Goal: Information Seeking & Learning: Understand process/instructions

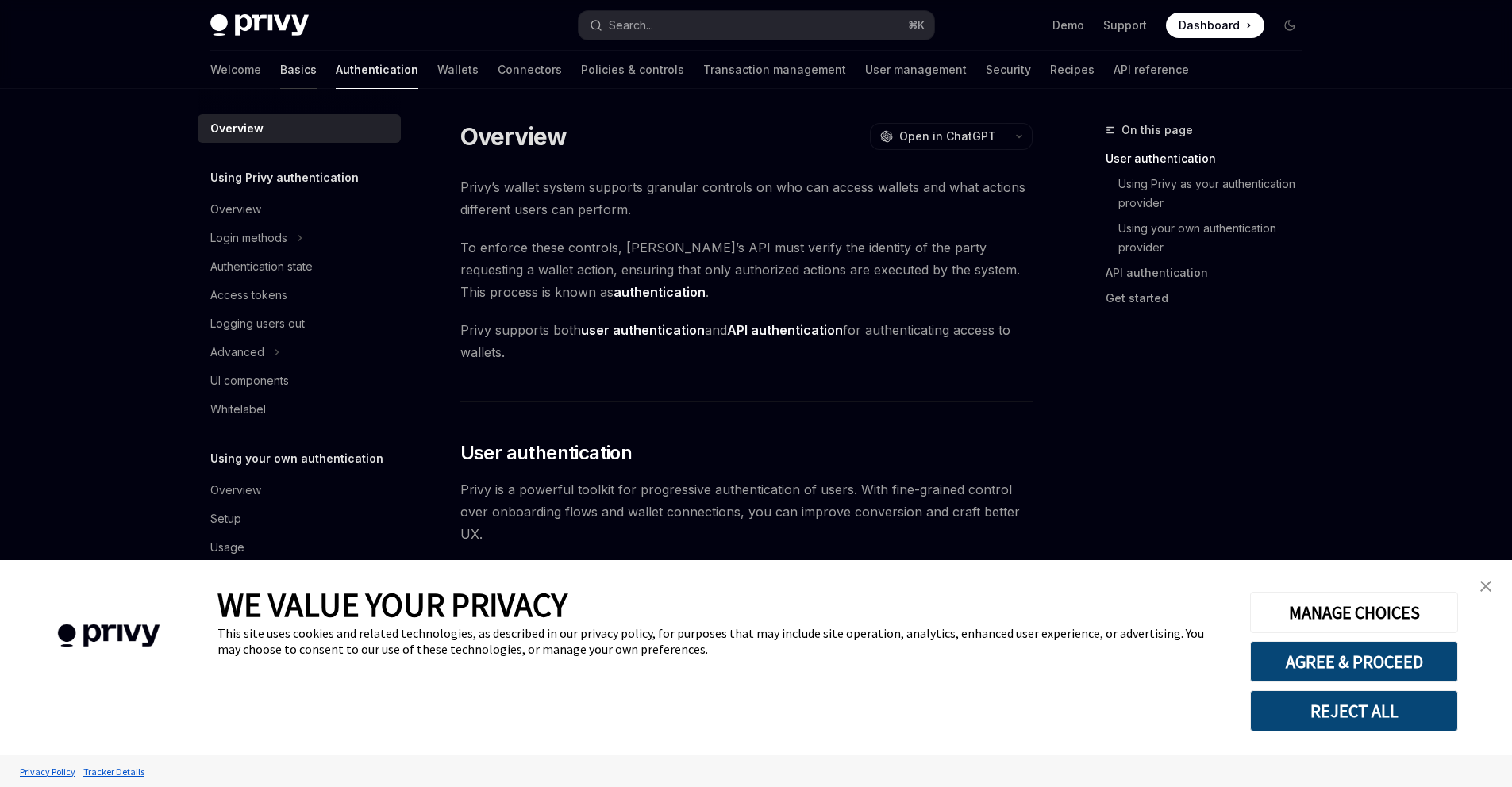
click at [280, 87] on link "Basics" at bounding box center [298, 70] width 37 height 38
type textarea "*"
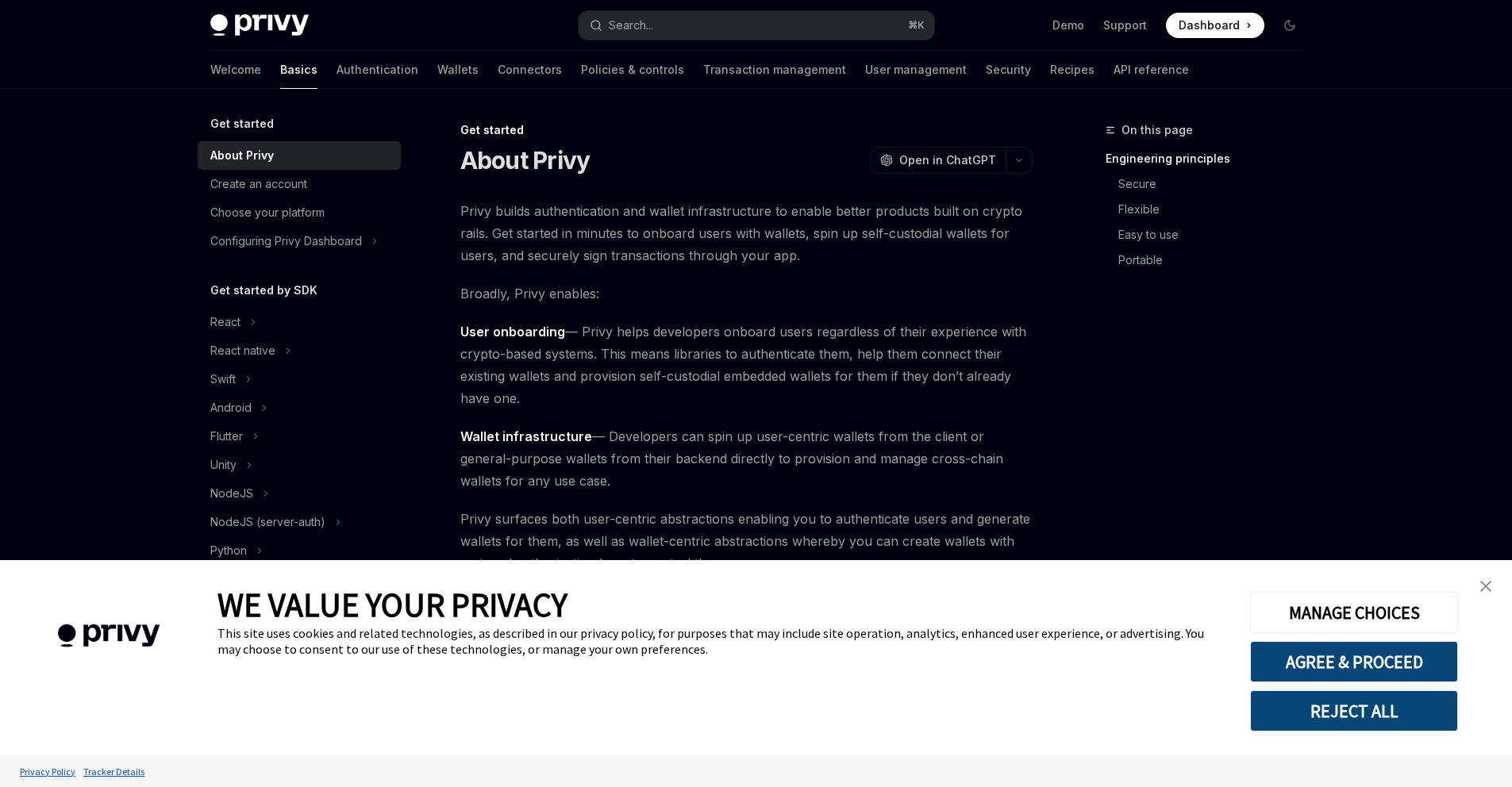
click at [1485, 583] on img "close banner" at bounding box center [1486, 586] width 11 height 11
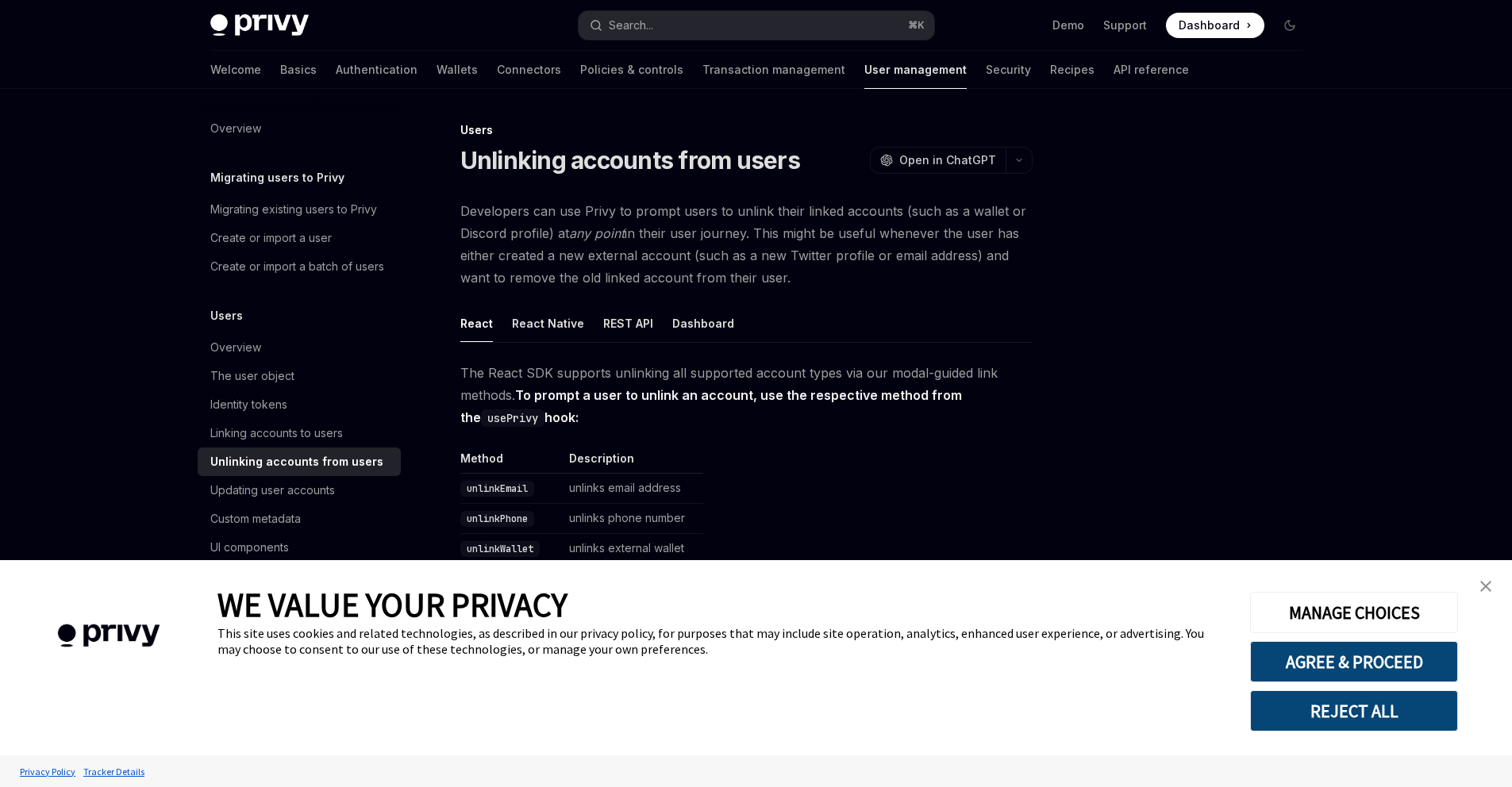
click at [1481, 588] on img "close banner" at bounding box center [1486, 586] width 11 height 11
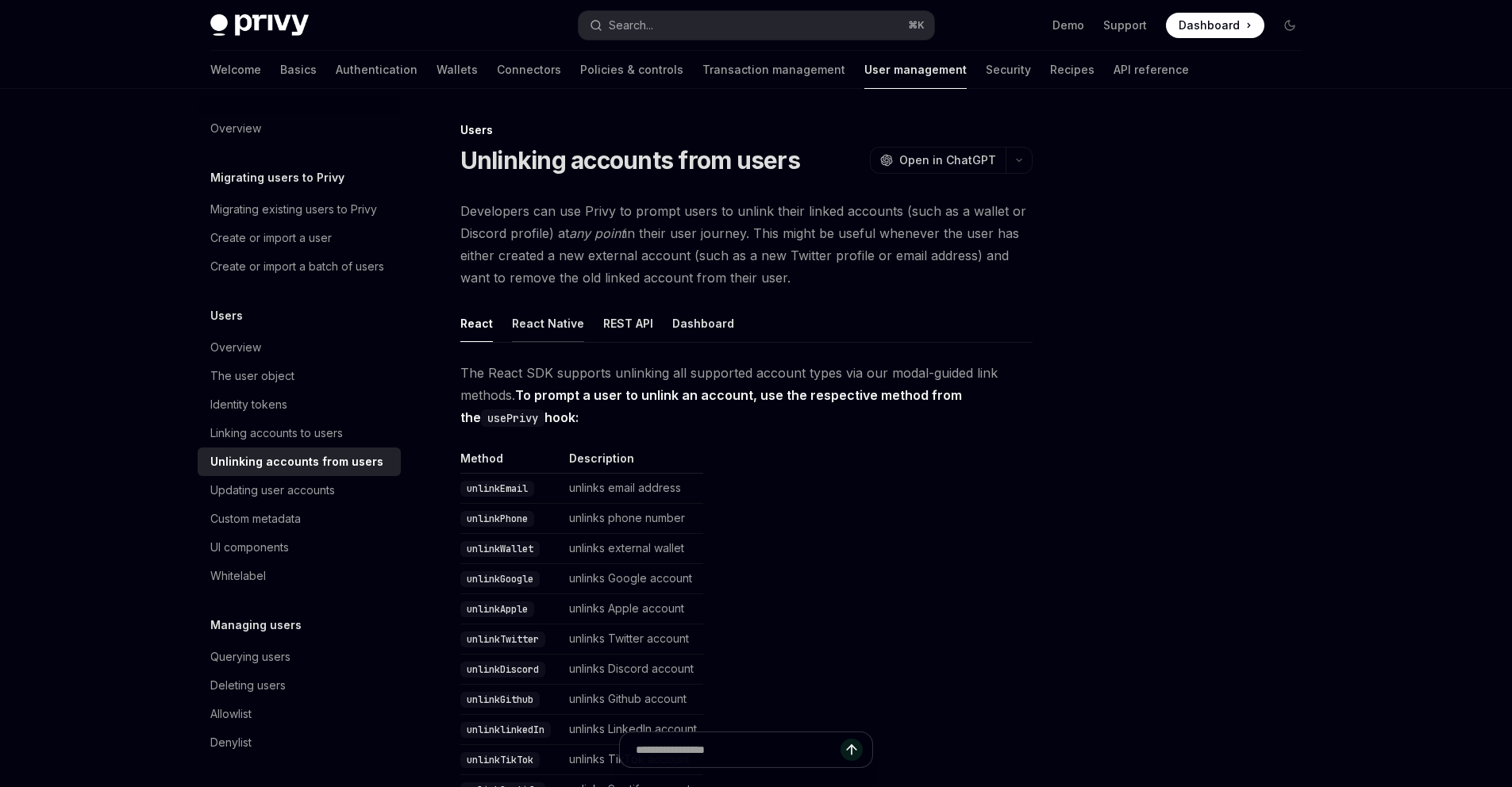
click at [512, 342] on button "React Native" at bounding box center [548, 323] width 72 height 38
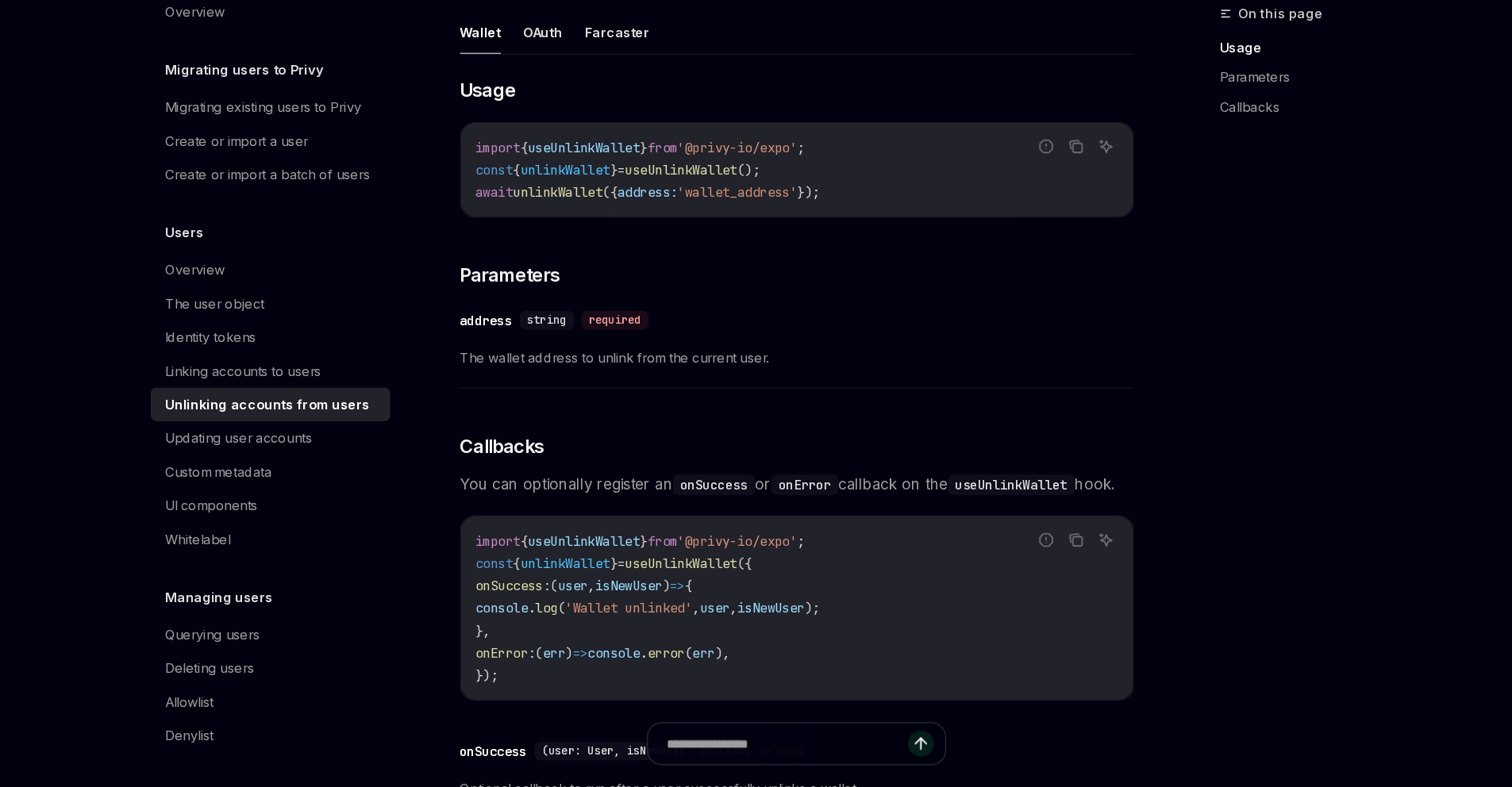
scroll to position [728, 0]
click at [461, 163] on ul "Wallet OAuth Farcaster" at bounding box center [747, 145] width 572 height 38
click at [514, 162] on button "OAuth" at bounding box center [530, 144] width 33 height 38
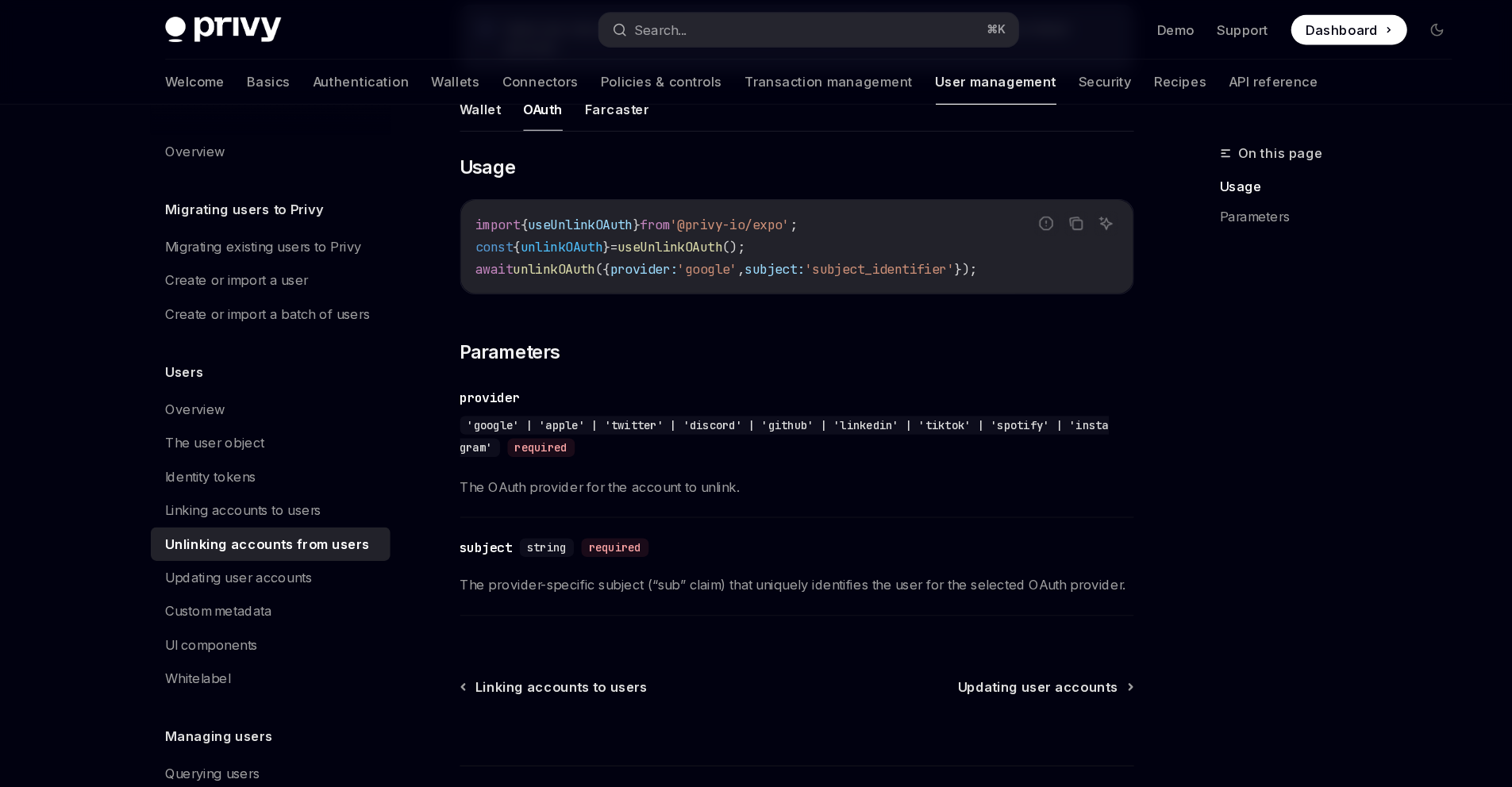
scroll to position [1009, 0]
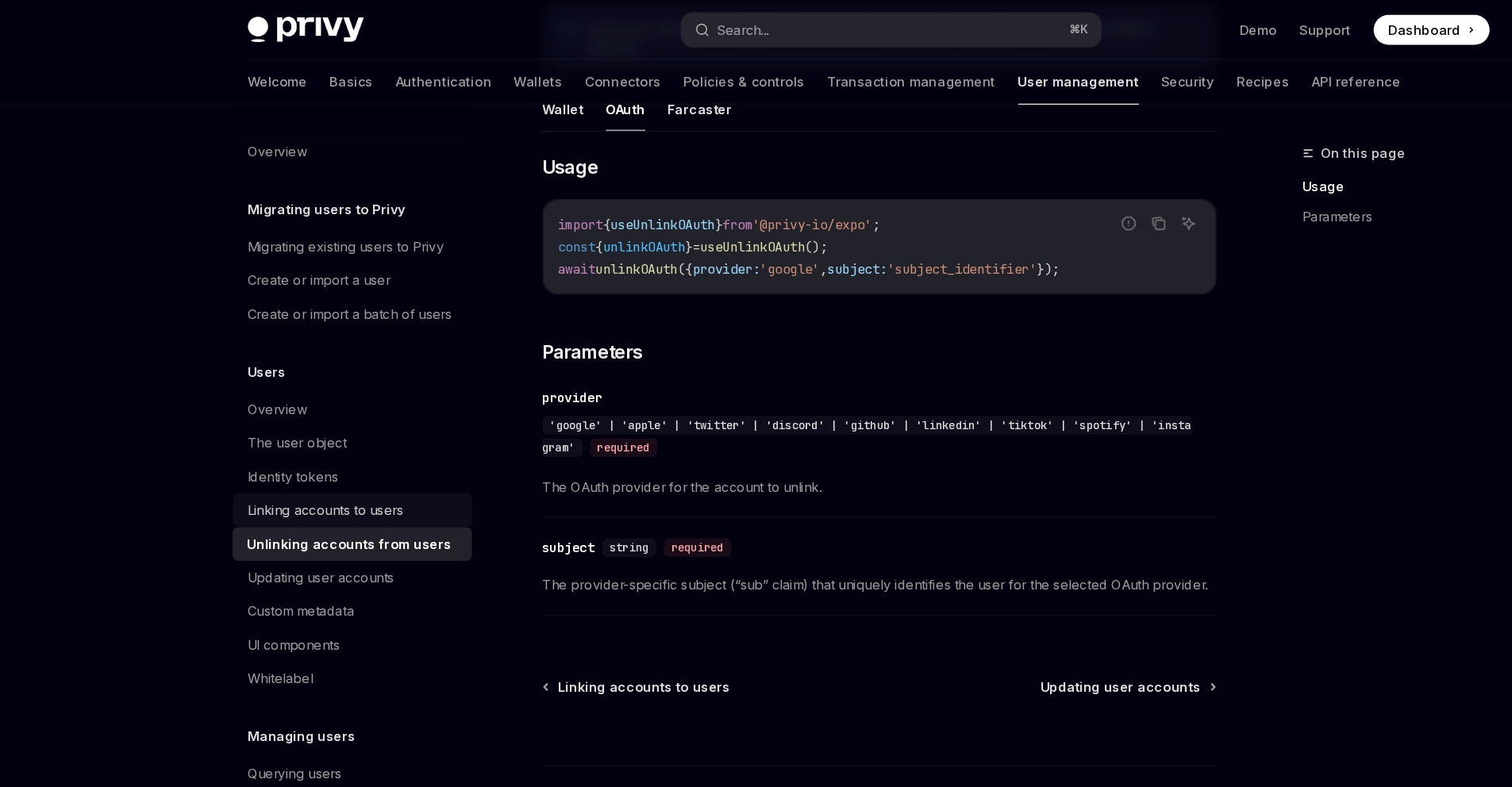
click at [213, 443] on div "Linking accounts to users" at bounding box center [277, 434] width 133 height 19
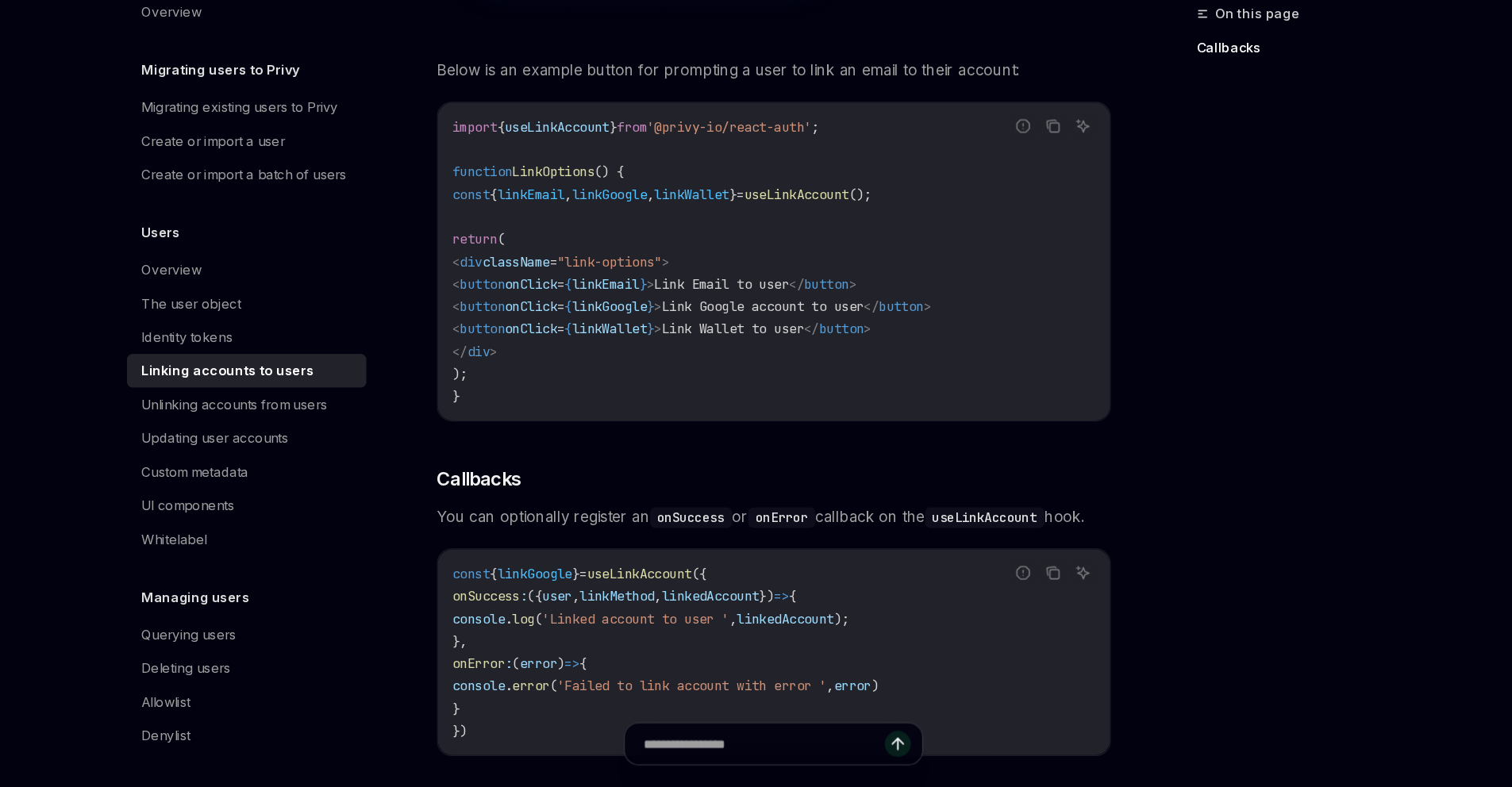
scroll to position [1349, 0]
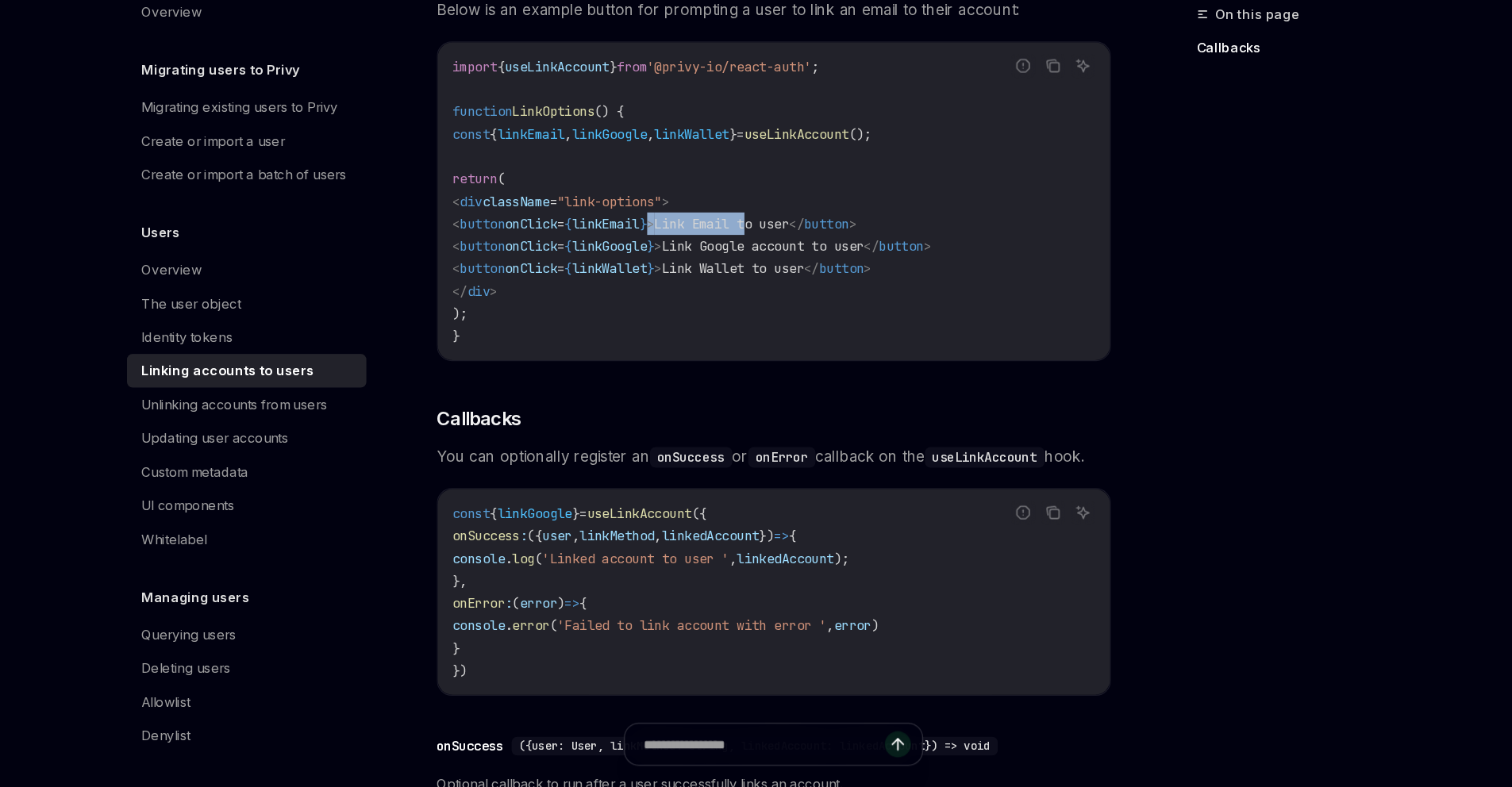
drag, startPoint x: 730, startPoint y: 613, endPoint x: 838, endPoint y: 616, distance: 108.0
click at [817, 315] on span "< button onClick = { linkEmail } > Link Email to user </ button >" at bounding box center [645, 308] width 343 height 14
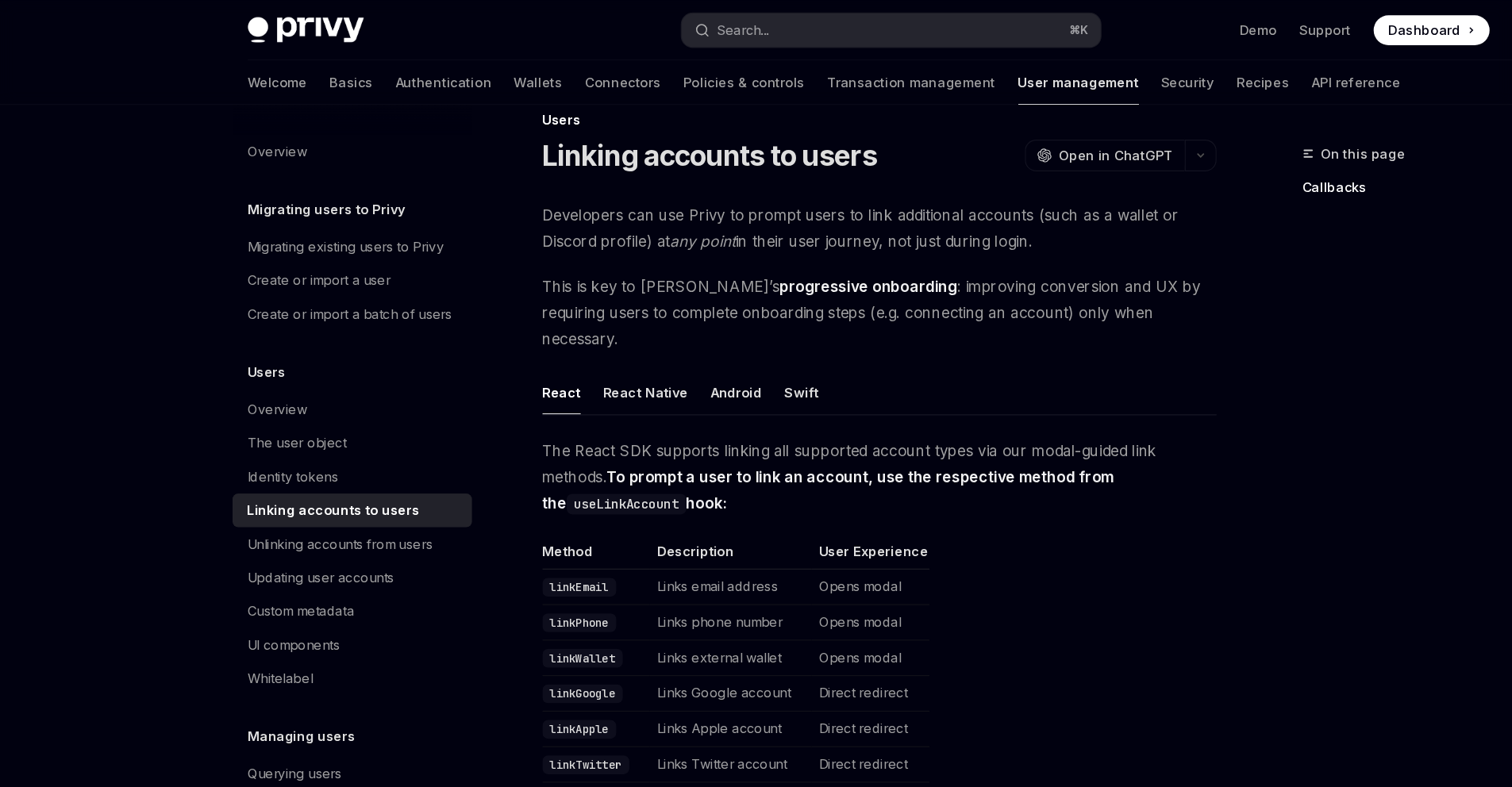
scroll to position [0, 0]
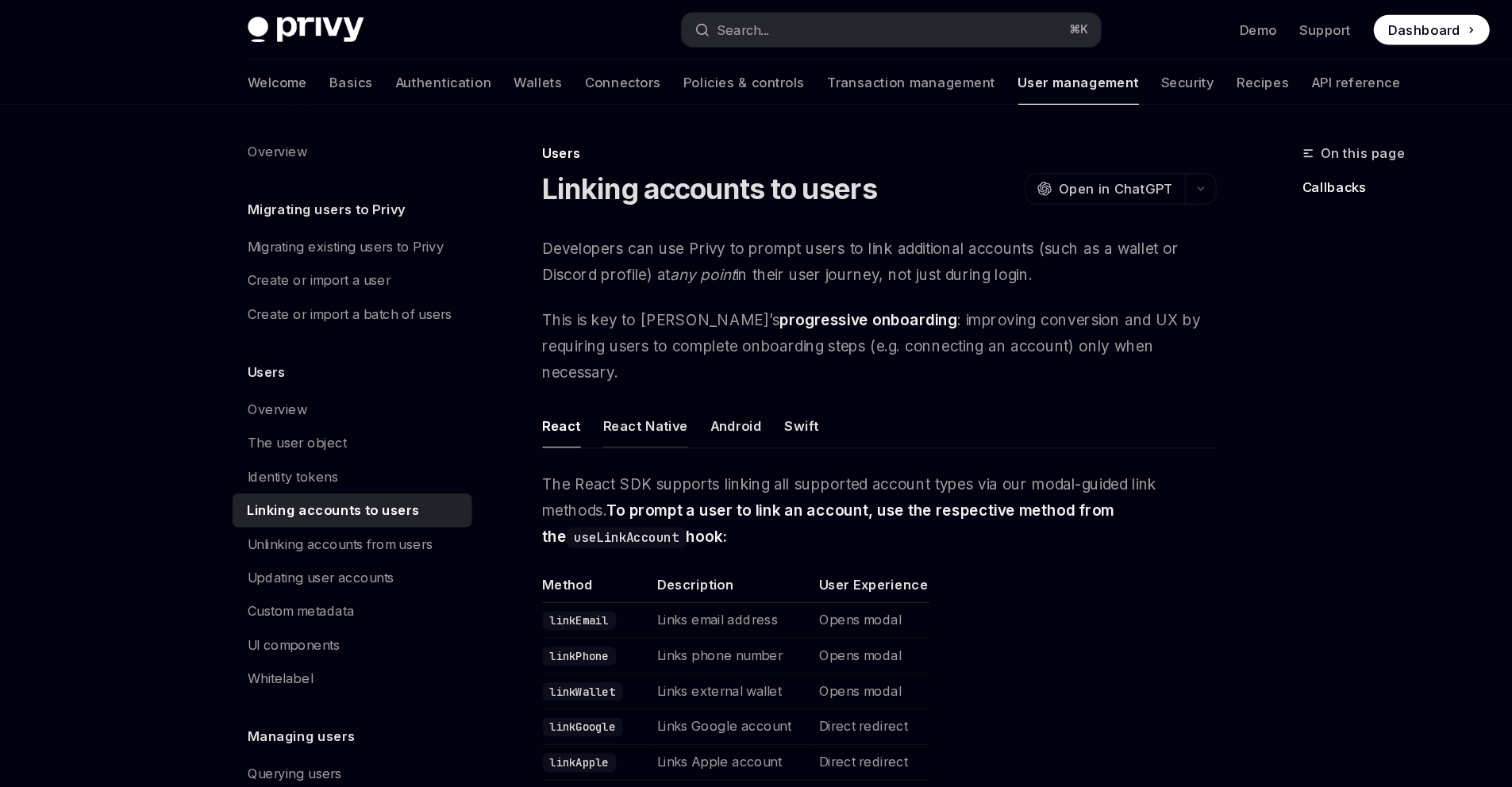
click at [512, 380] on button "React Native" at bounding box center [548, 361] width 72 height 38
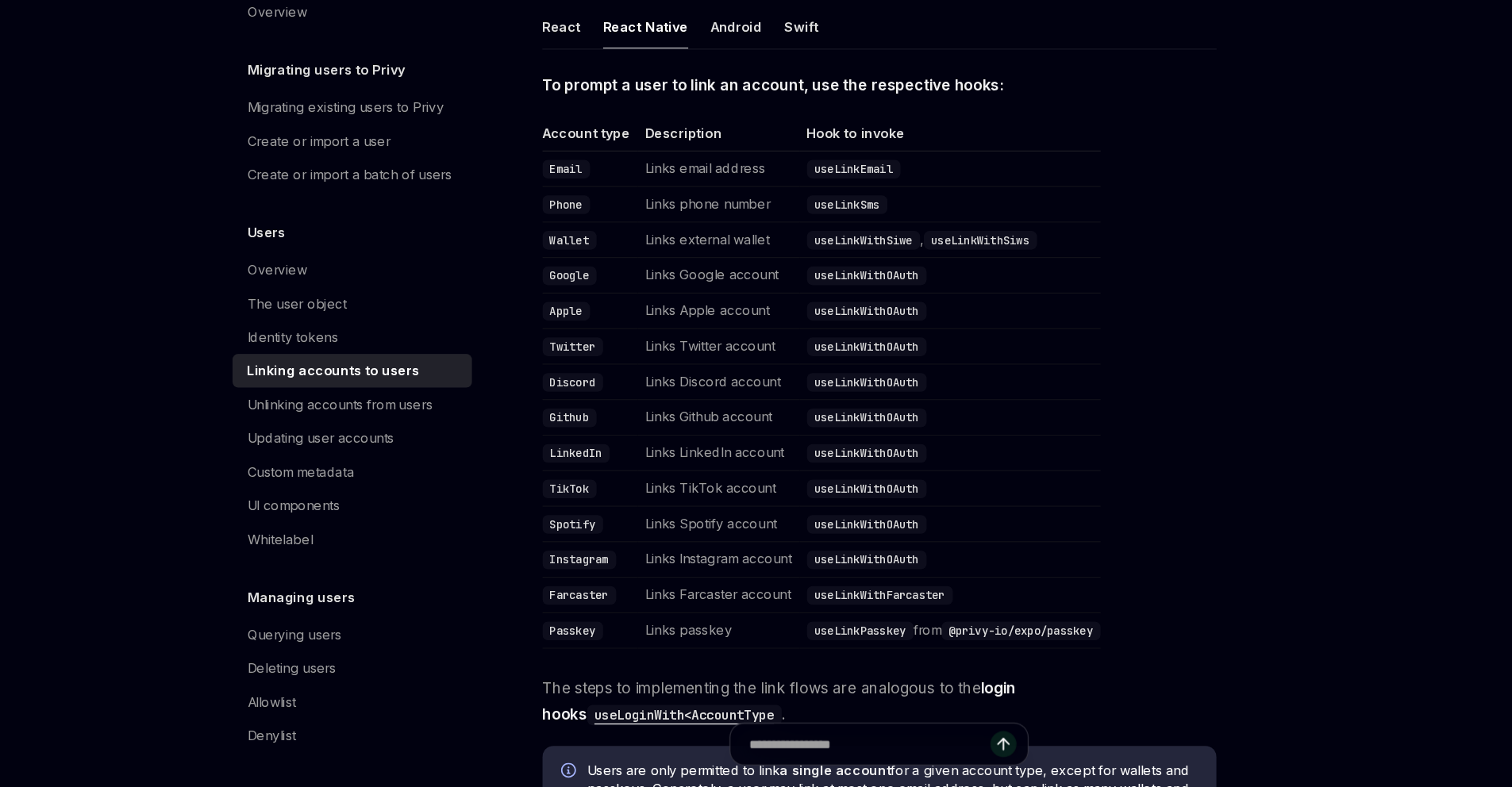
scroll to position [329, 0]
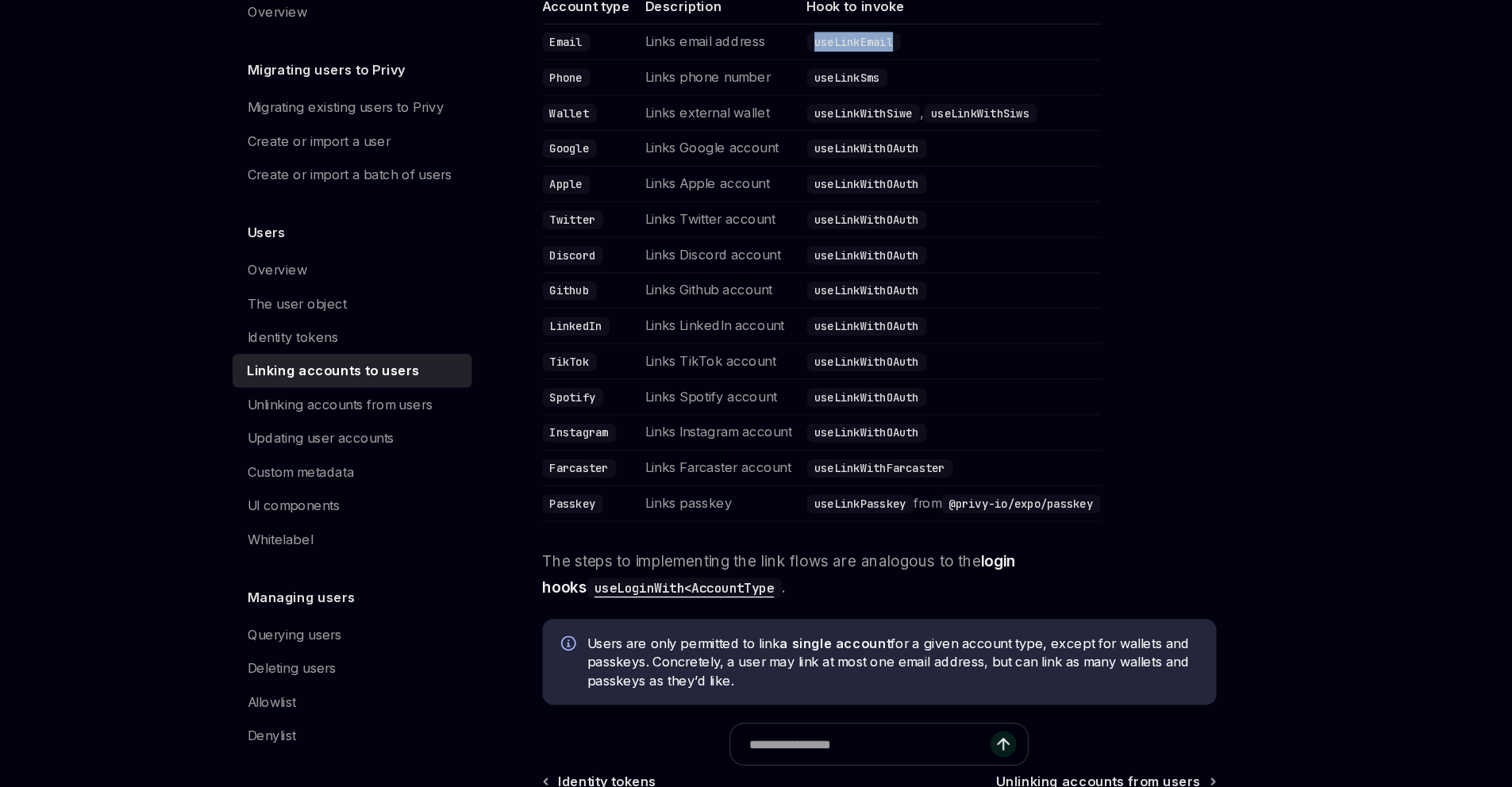
drag, startPoint x: 801, startPoint y: 249, endPoint x: 667, endPoint y: 250, distance: 134.0
click at [679, 169] on td "useLinkEmail" at bounding box center [806, 154] width 256 height 31
copy code "useLinkEmail"
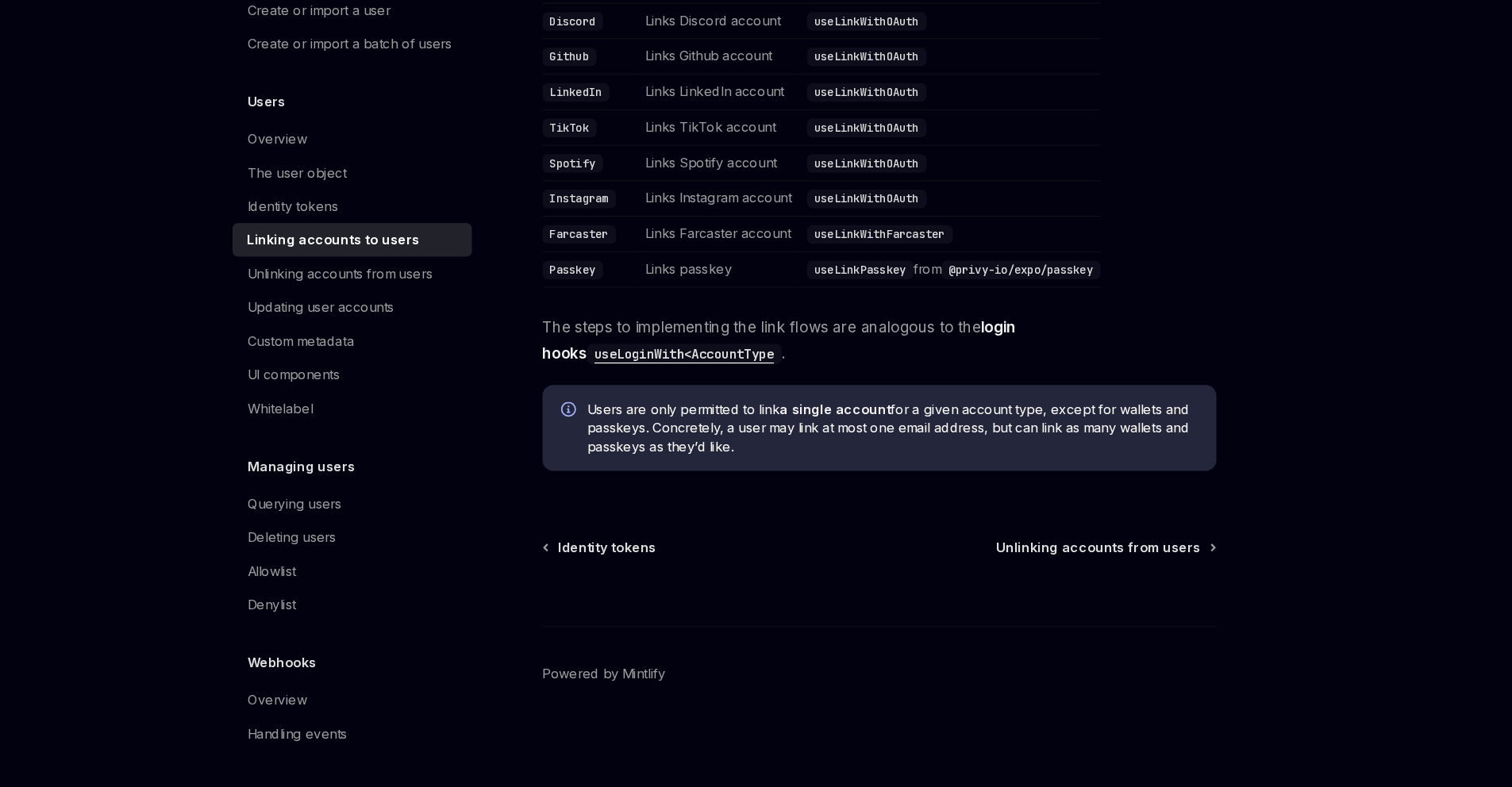
scroll to position [832, 0]
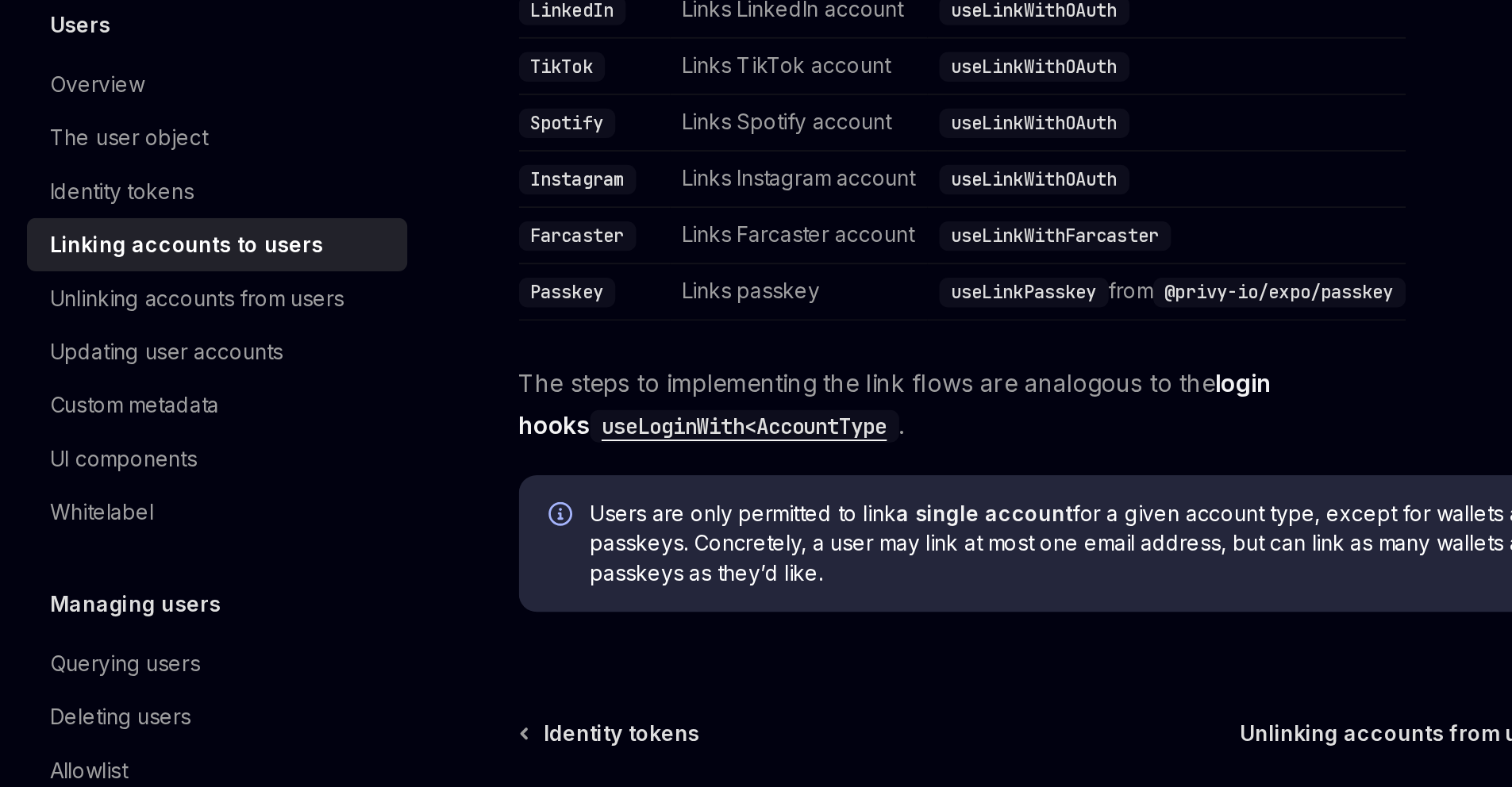
click at [498, 410] on code "useLoginWith<AccountType" at bounding box center [580, 419] width 165 height 17
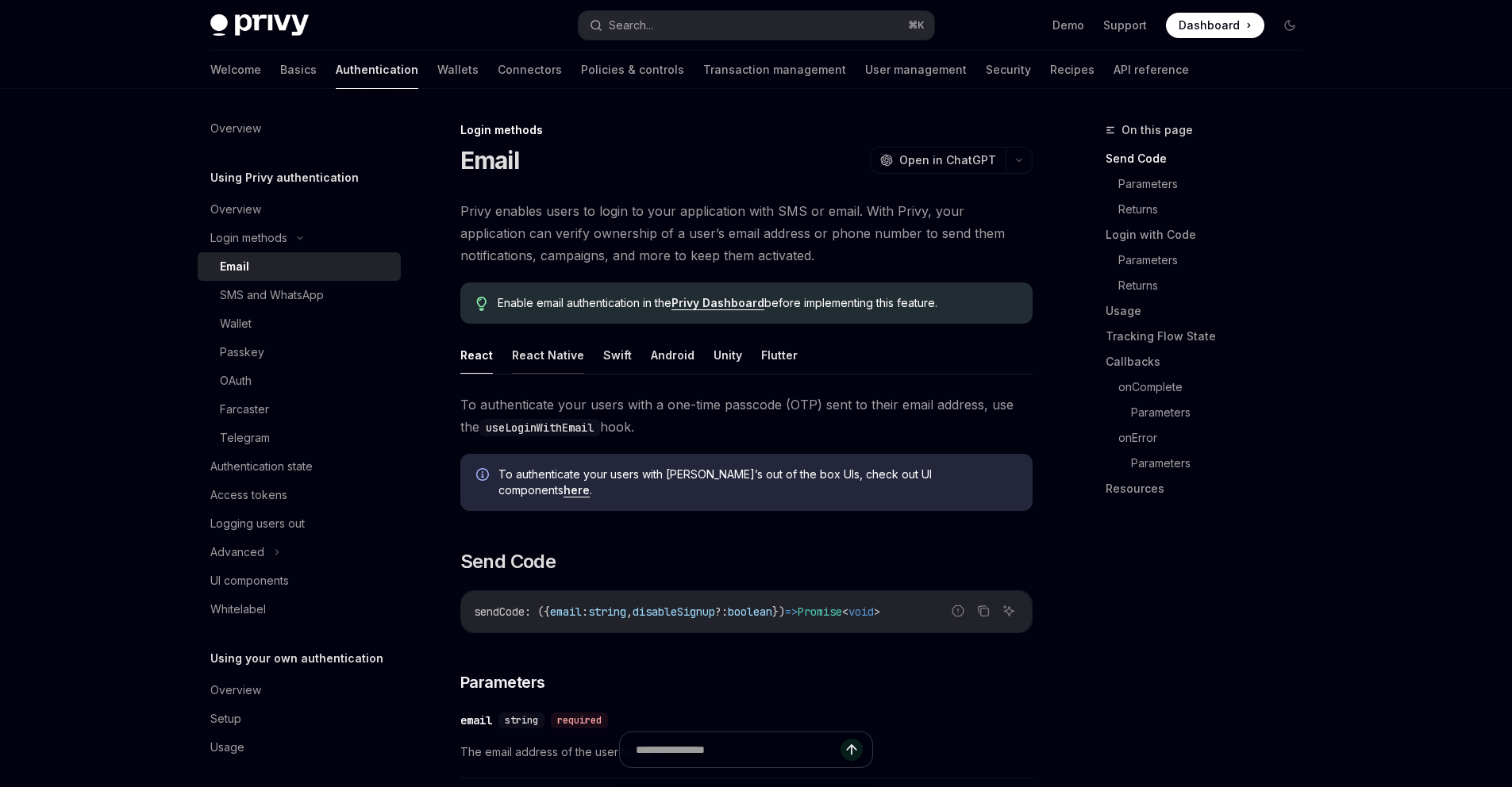
click at [512, 373] on button "React Native" at bounding box center [548, 355] width 72 height 38
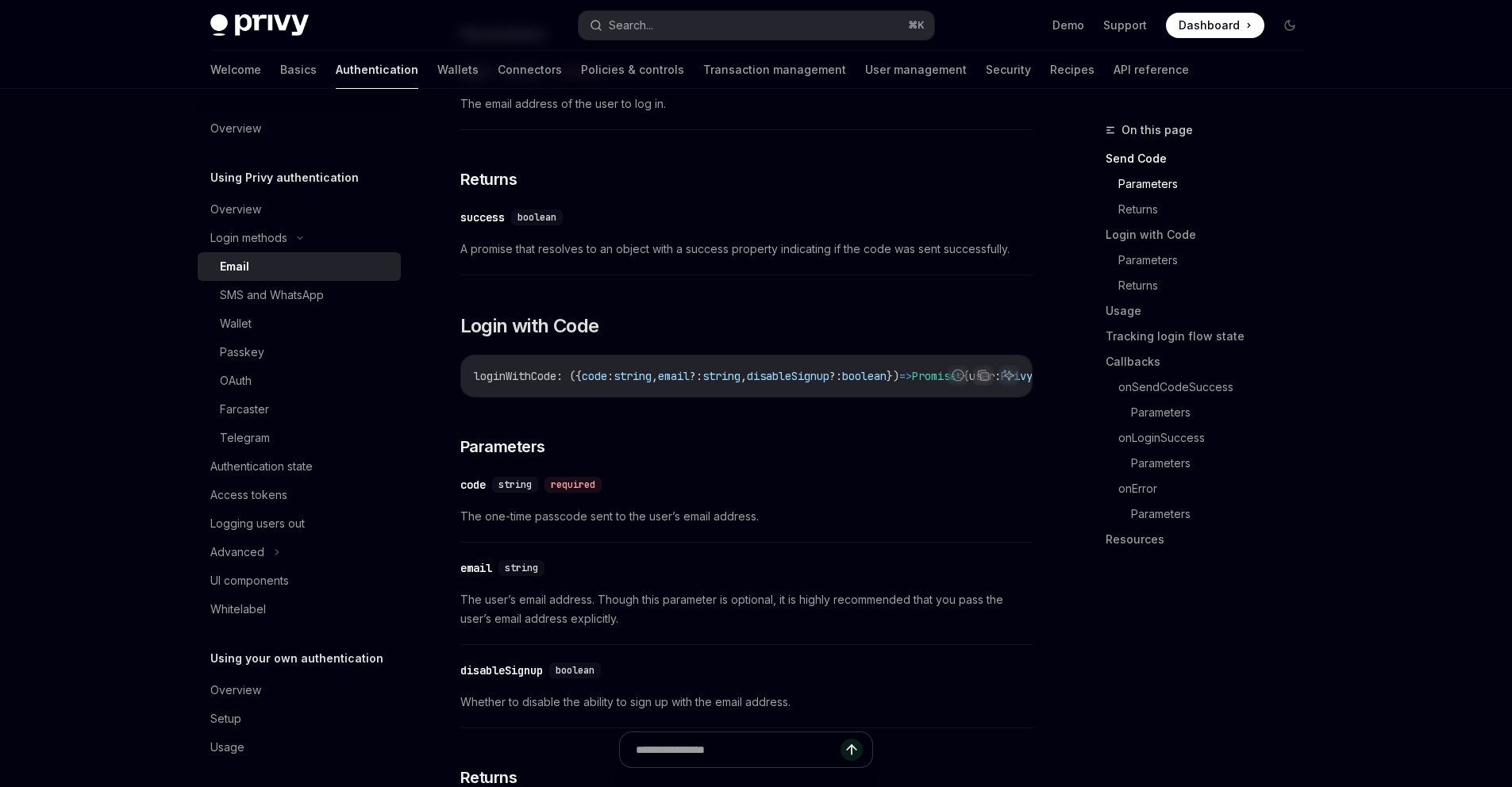
scroll to position [911, 0]
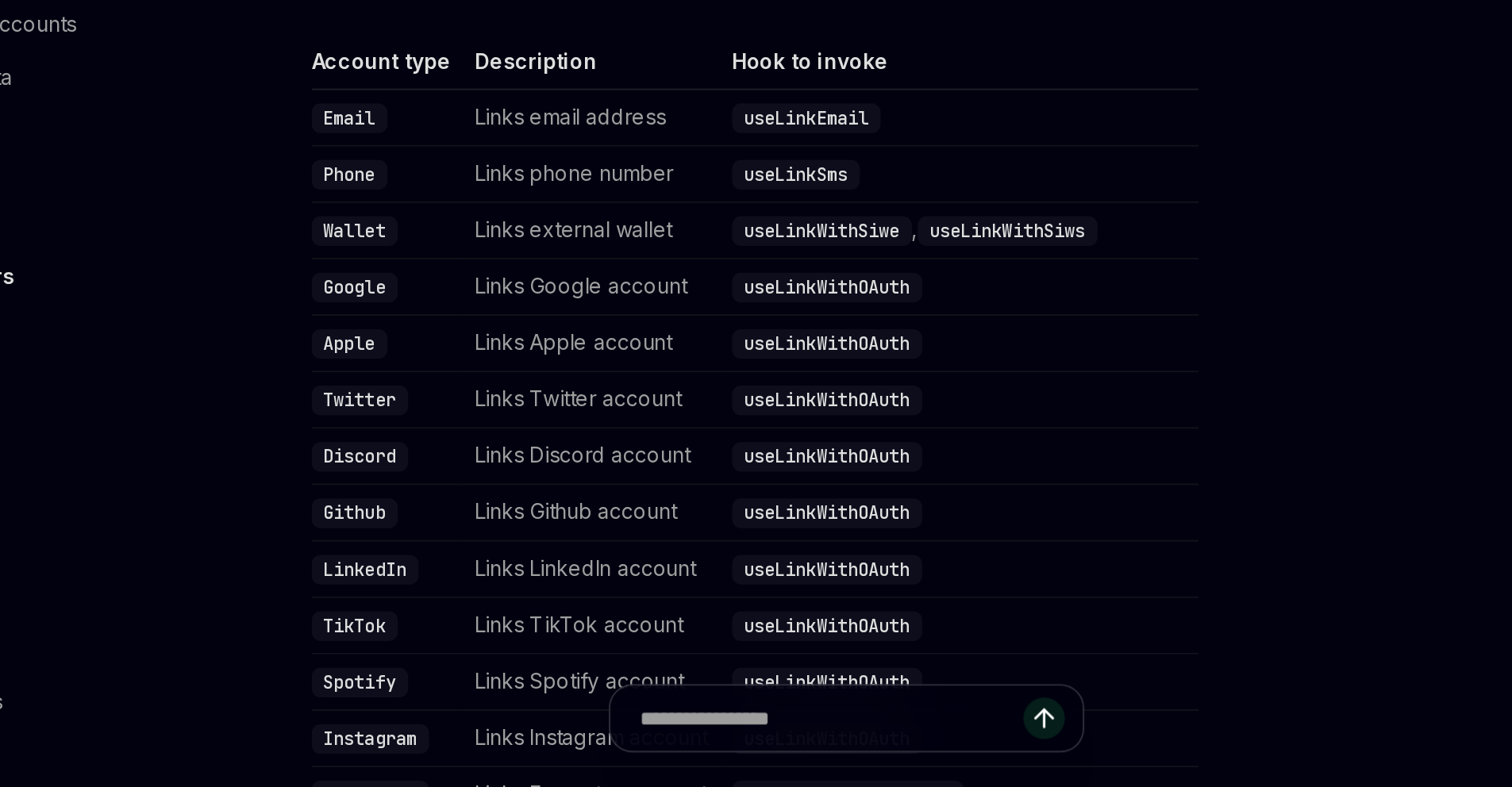
scroll to position [153, 0]
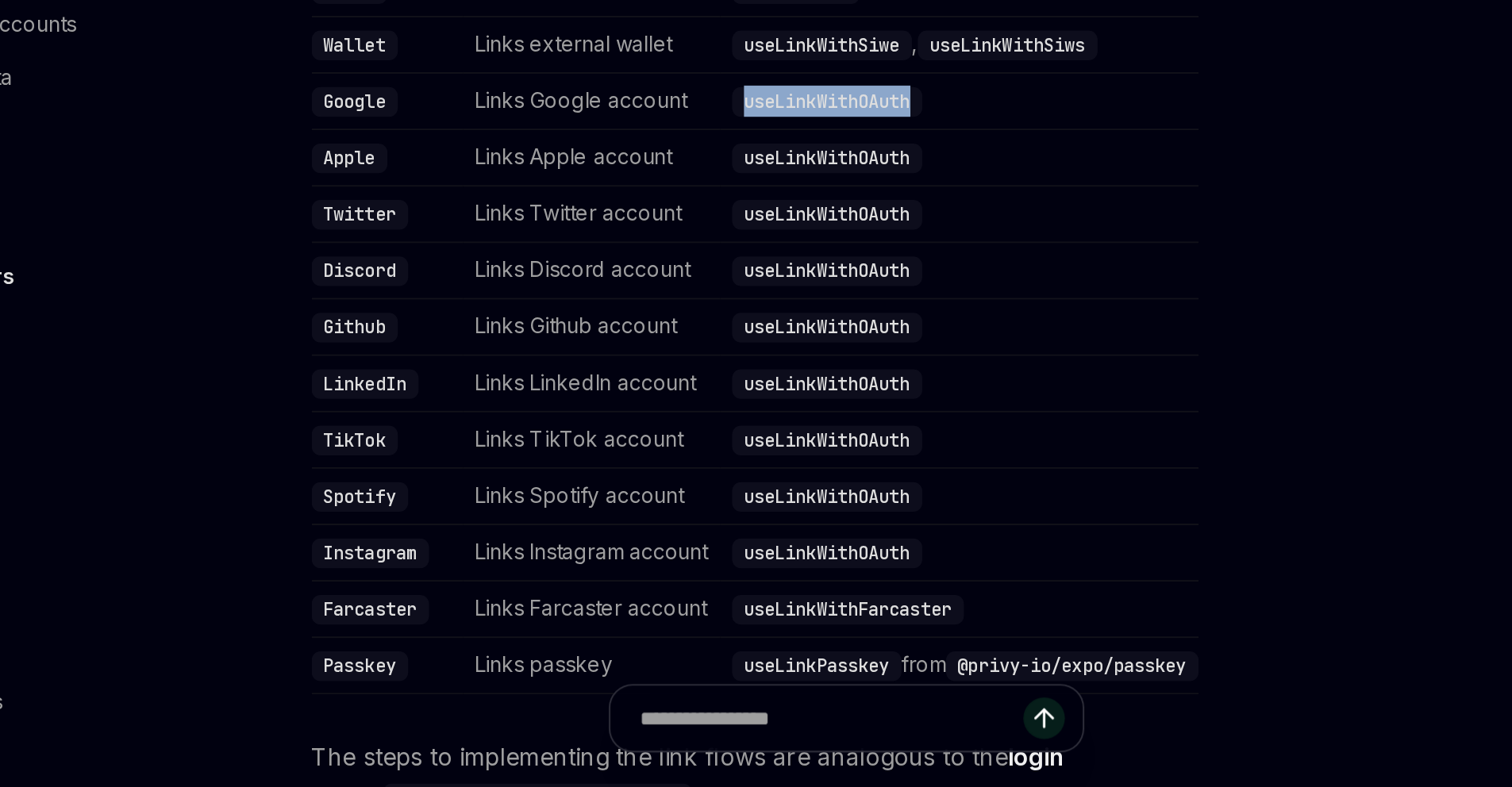
drag, startPoint x: 797, startPoint y: 537, endPoint x: 667, endPoint y: 537, distance: 130.0
click at [679, 435] on td "useLinkWithOAuth" at bounding box center [806, 421] width 256 height 31
copy code "useLinkWithOAuth"
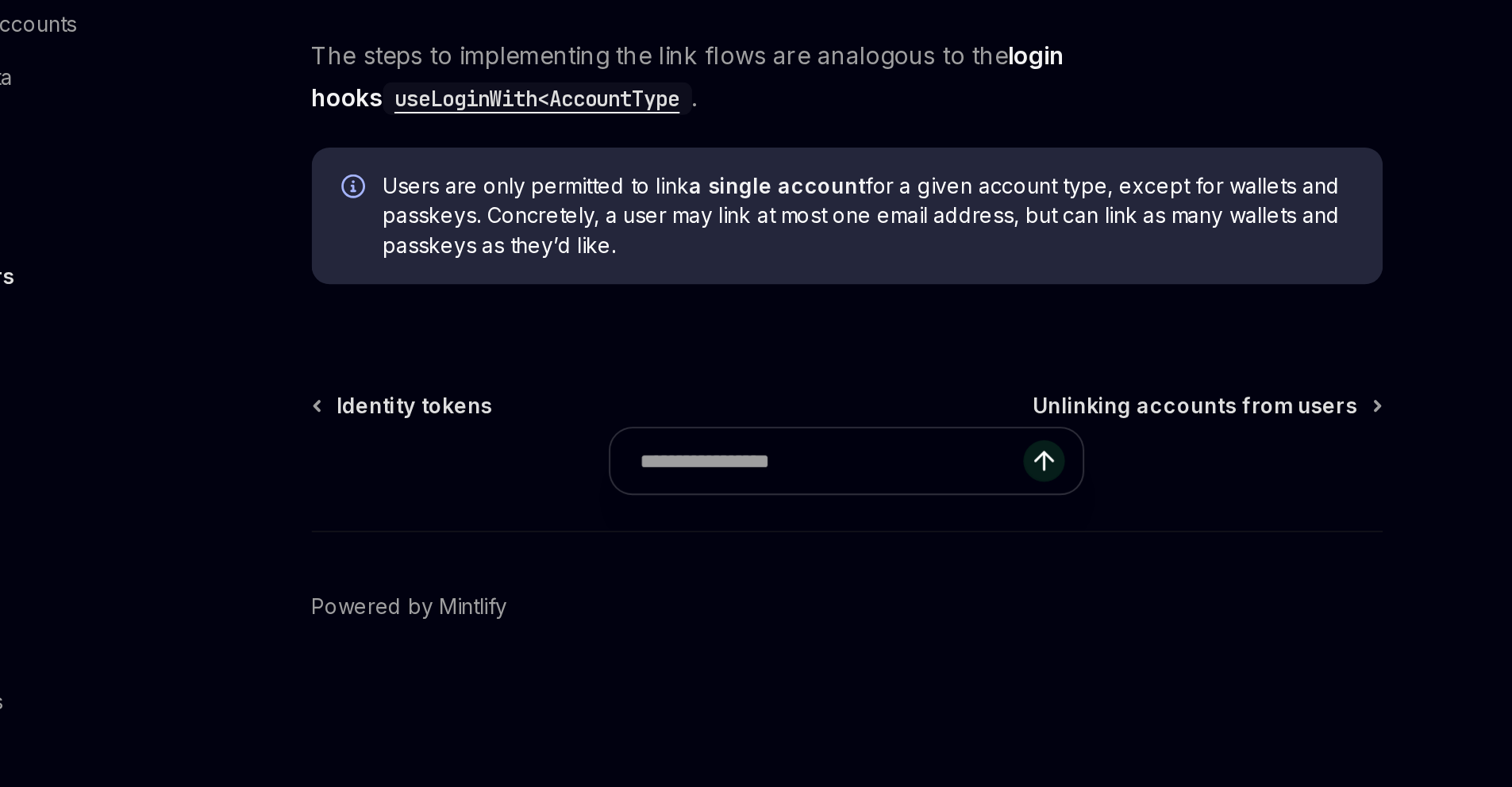
scroll to position [562, 0]
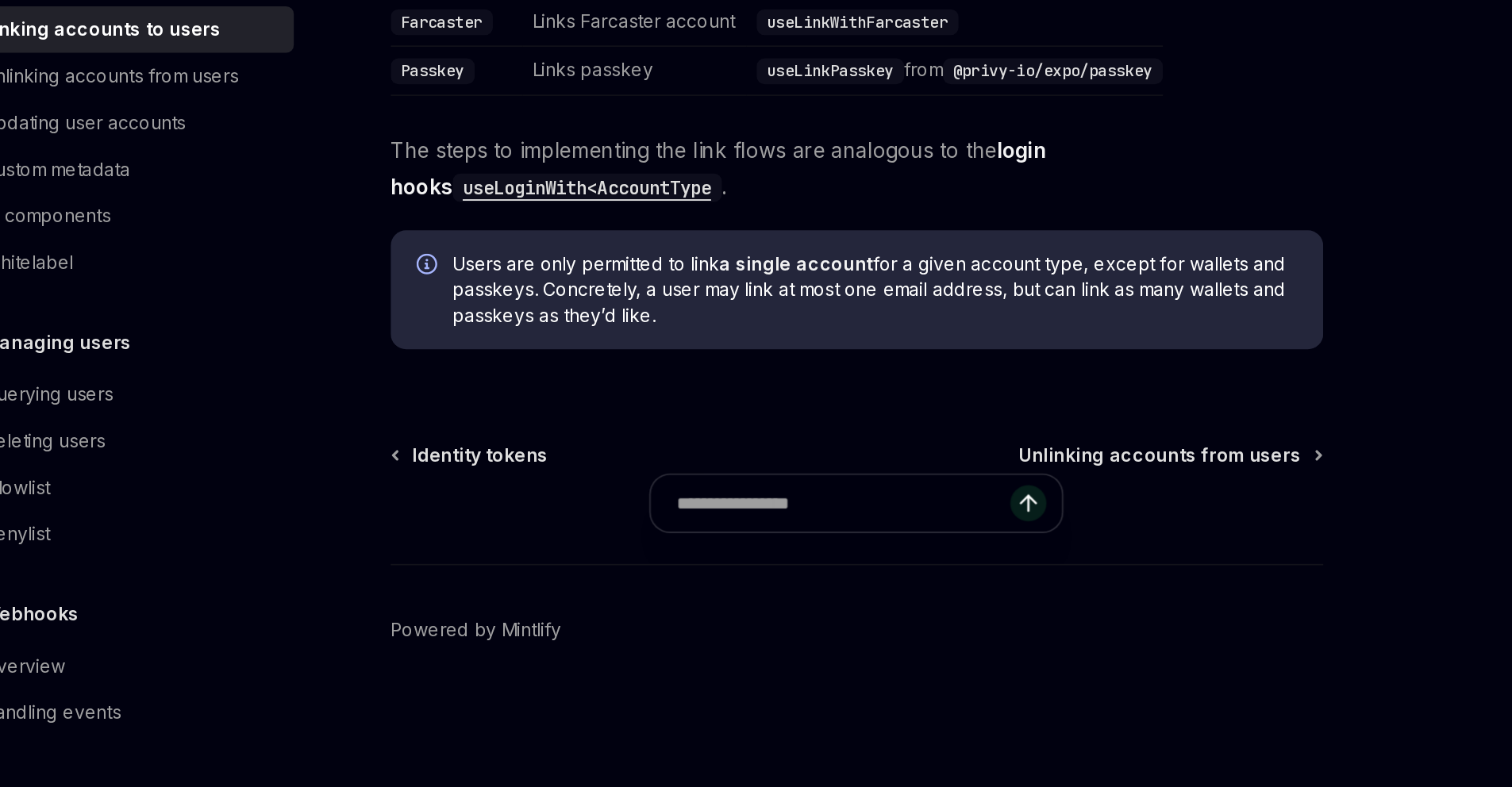
click at [537, 428] on code "useLoginWith<AccountType" at bounding box center [580, 419] width 165 height 17
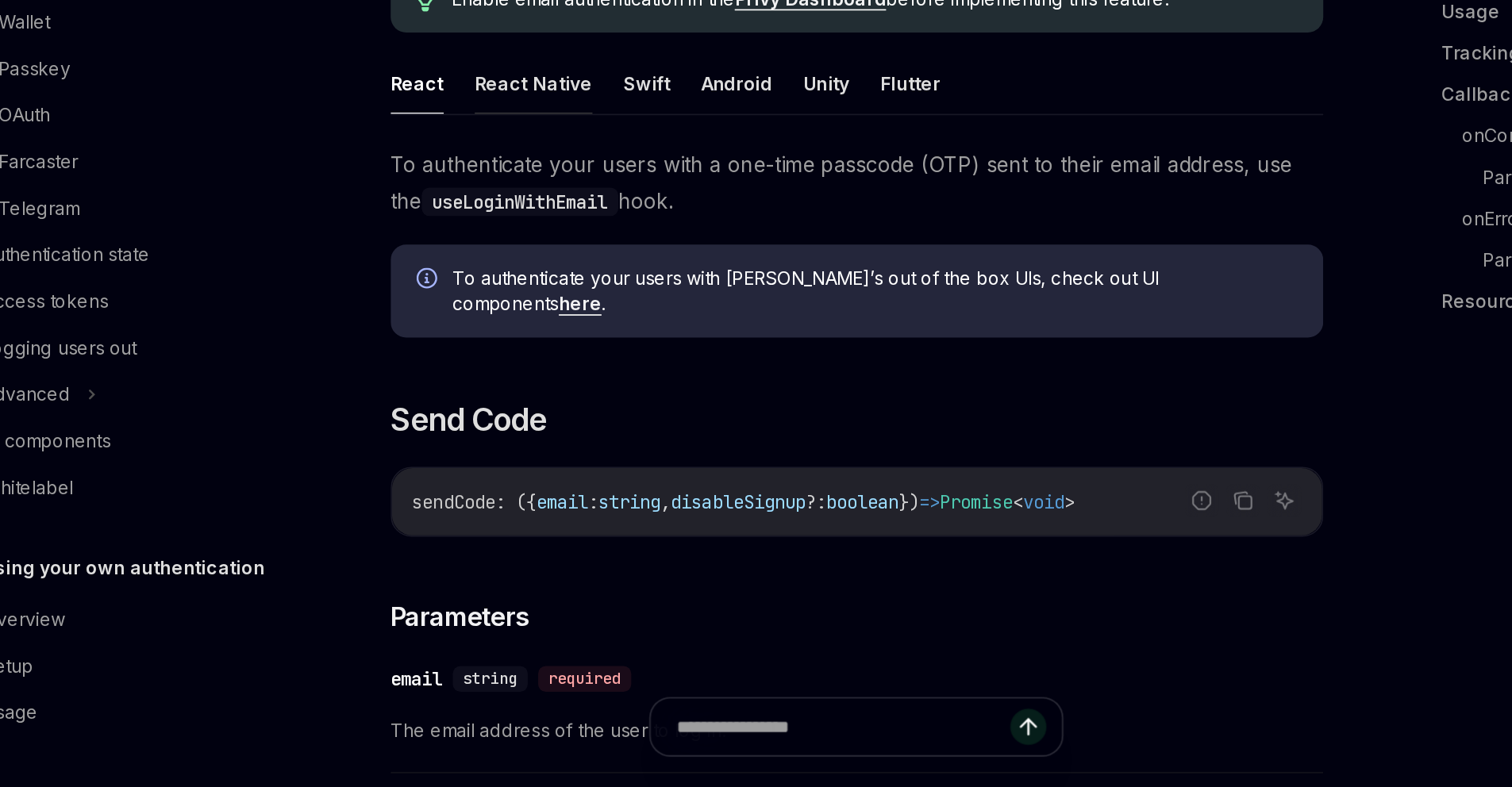
click at [512, 373] on button "React Native" at bounding box center [548, 355] width 72 height 38
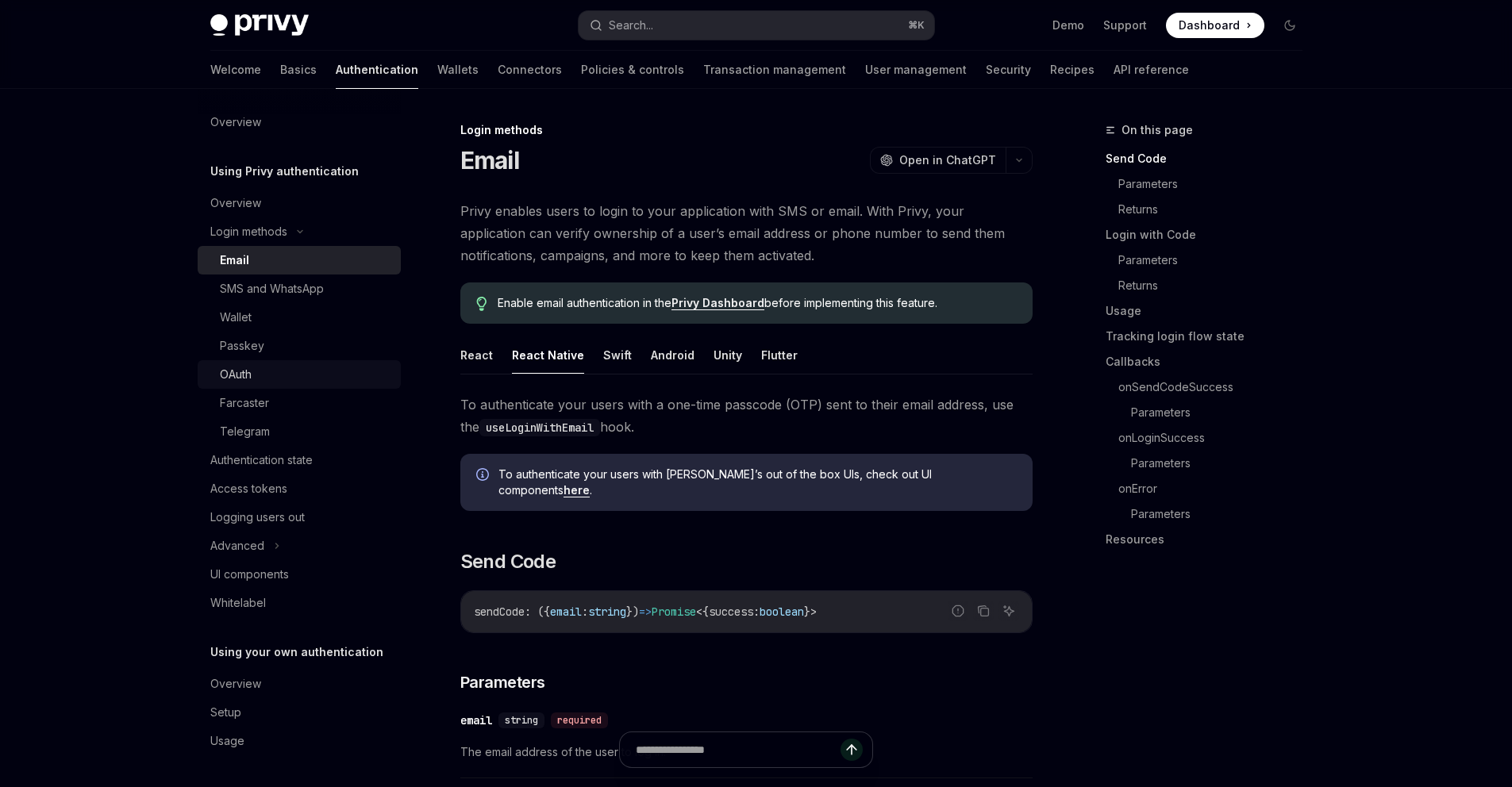
click at [220, 366] on div "OAuth" at bounding box center [305, 374] width 171 height 19
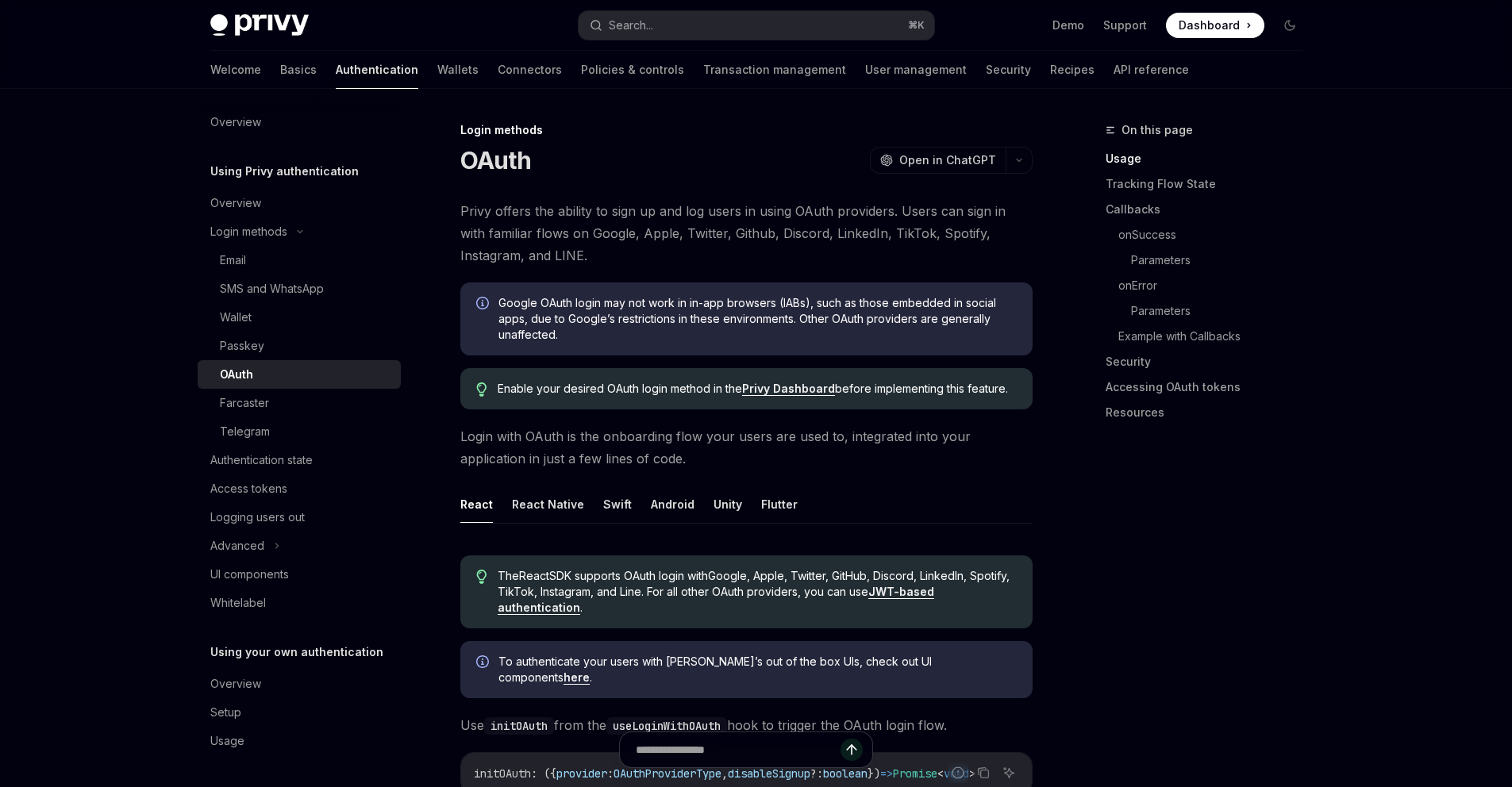
scroll to position [223, 0]
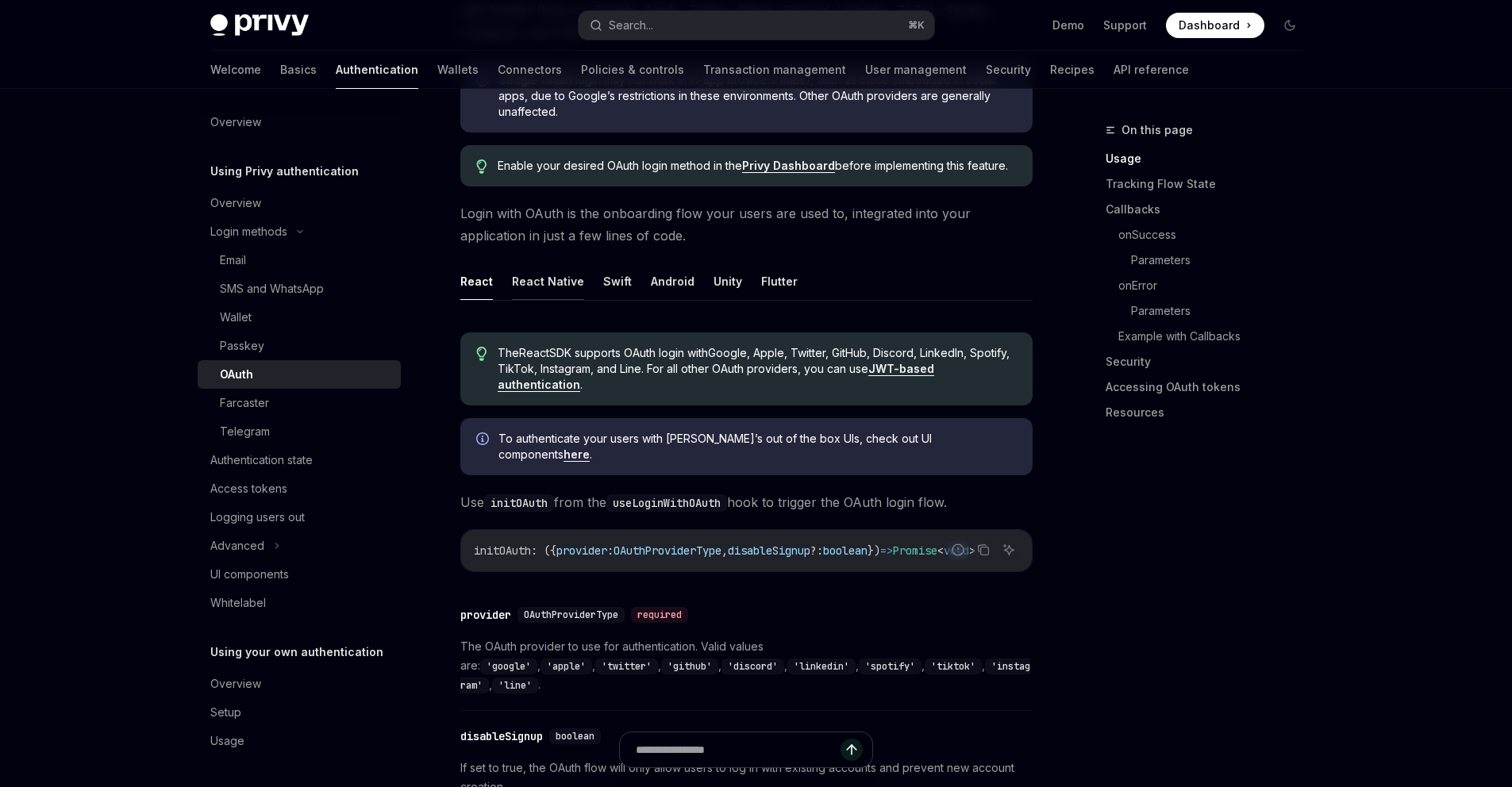
click at [512, 300] on button "React Native" at bounding box center [548, 281] width 72 height 38
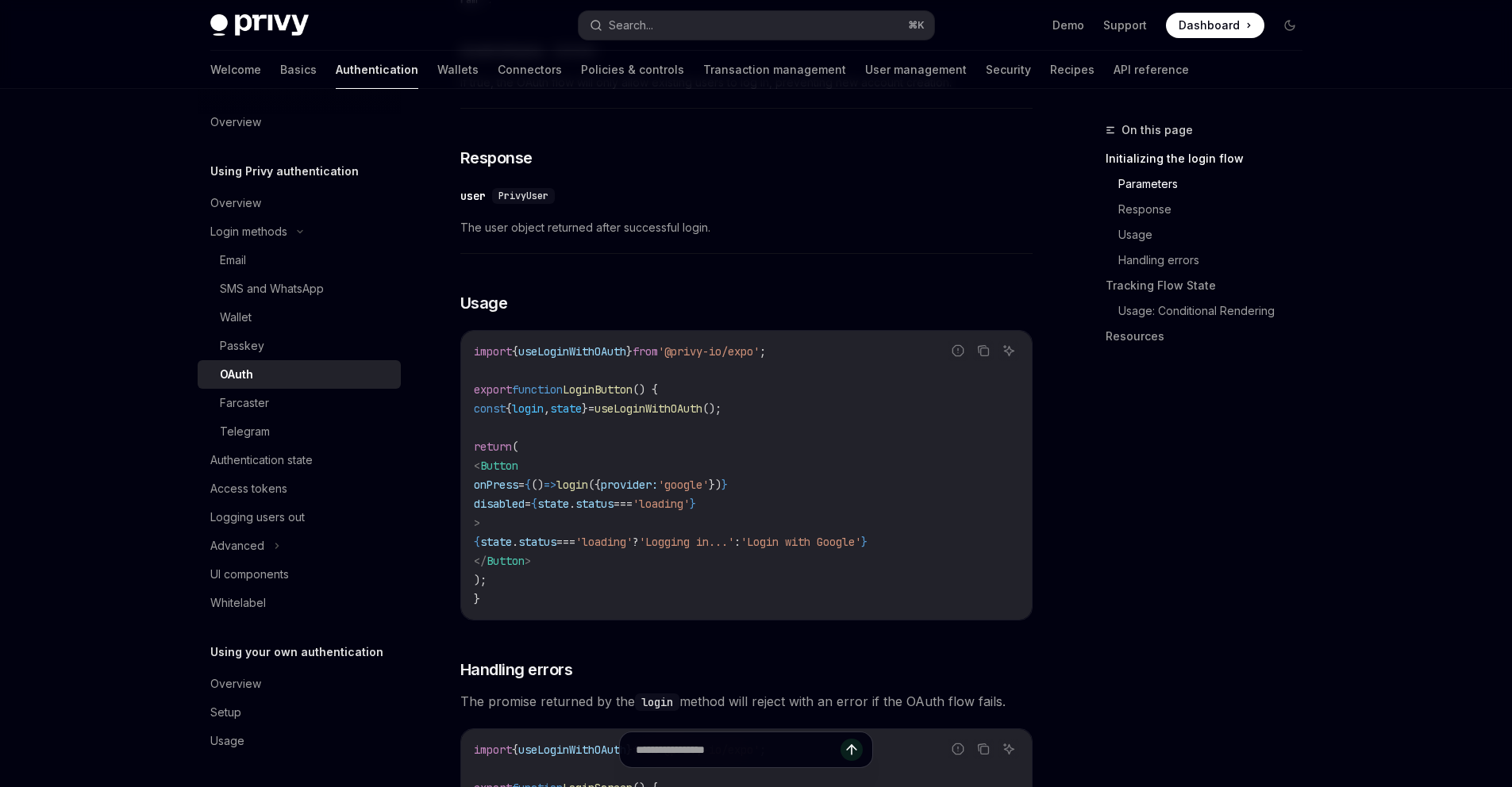
scroll to position [1666, 0]
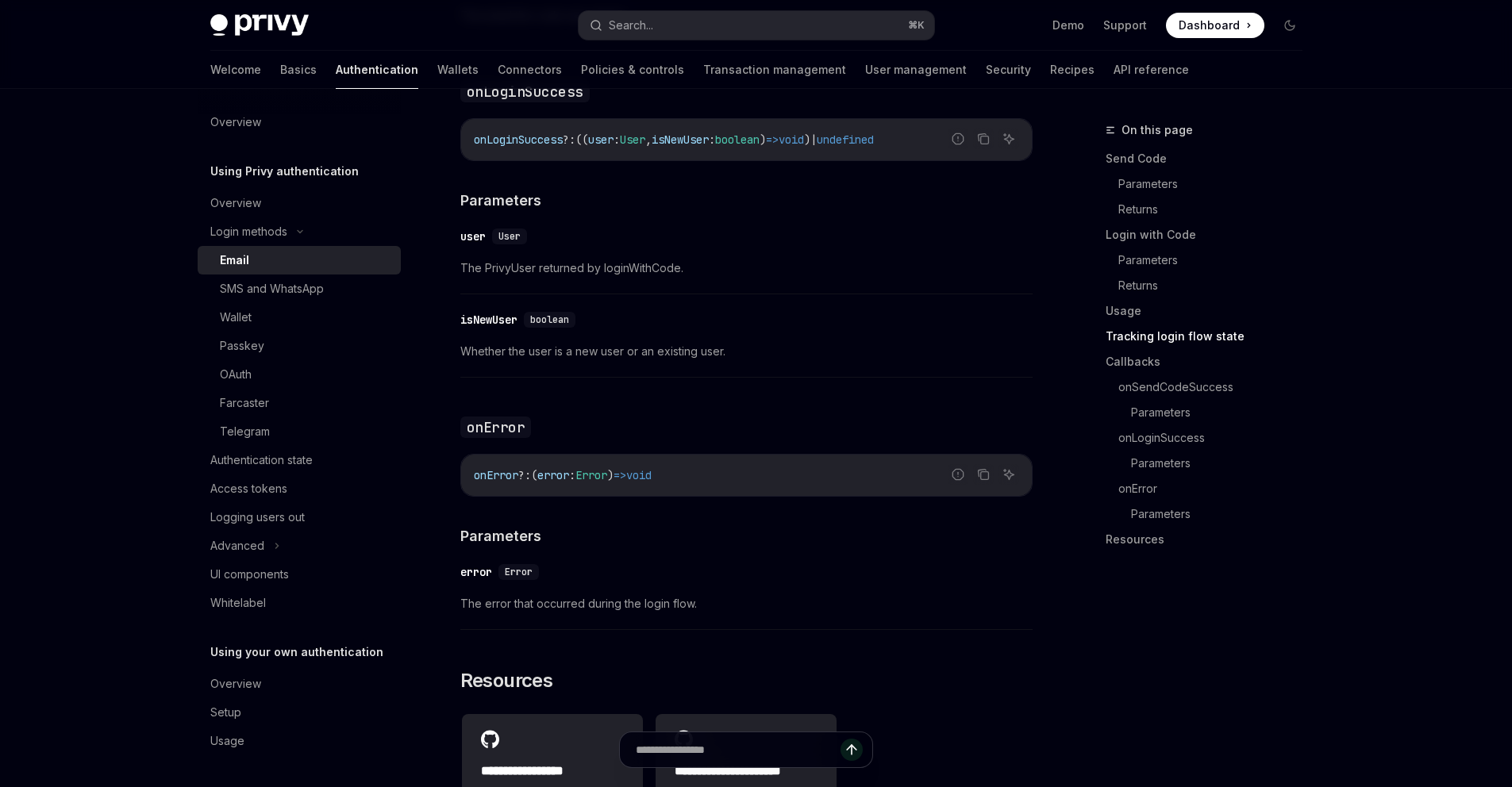
scroll to position [3258, 0]
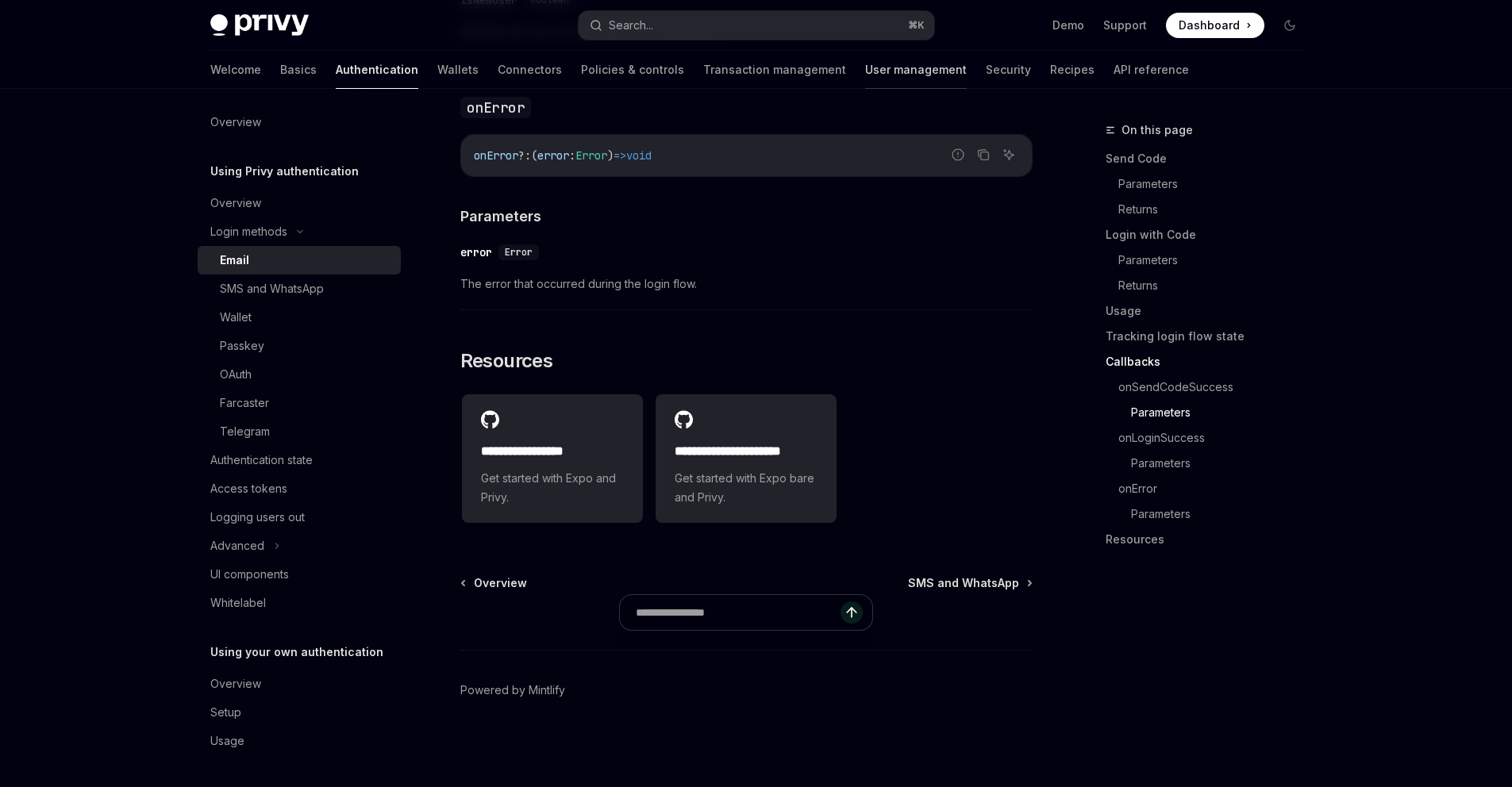
click at [865, 84] on link "User management" at bounding box center [916, 70] width 101 height 38
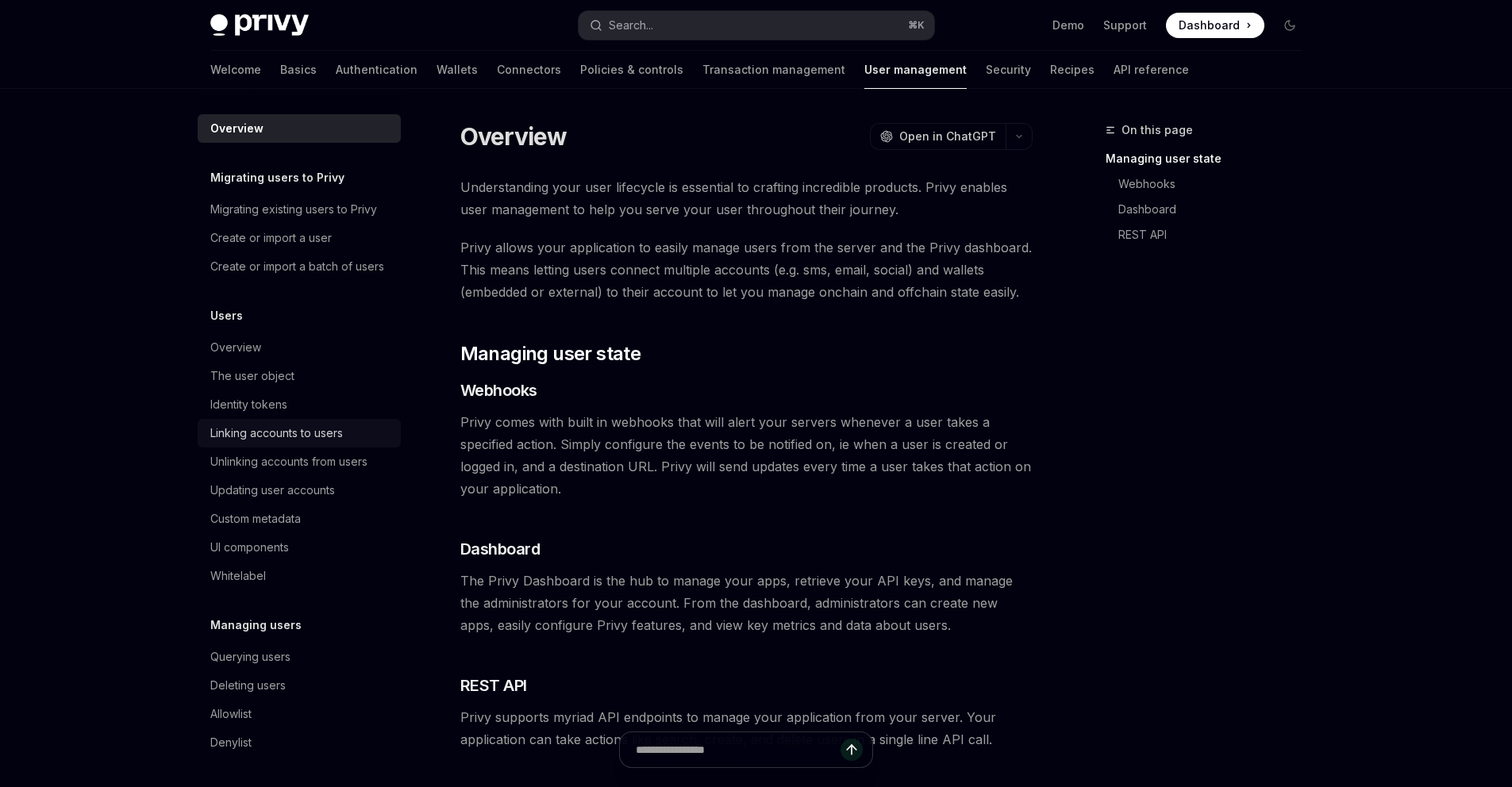
click at [215, 448] on link "Linking accounts to users" at bounding box center [299, 433] width 203 height 29
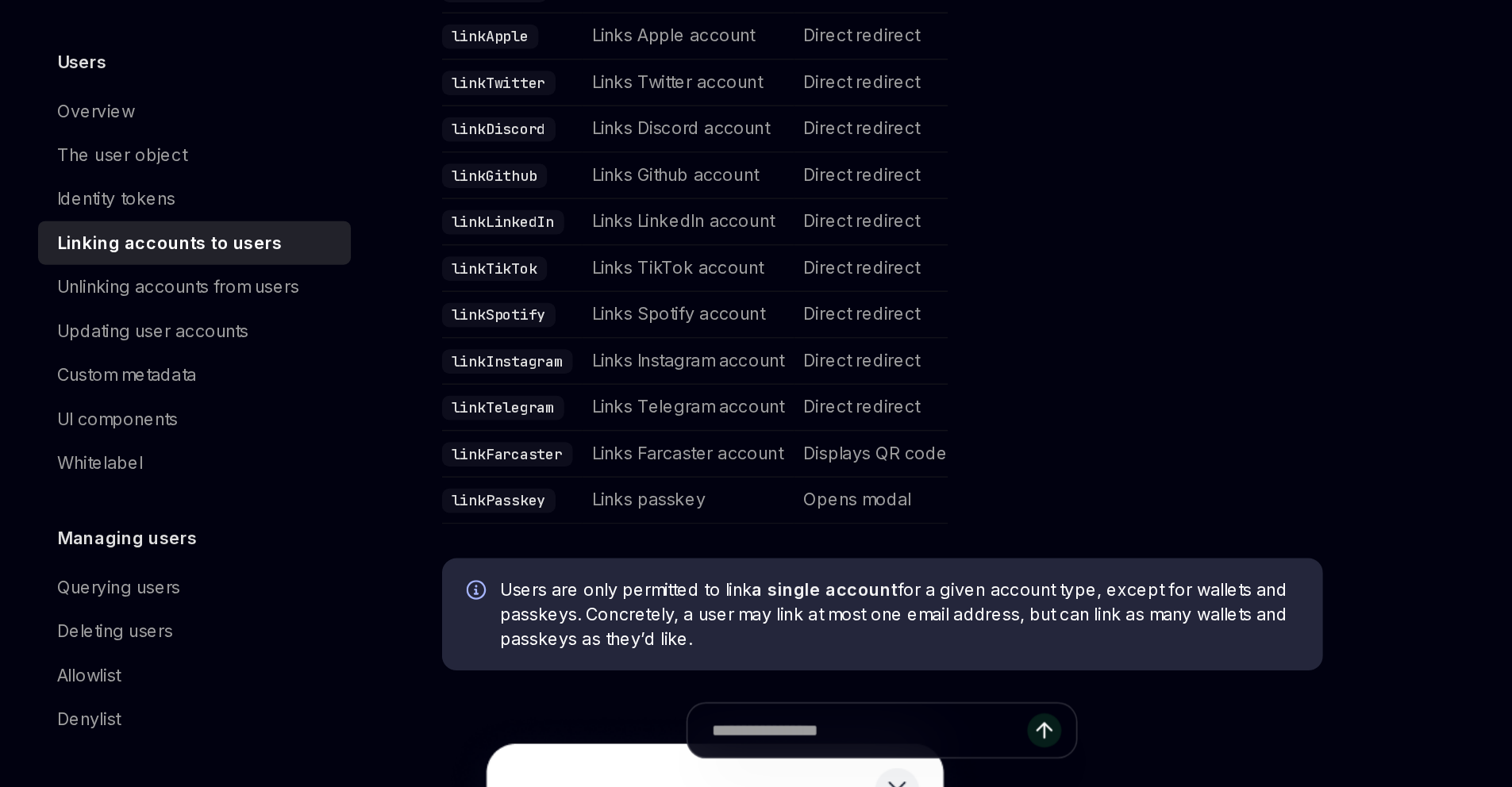
scroll to position [373, 0]
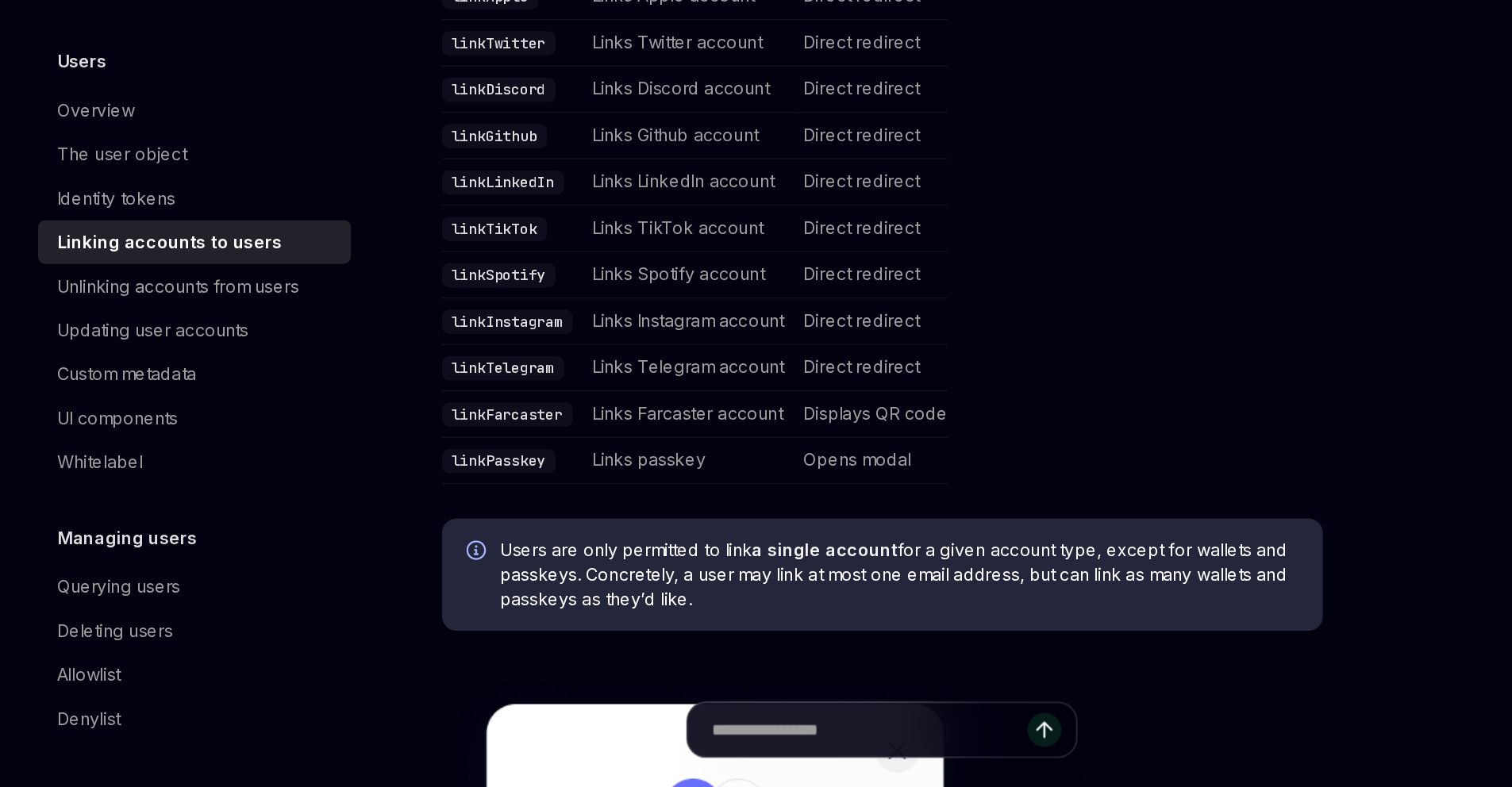
click at [461, 311] on code "linkTwitter" at bounding box center [497, 304] width 74 height 16
copy code "linkTwitter"
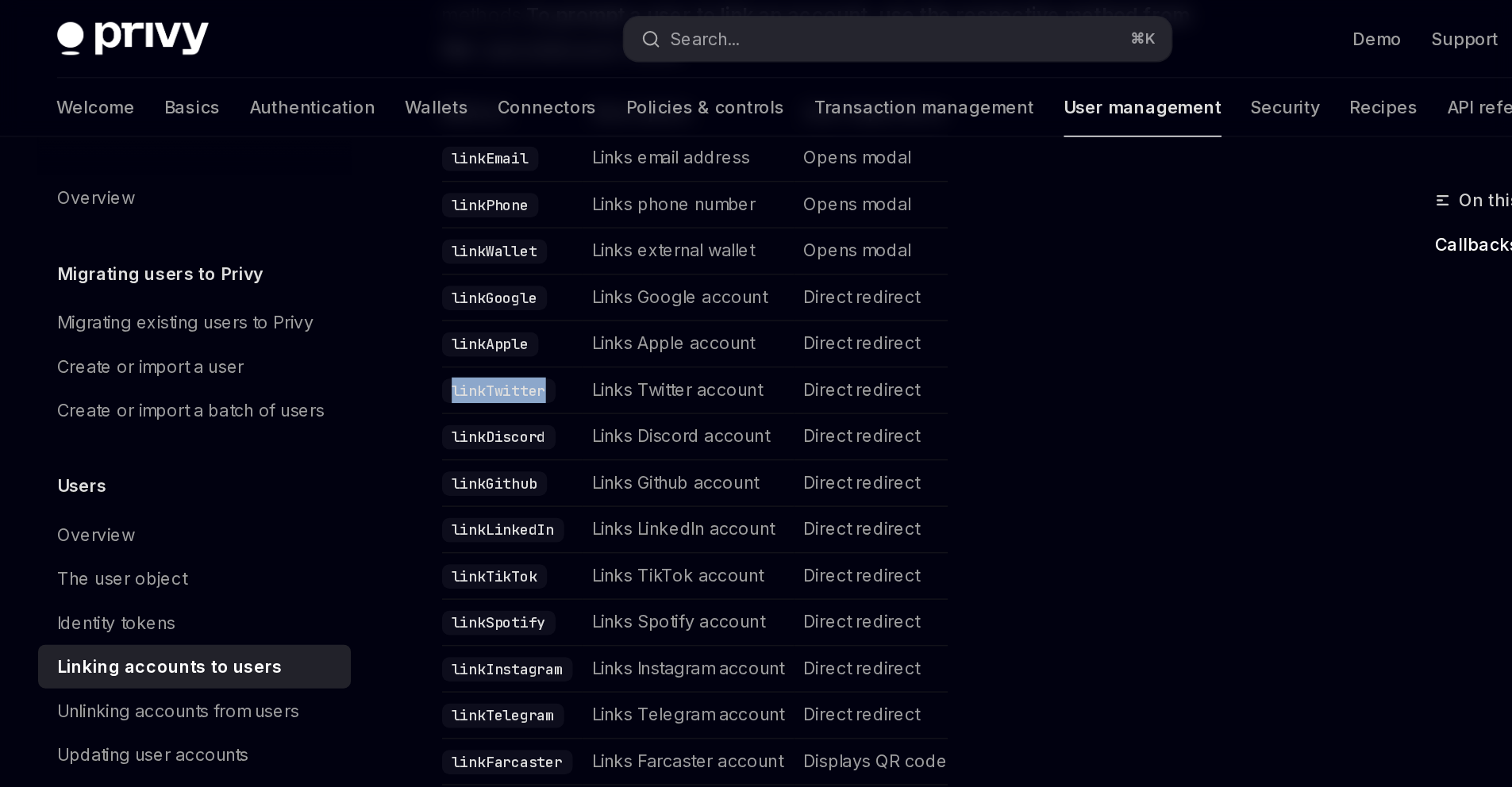
scroll to position [422, 0]
click at [461, 143] on code "linkPhone" at bounding box center [492, 135] width 63 height 16
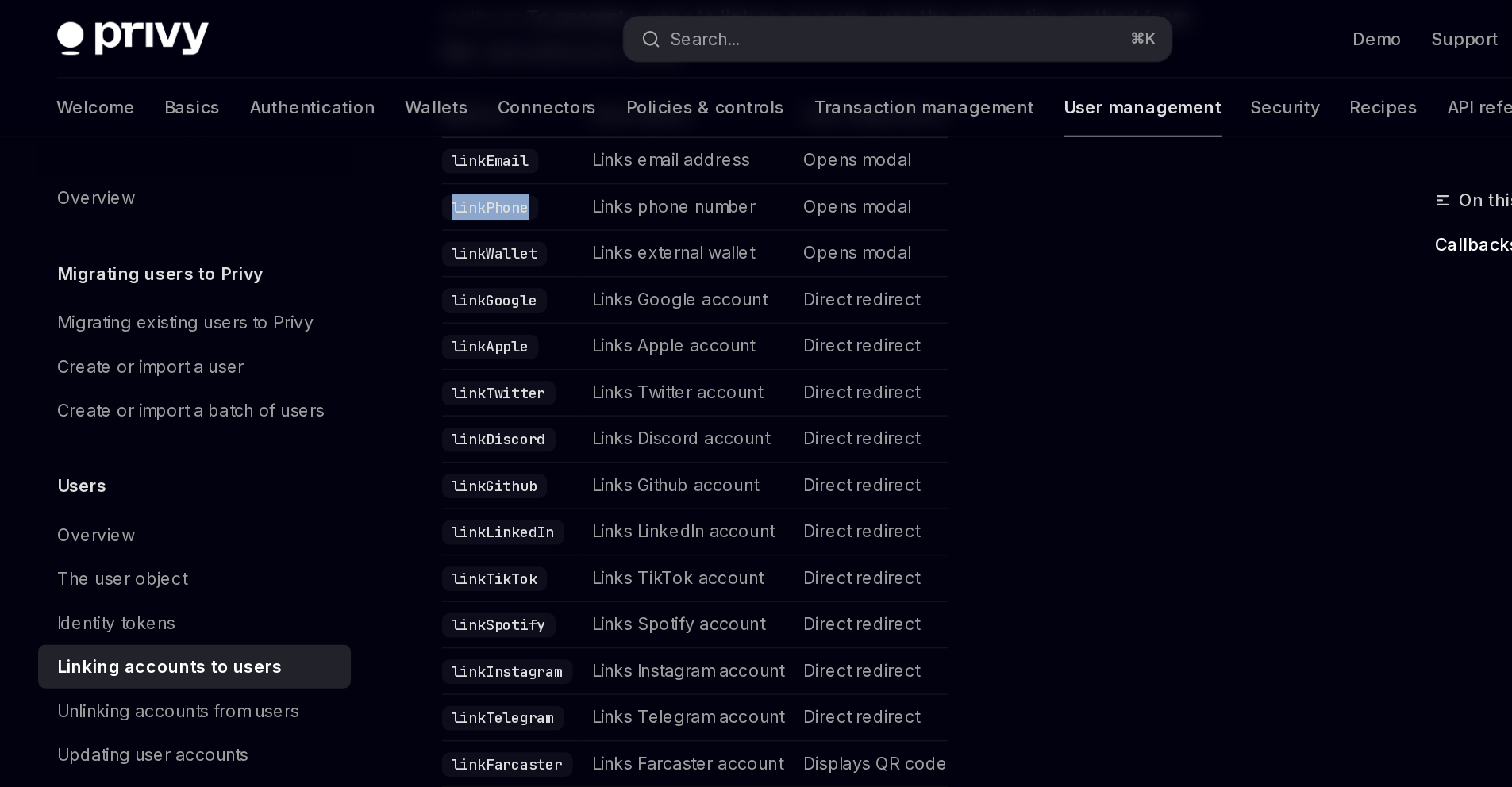
click at [461, 143] on code "linkPhone" at bounding box center [492, 135] width 63 height 16
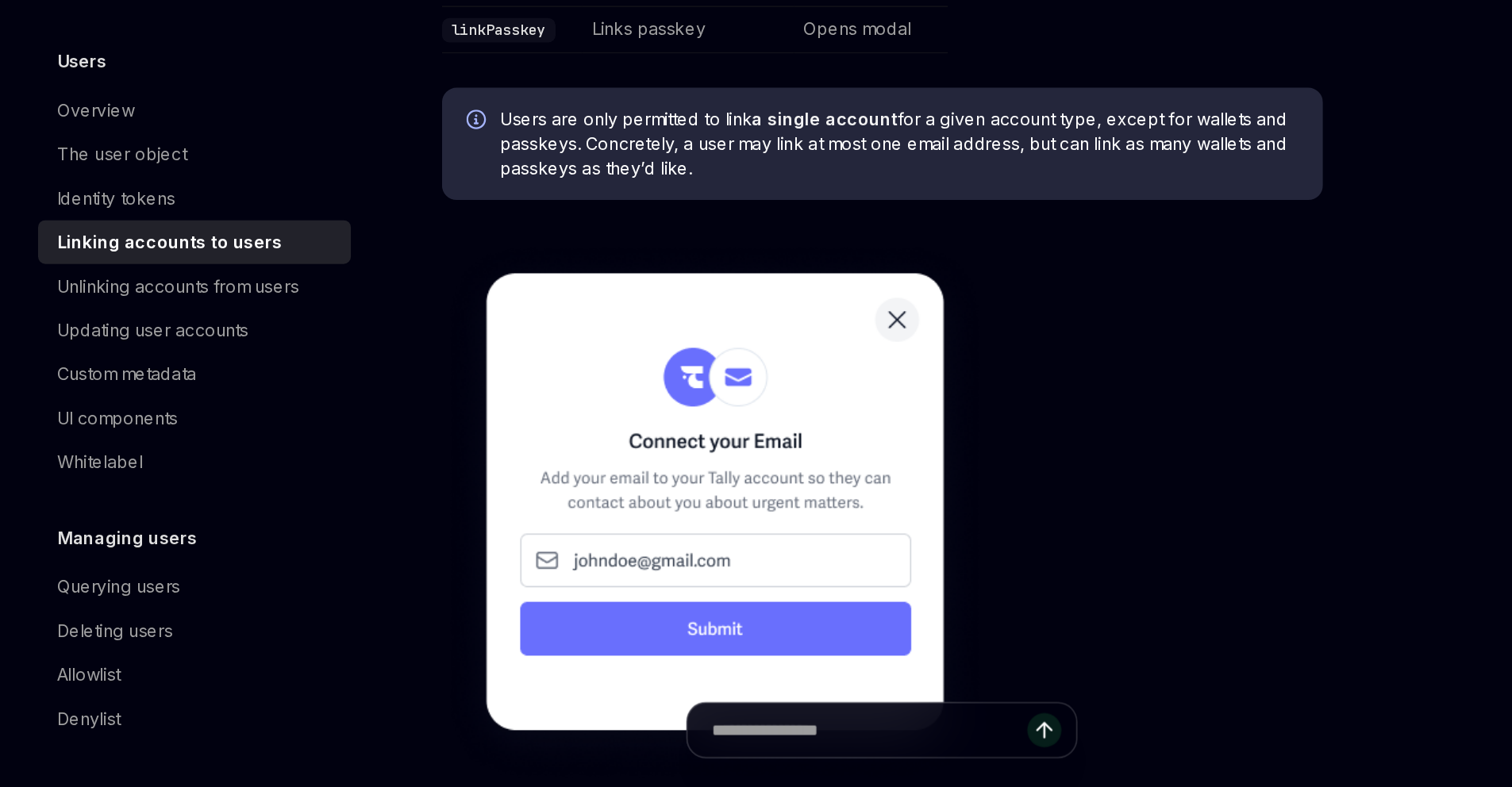
scroll to position [654, 0]
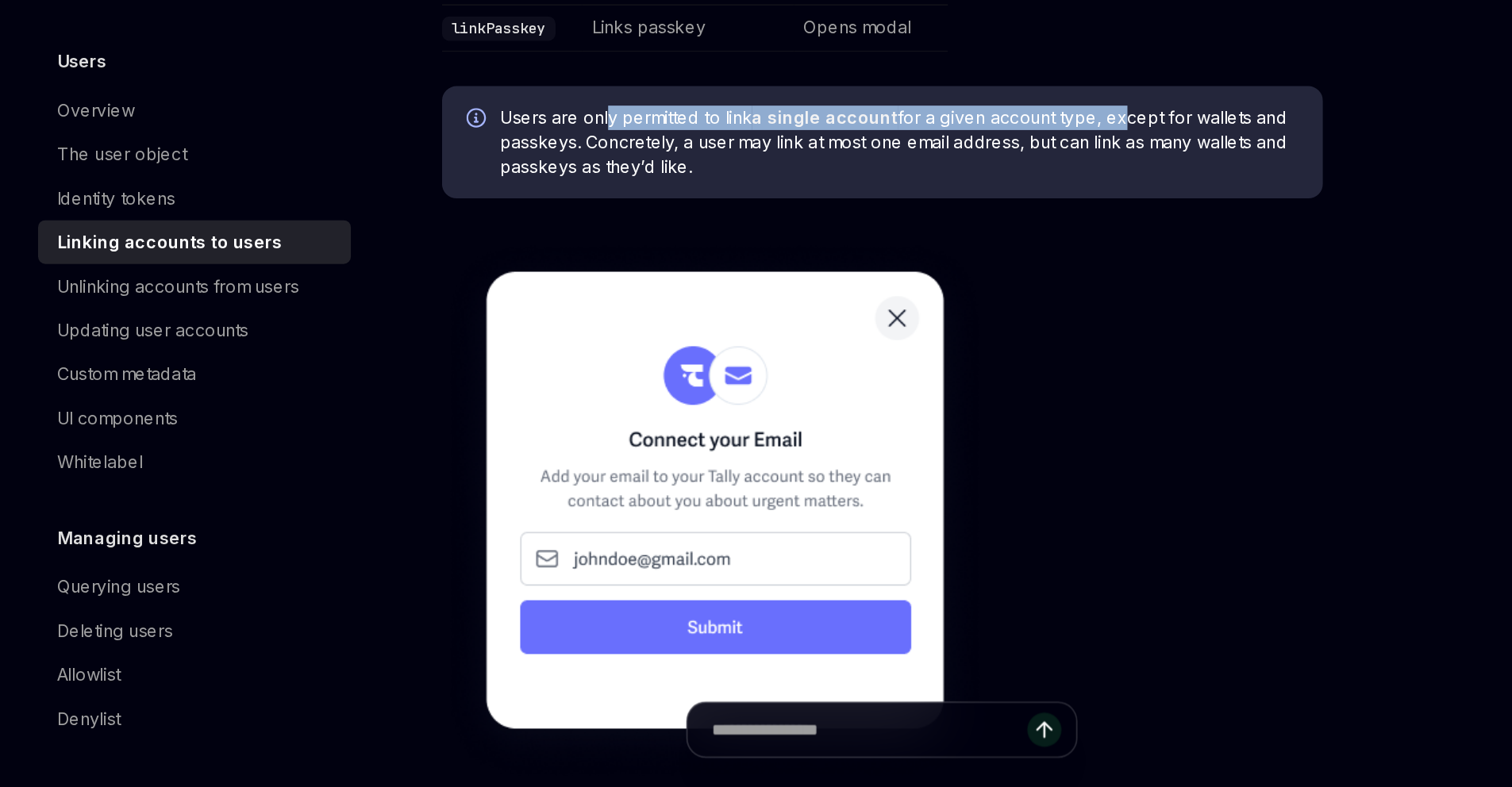
drag, startPoint x: 926, startPoint y: 577, endPoint x: 523, endPoint y: 589, distance: 403.2
click at [523, 392] on span "Users are only permitted to link a single account for a given account type, exc…" at bounding box center [757, 368] width 518 height 48
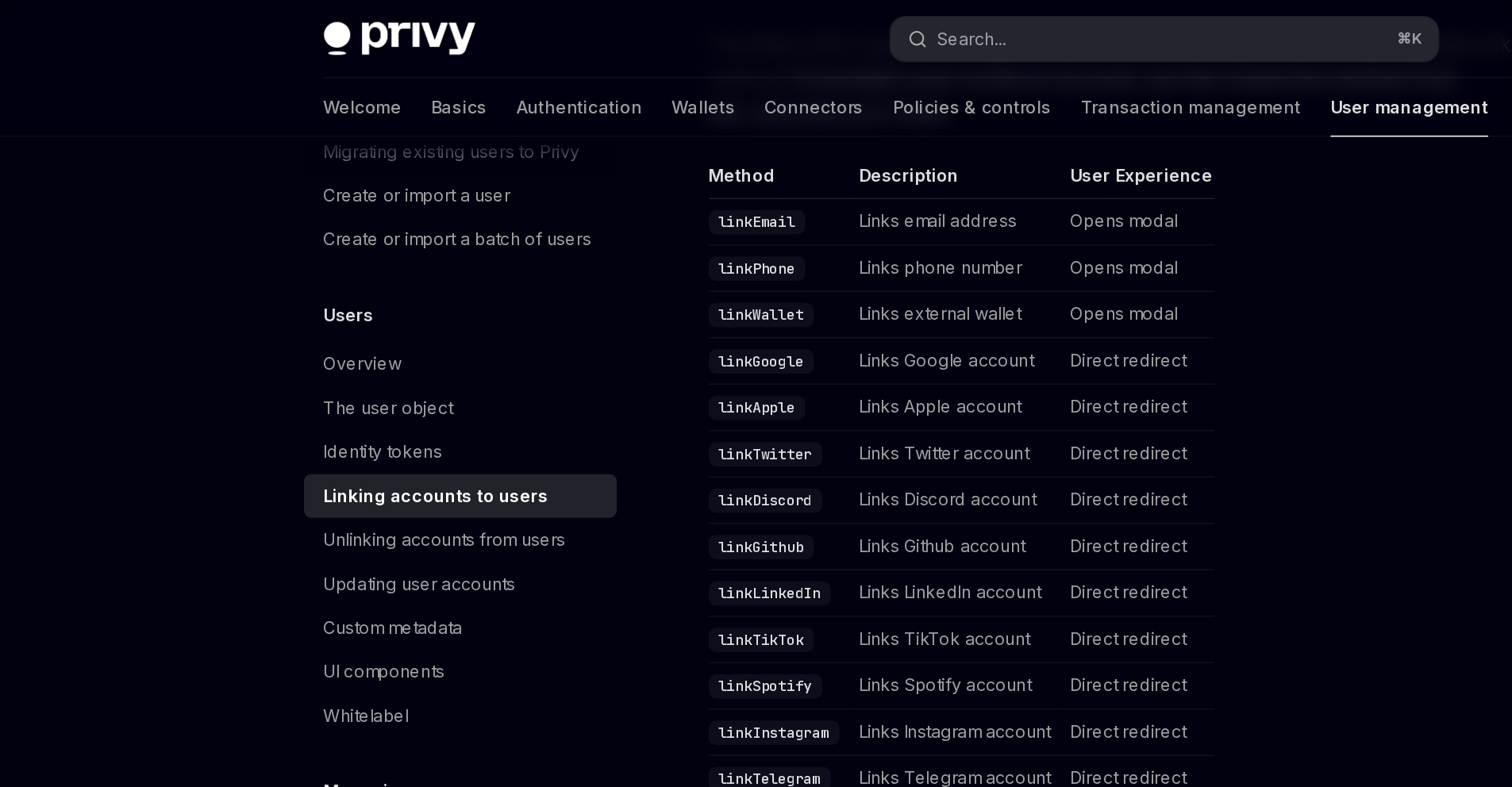
scroll to position [300, 0]
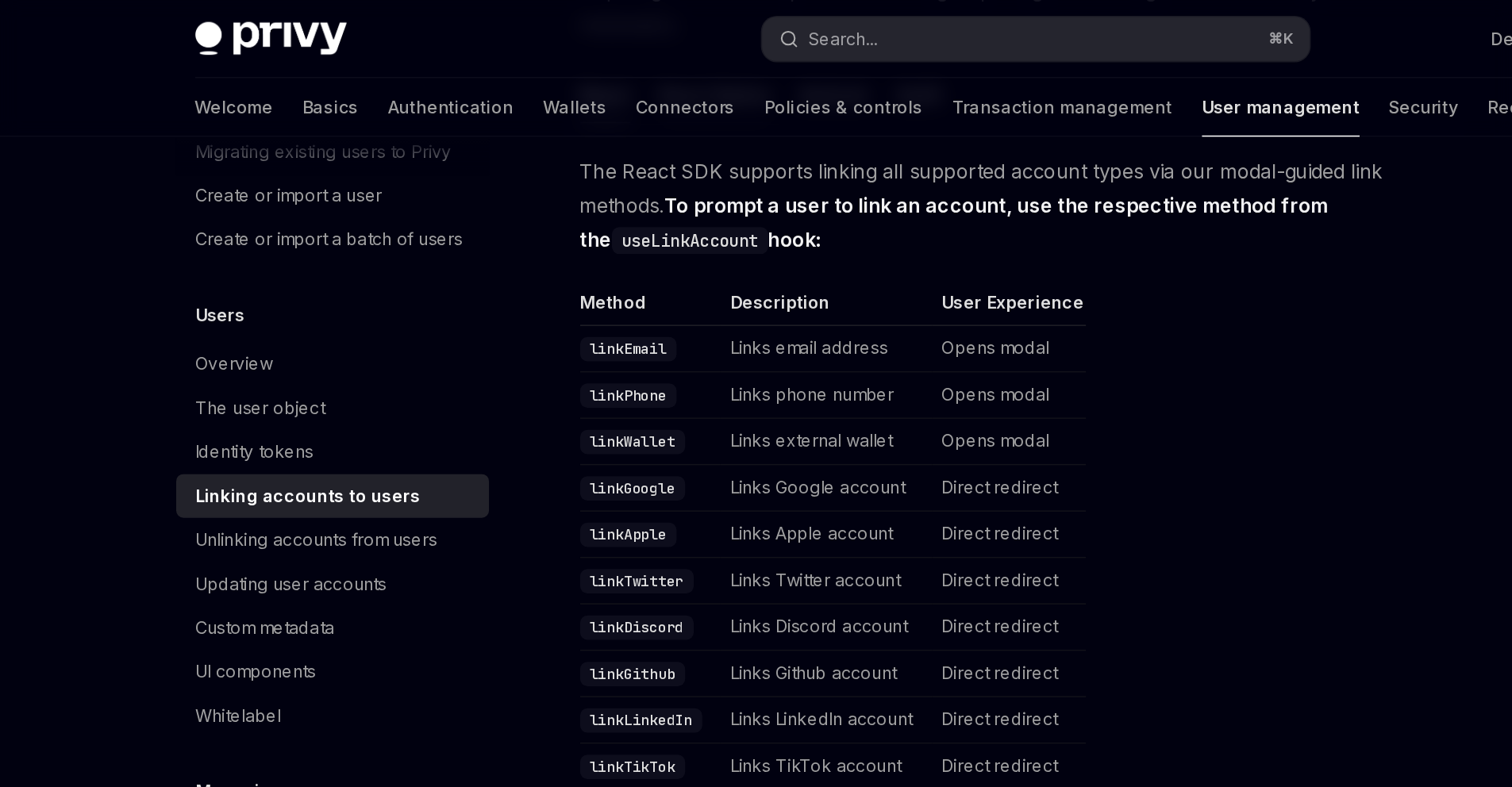
click at [512, 80] on button "React Native" at bounding box center [548, 61] width 72 height 38
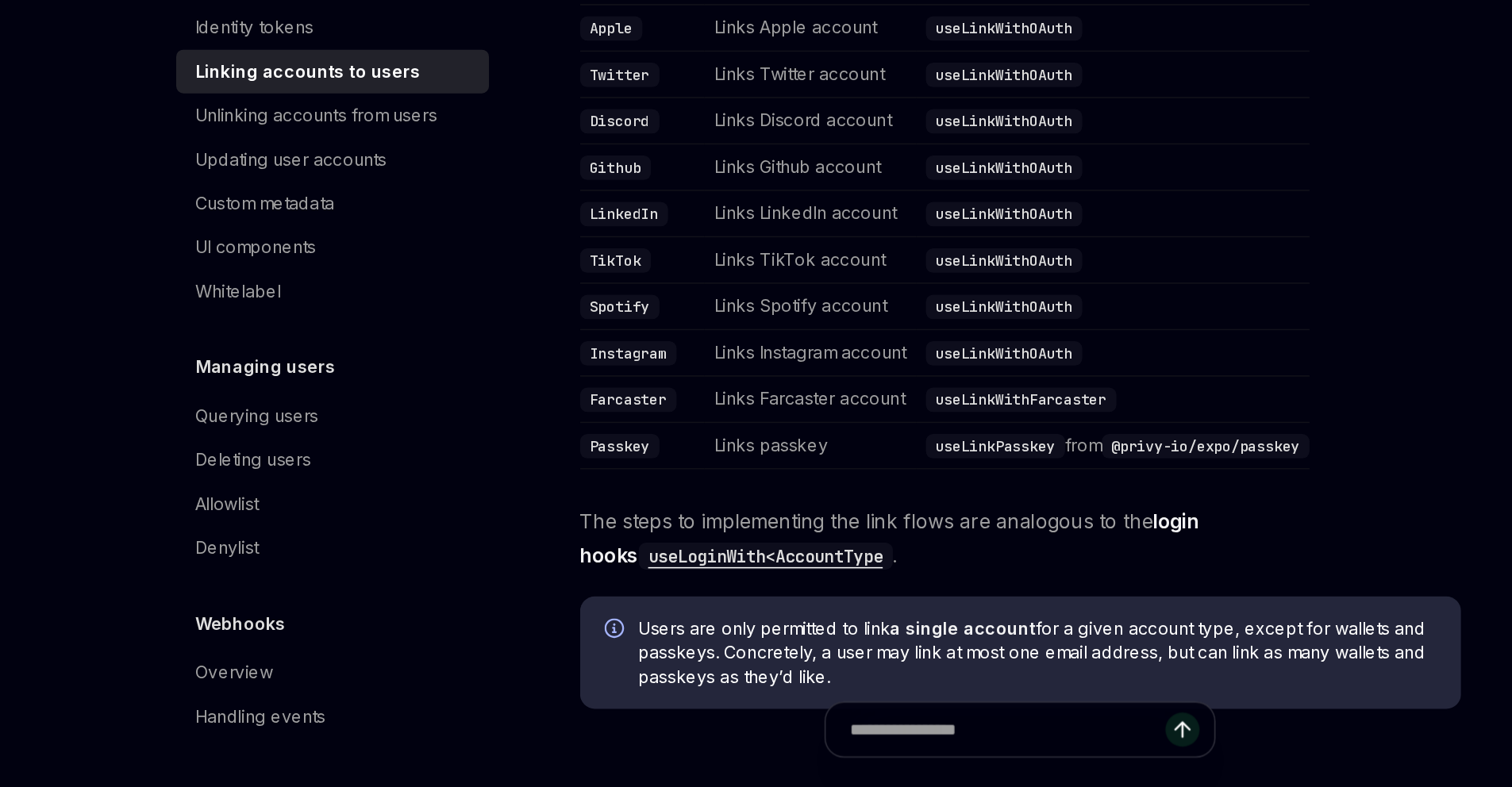
scroll to position [306, 0]
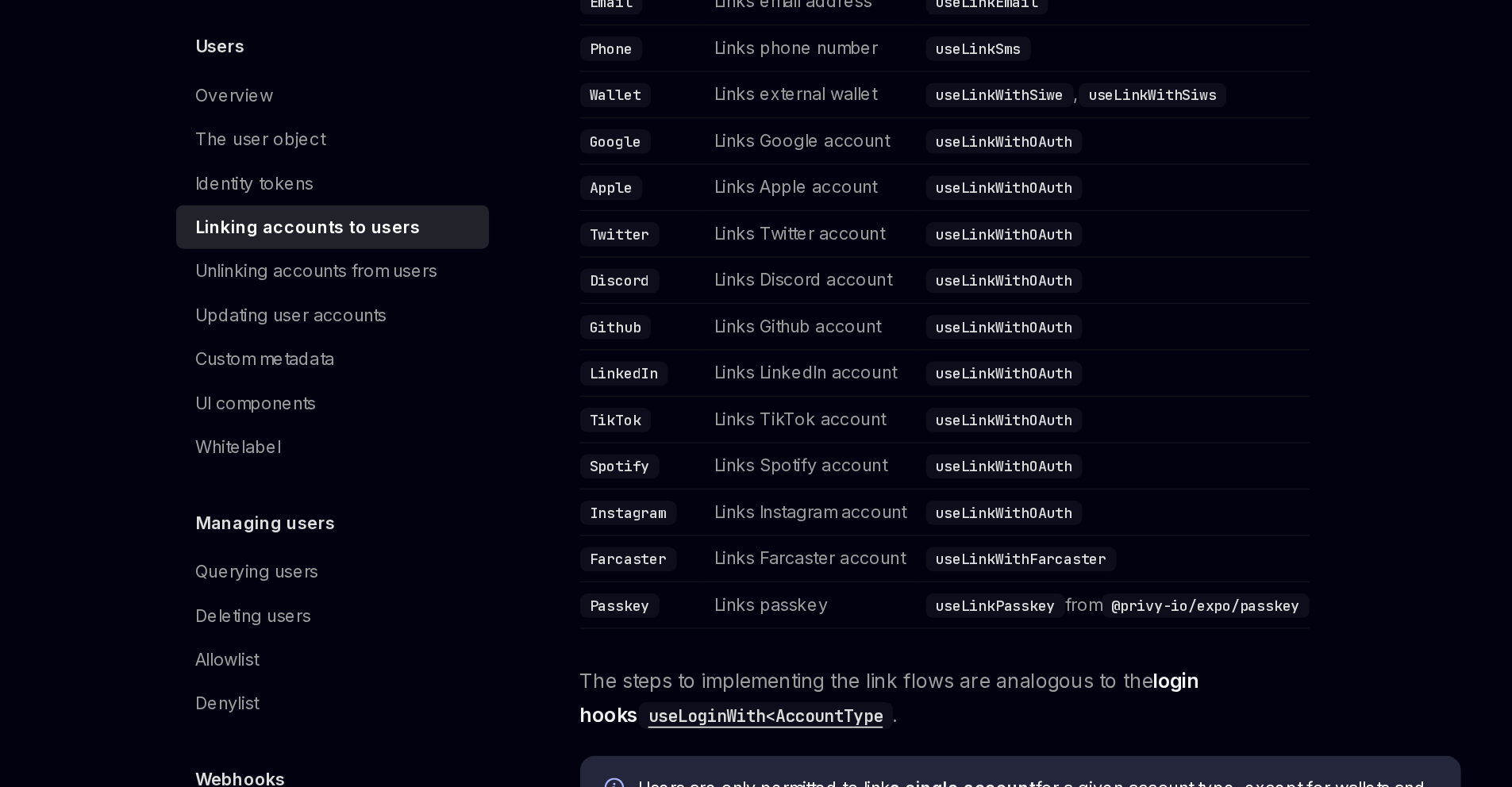
click at [698, 215] on code "useLinkSms" at bounding box center [719, 206] width 68 height 16
copy code "useLinkSms"
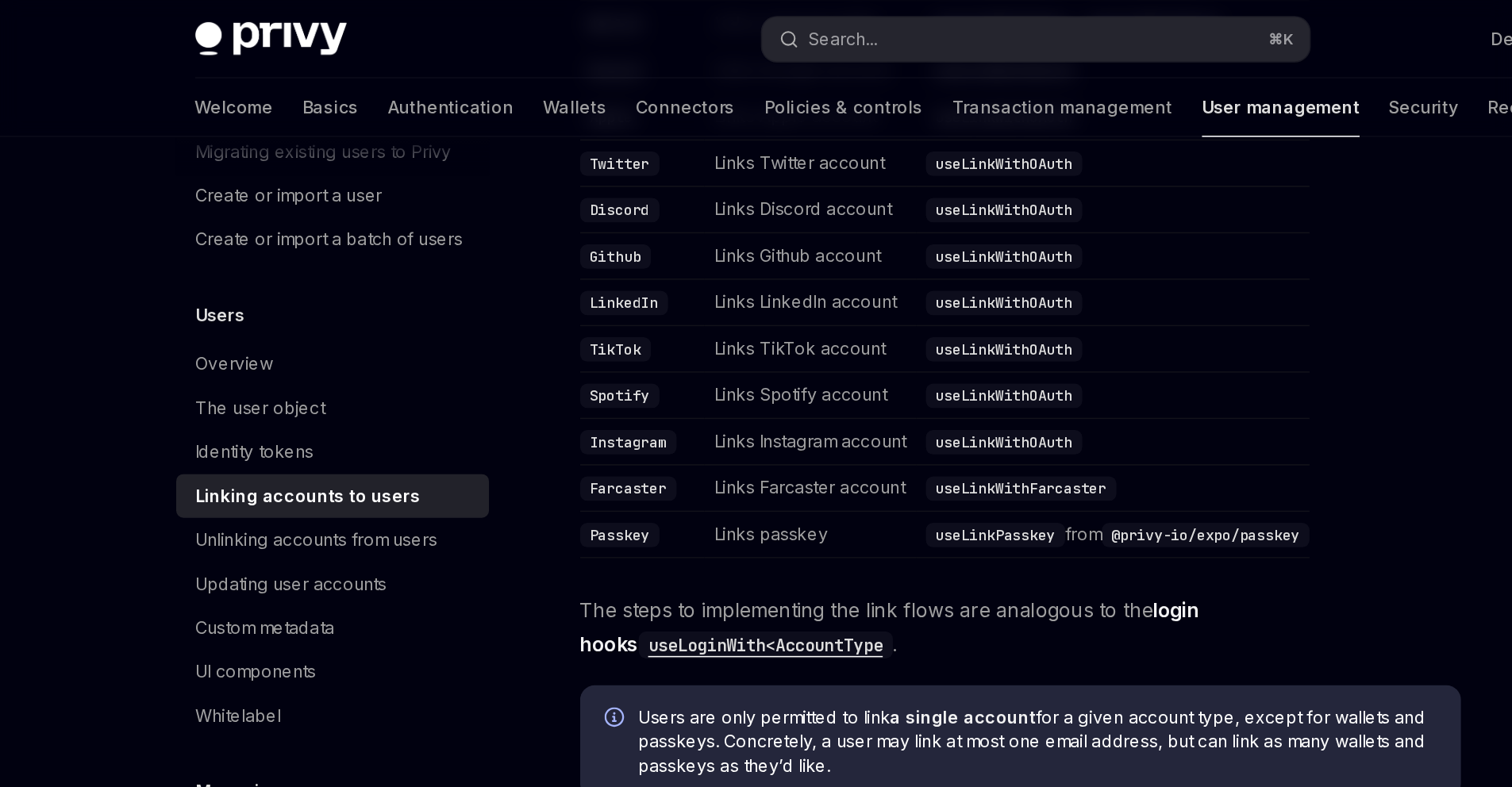
scroll to position [622, 0]
click at [698, 205] on code "useLinkWithOAuth" at bounding box center [735, 196] width 101 height 16
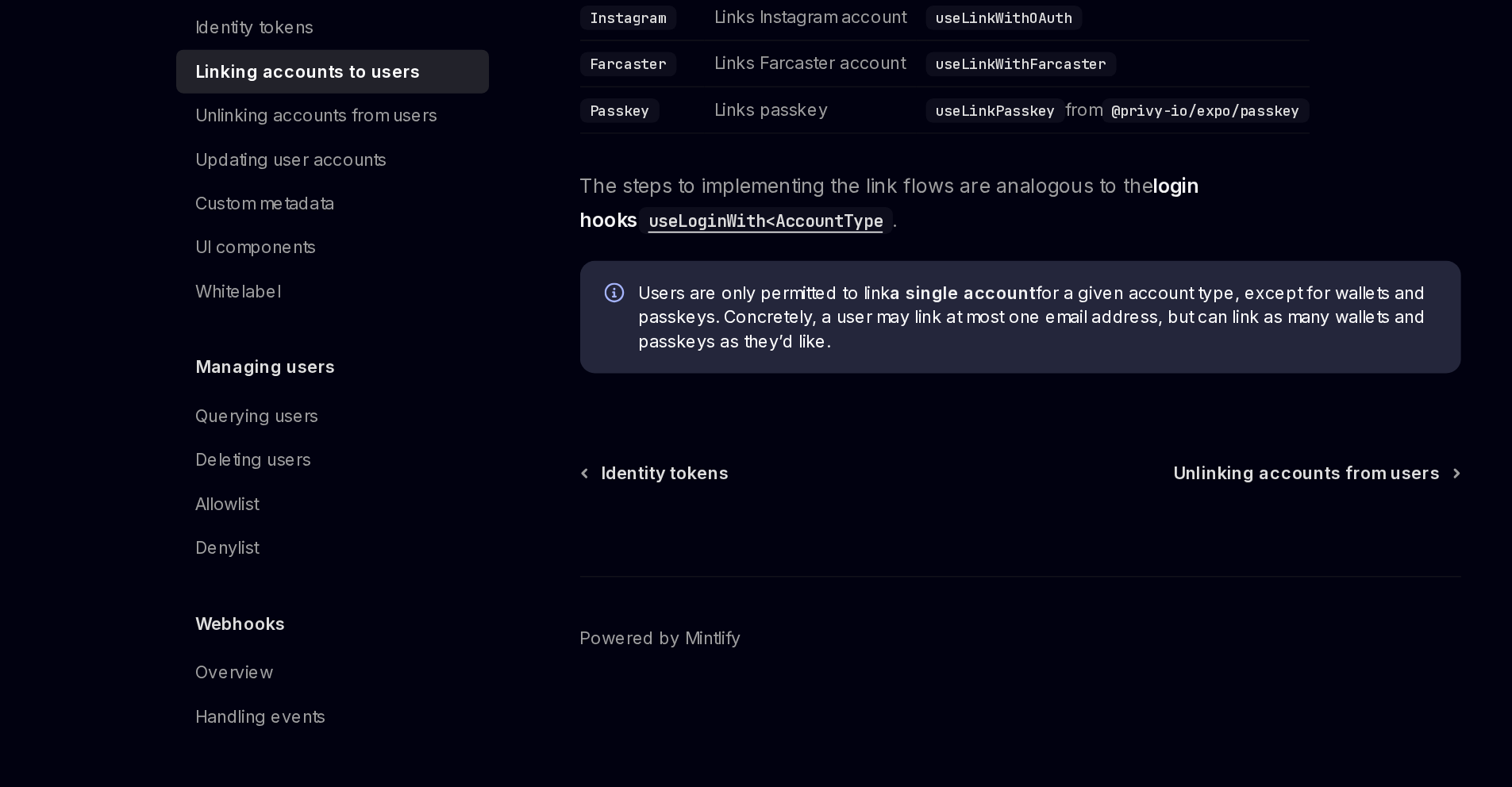
scroll to position [742, 0]
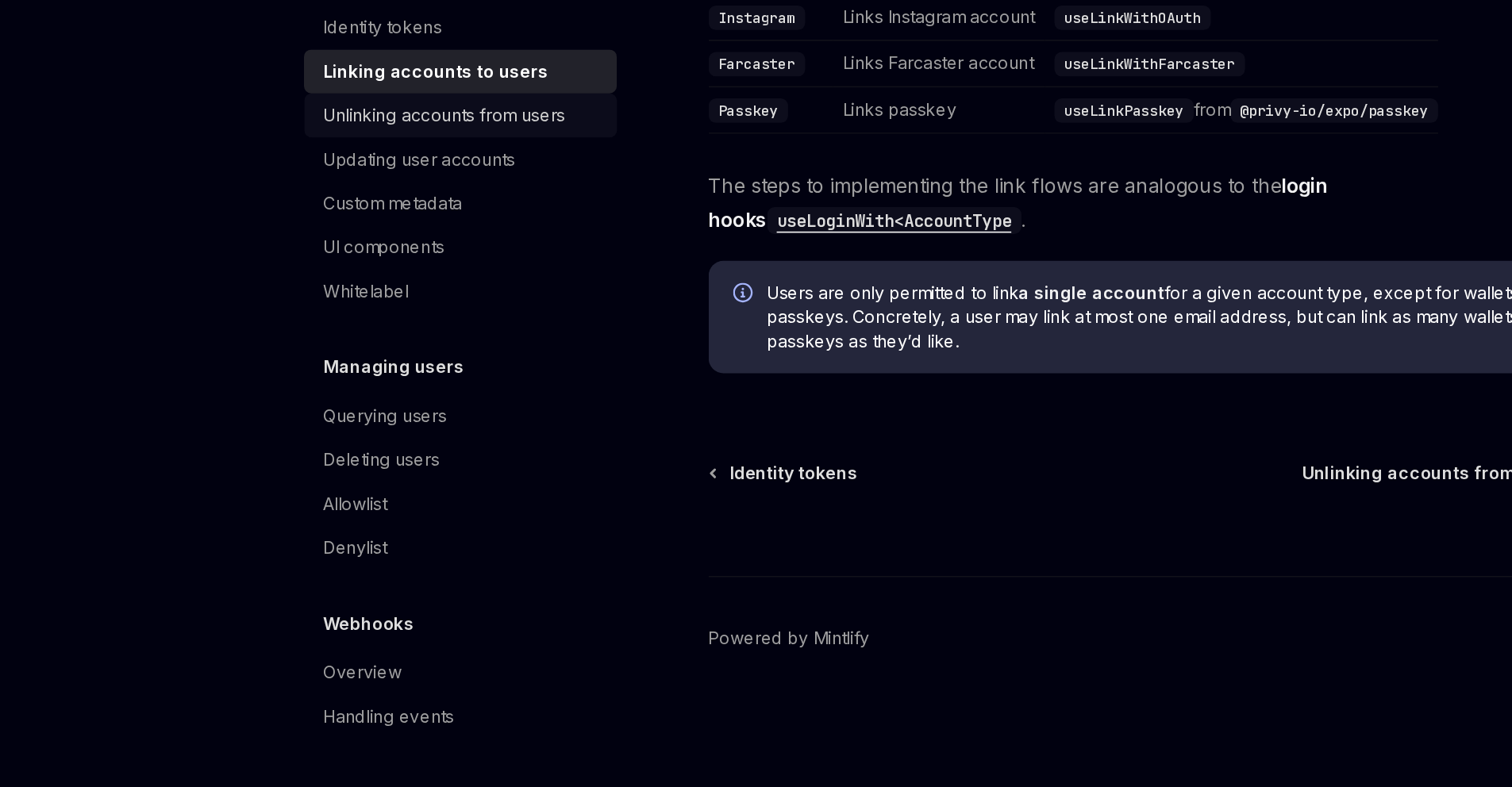
click at [258, 360] on div "Unlinking accounts from users" at bounding box center [289, 351] width 157 height 19
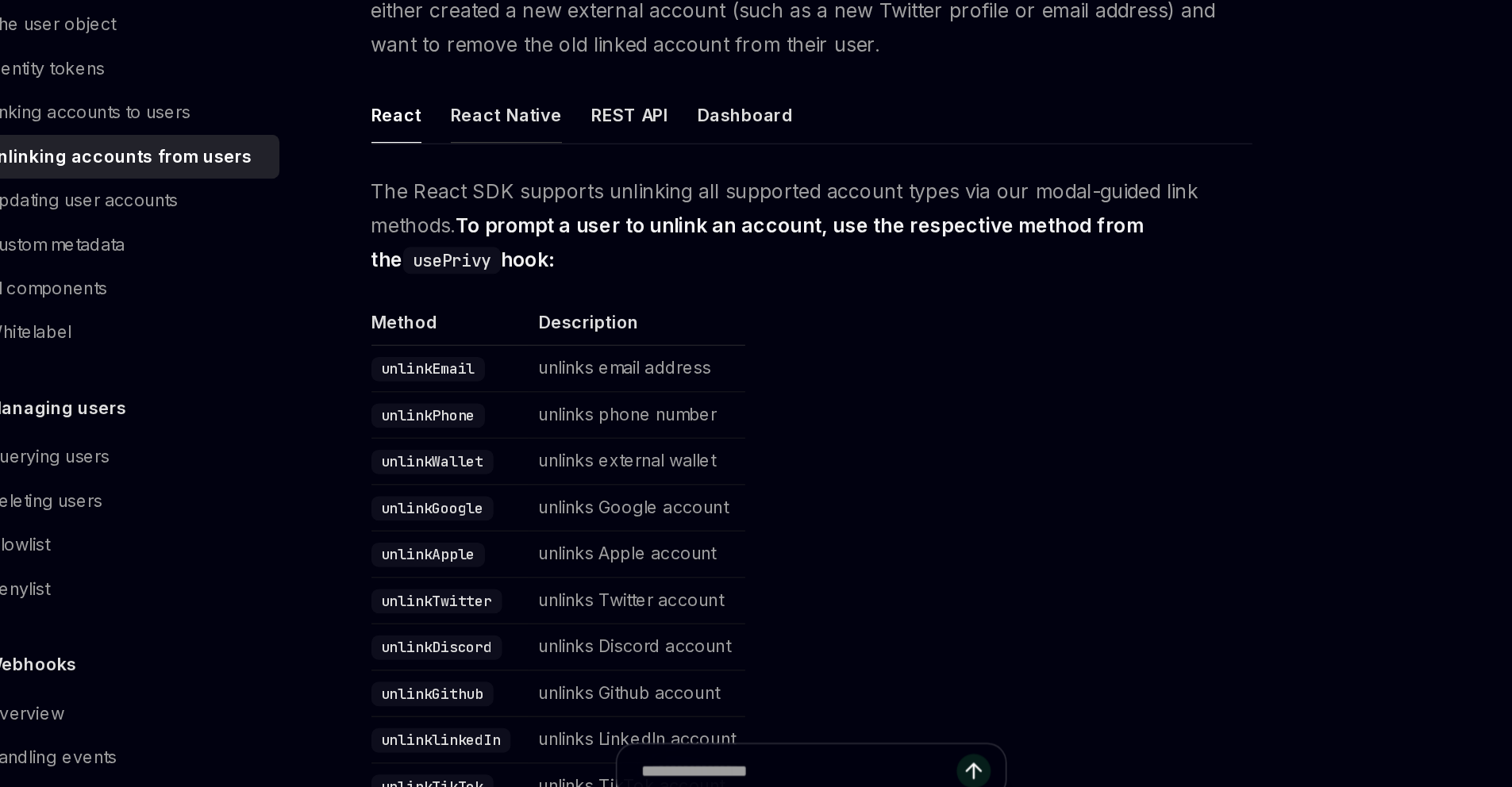
click at [512, 342] on button "React Native" at bounding box center [548, 323] width 72 height 38
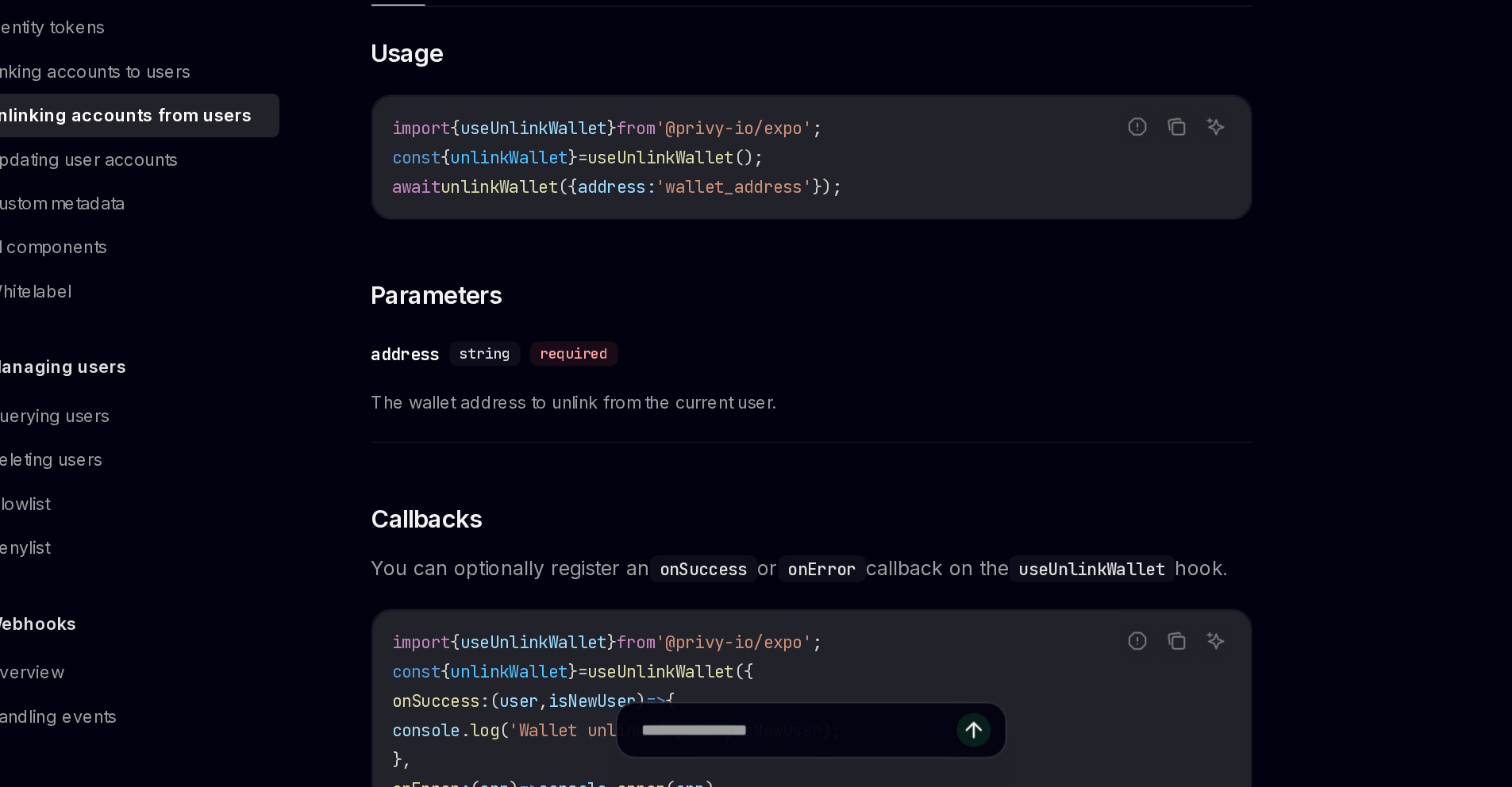
scroll to position [681, 0]
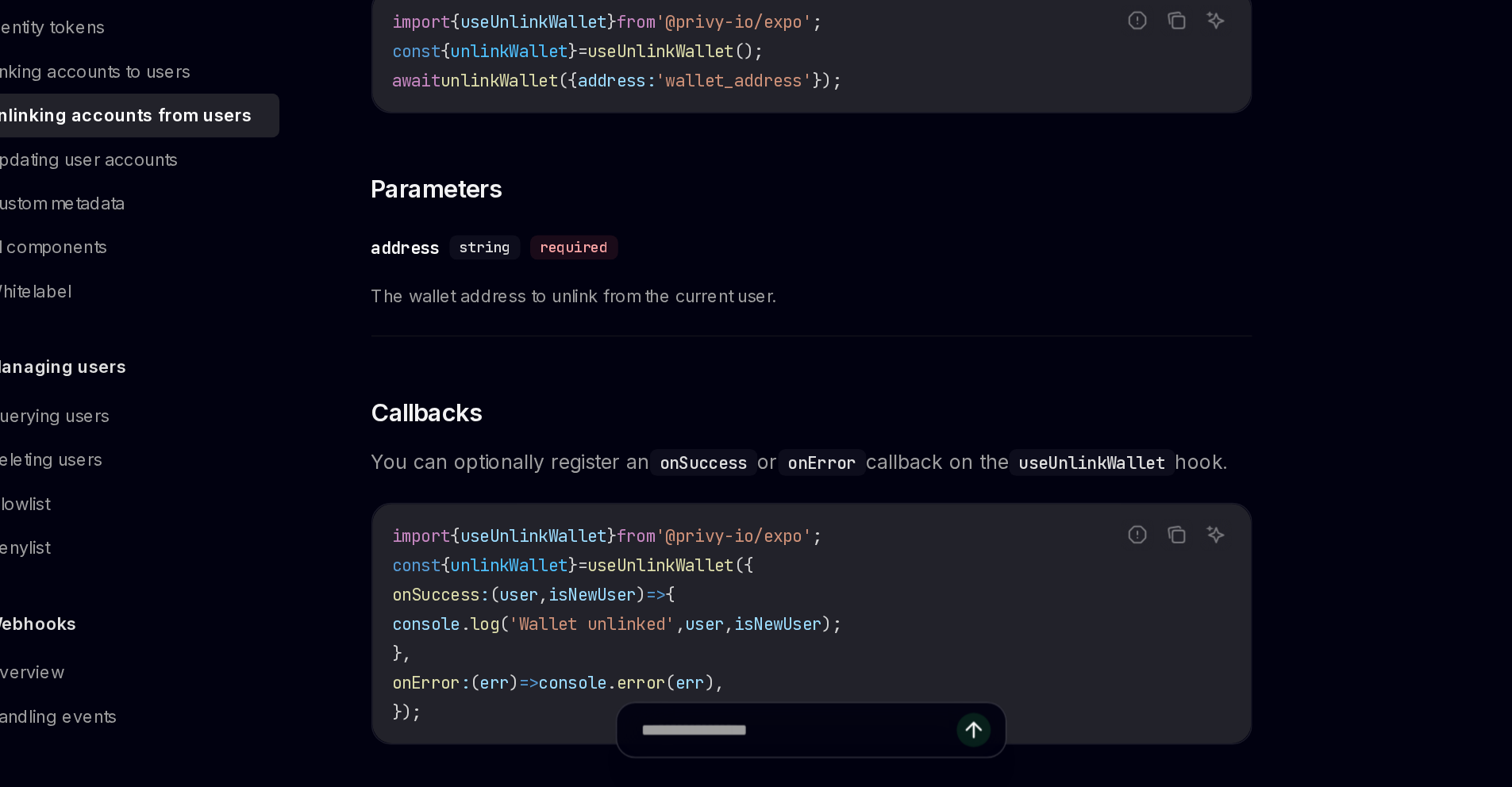
click at [514, 210] on button "OAuth" at bounding box center [530, 191] width 33 height 38
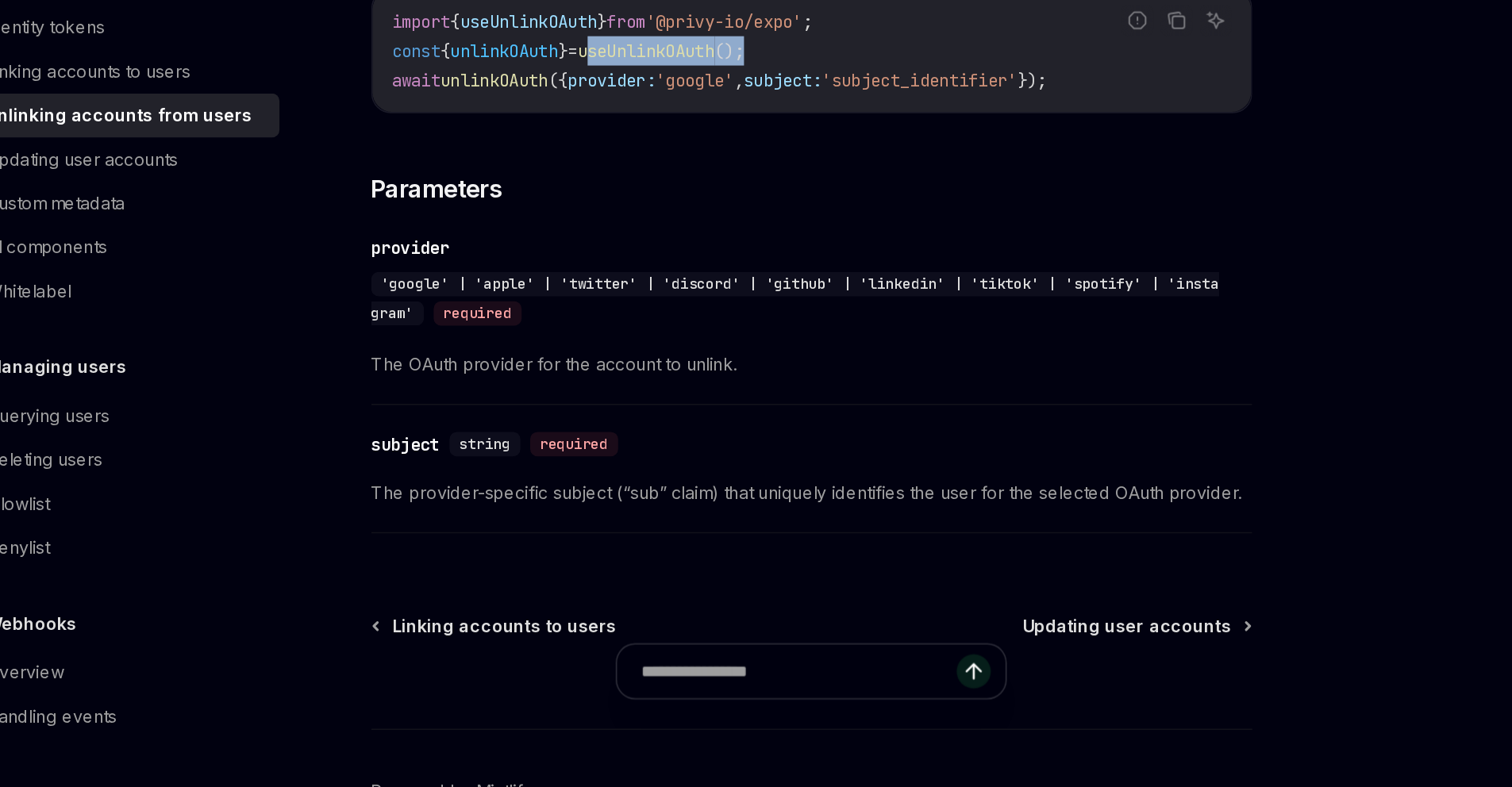
drag, startPoint x: 588, startPoint y: 556, endPoint x: 751, endPoint y: 553, distance: 163.0
click at [751, 338] on code "import { useUnlinkOAuth } from '@privy-io/expo' ; const { unlinkOAuth } = useUn…" at bounding box center [746, 308] width 545 height 57
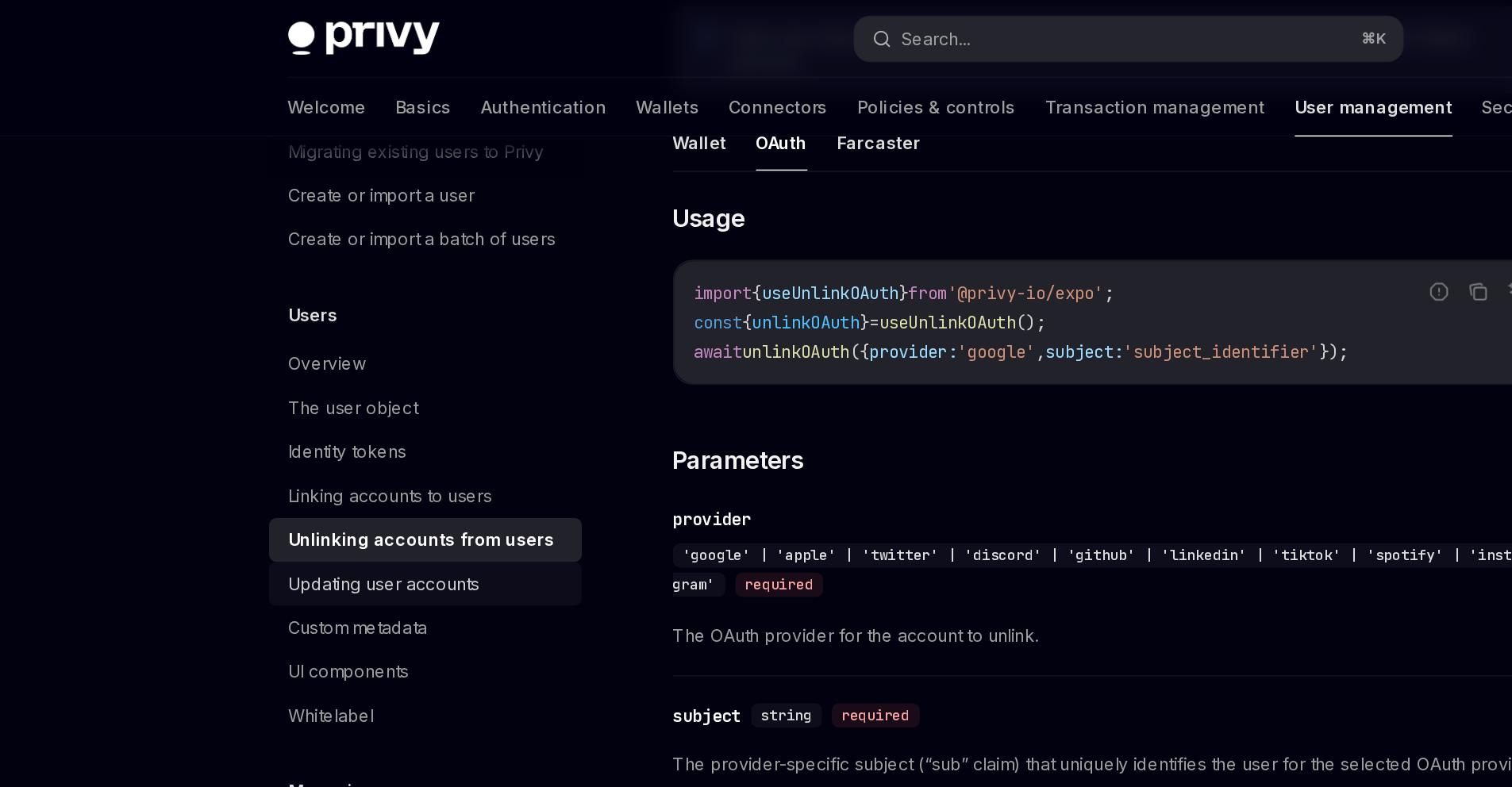
scroll to position [282, 0]
click at [243, 370] on div "Updating user accounts" at bounding box center [300, 380] width 181 height 19
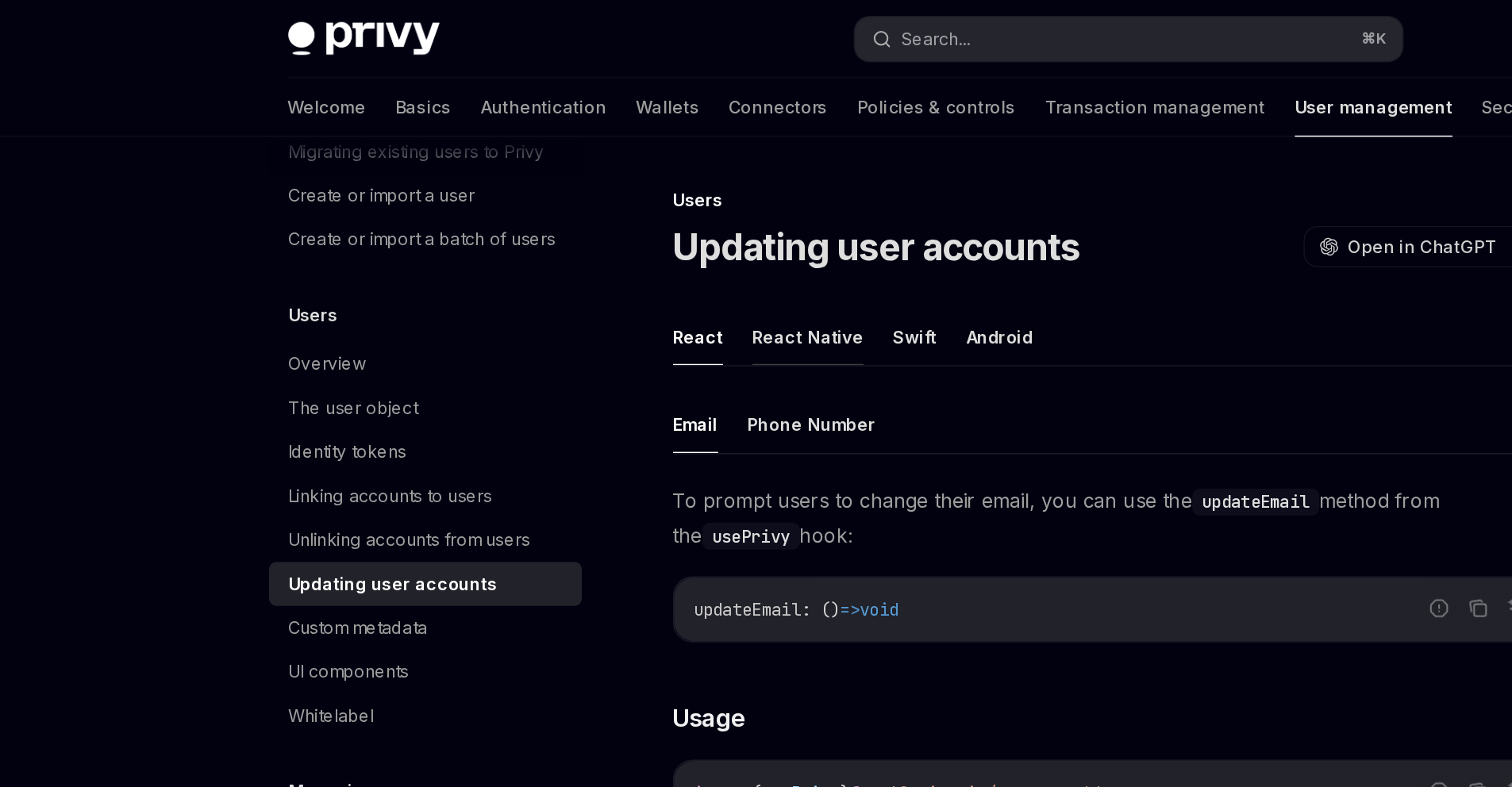
click at [512, 237] on button "React Native" at bounding box center [548, 218] width 72 height 38
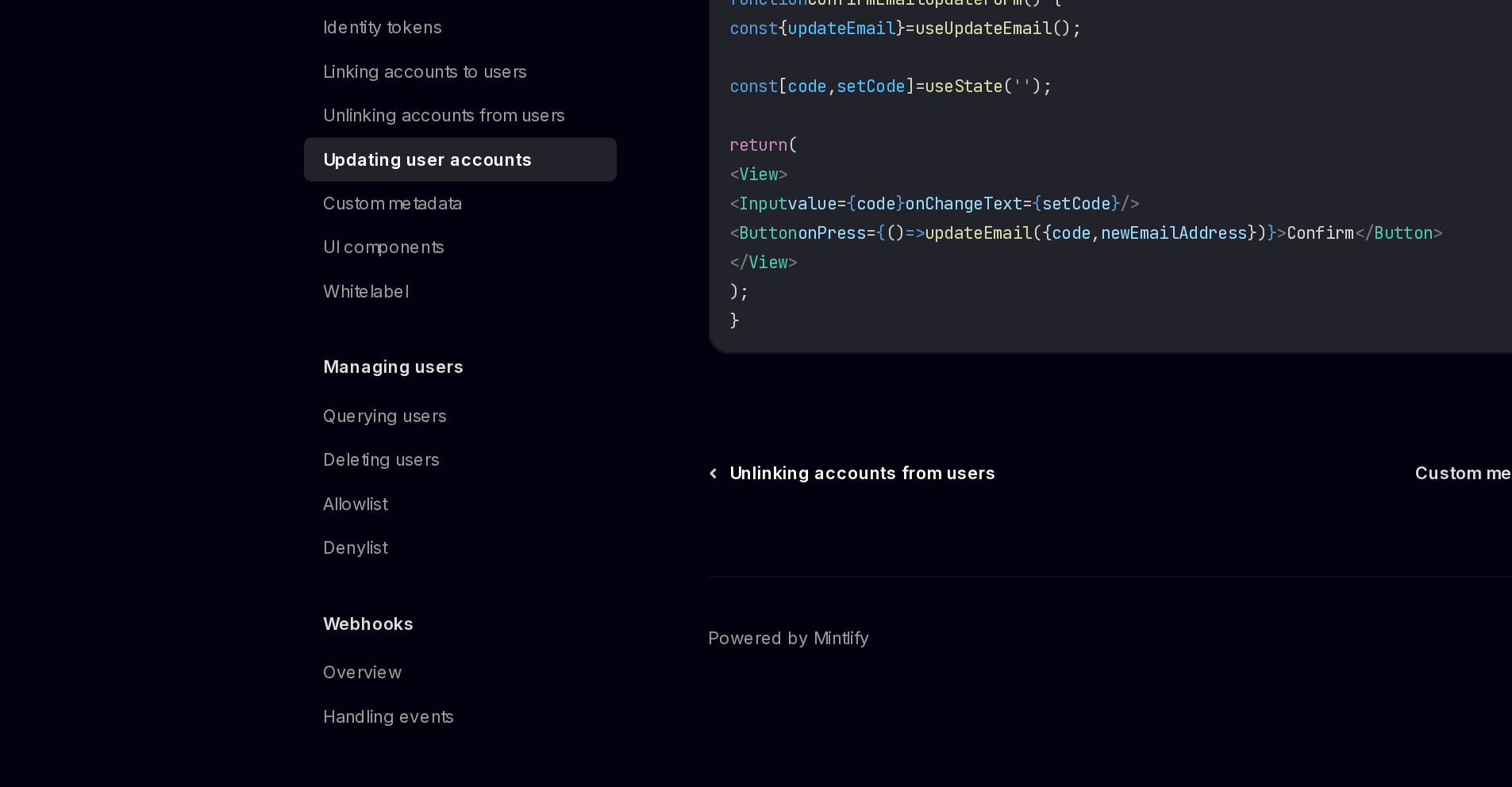
scroll to position [2450, 0]
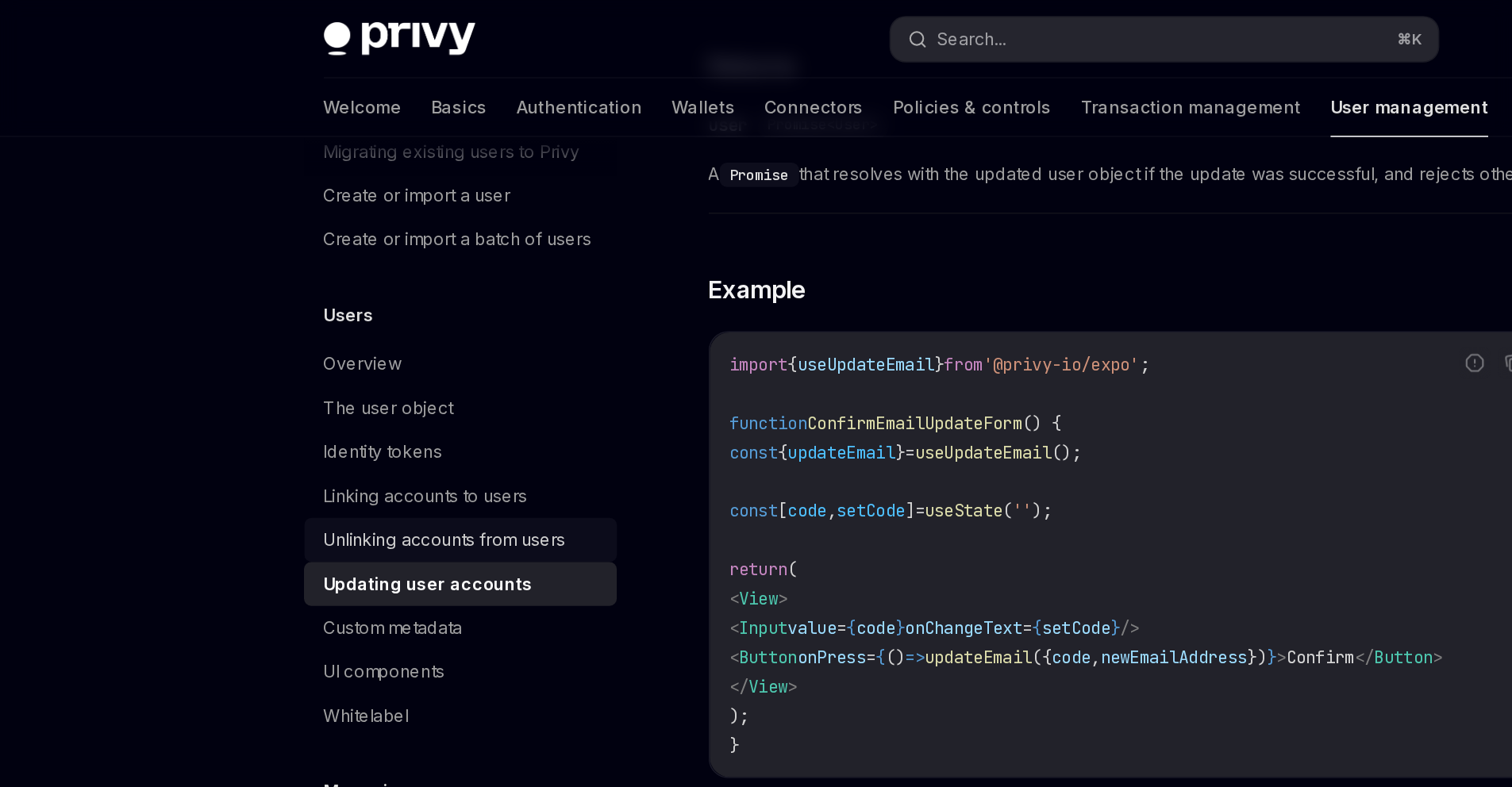
click at [277, 341] on div "Unlinking accounts from users" at bounding box center [300, 351] width 181 height 19
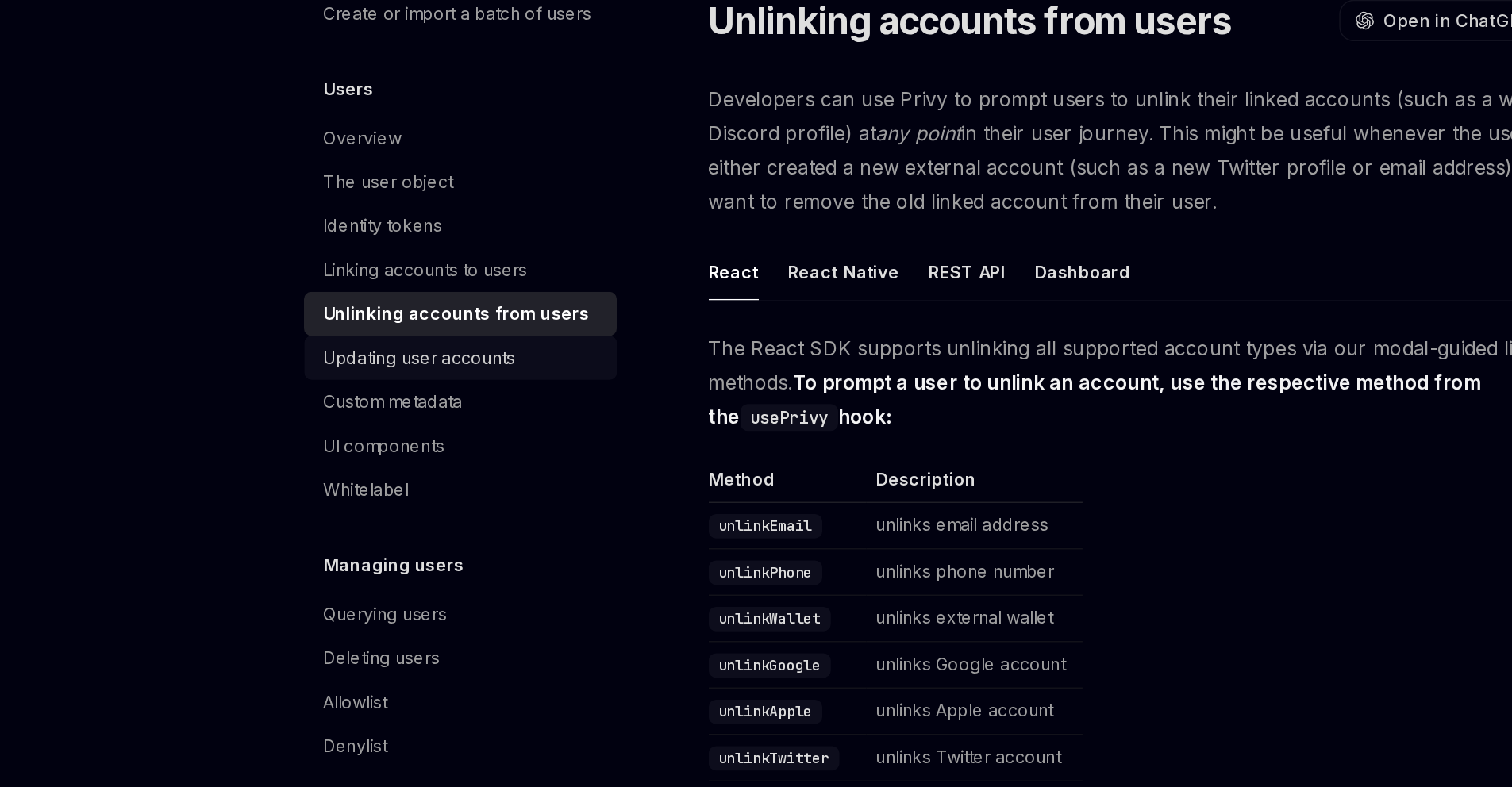
scroll to position [205, 0]
click at [512, 342] on button "React Native" at bounding box center [548, 323] width 72 height 38
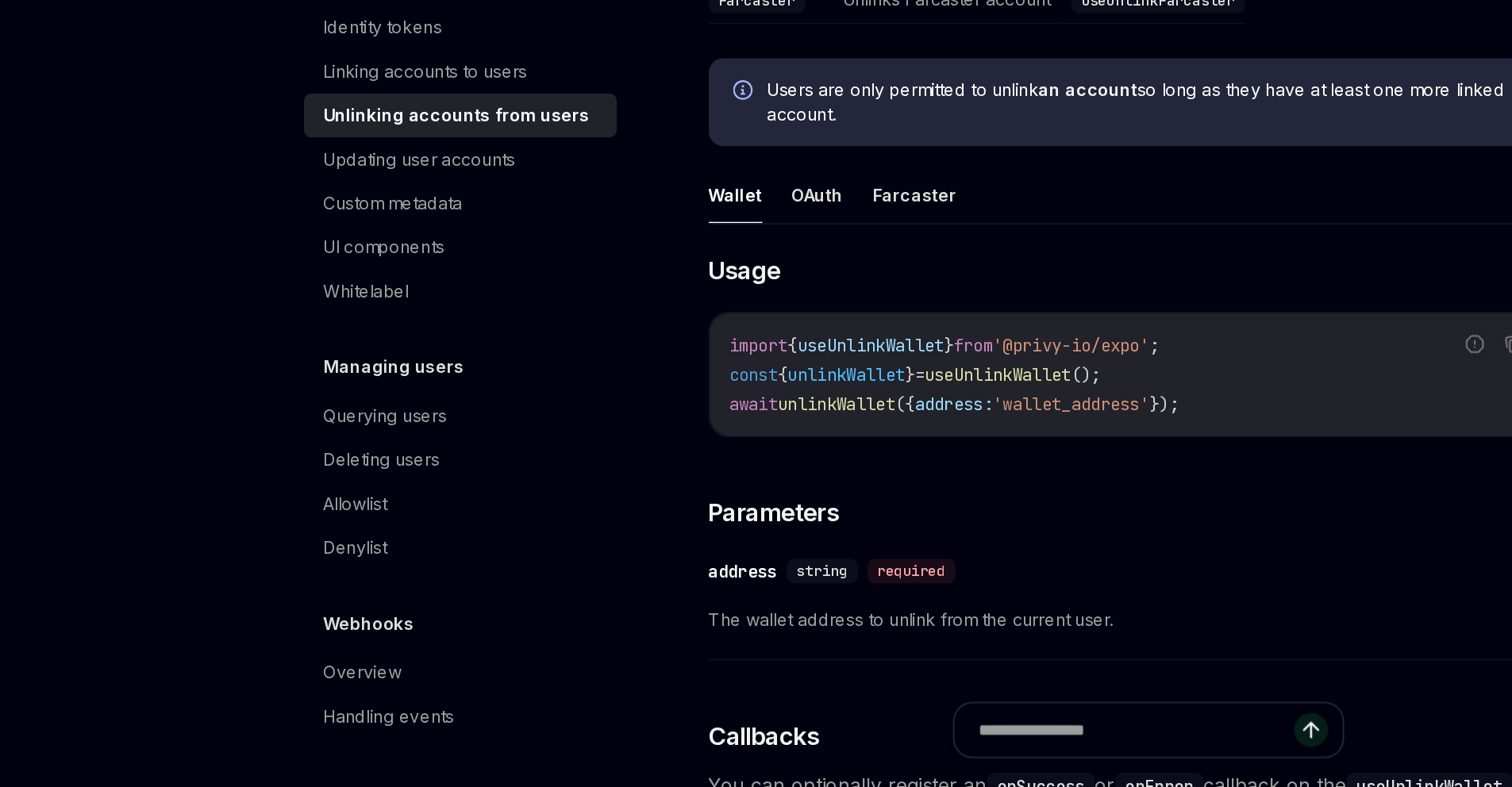
scroll to position [558, 0]
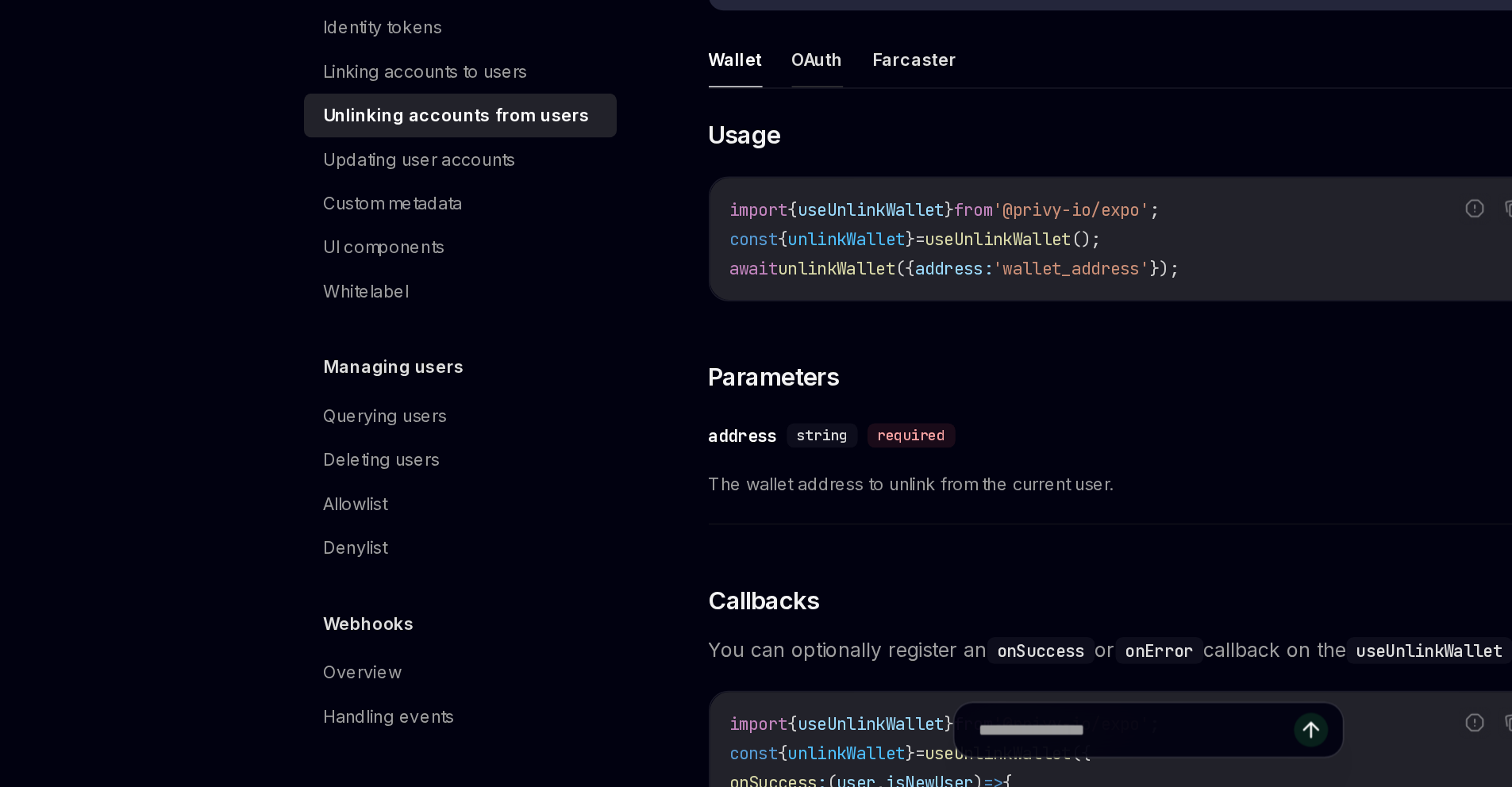
click at [514, 332] on button "OAuth" at bounding box center [530, 313] width 33 height 38
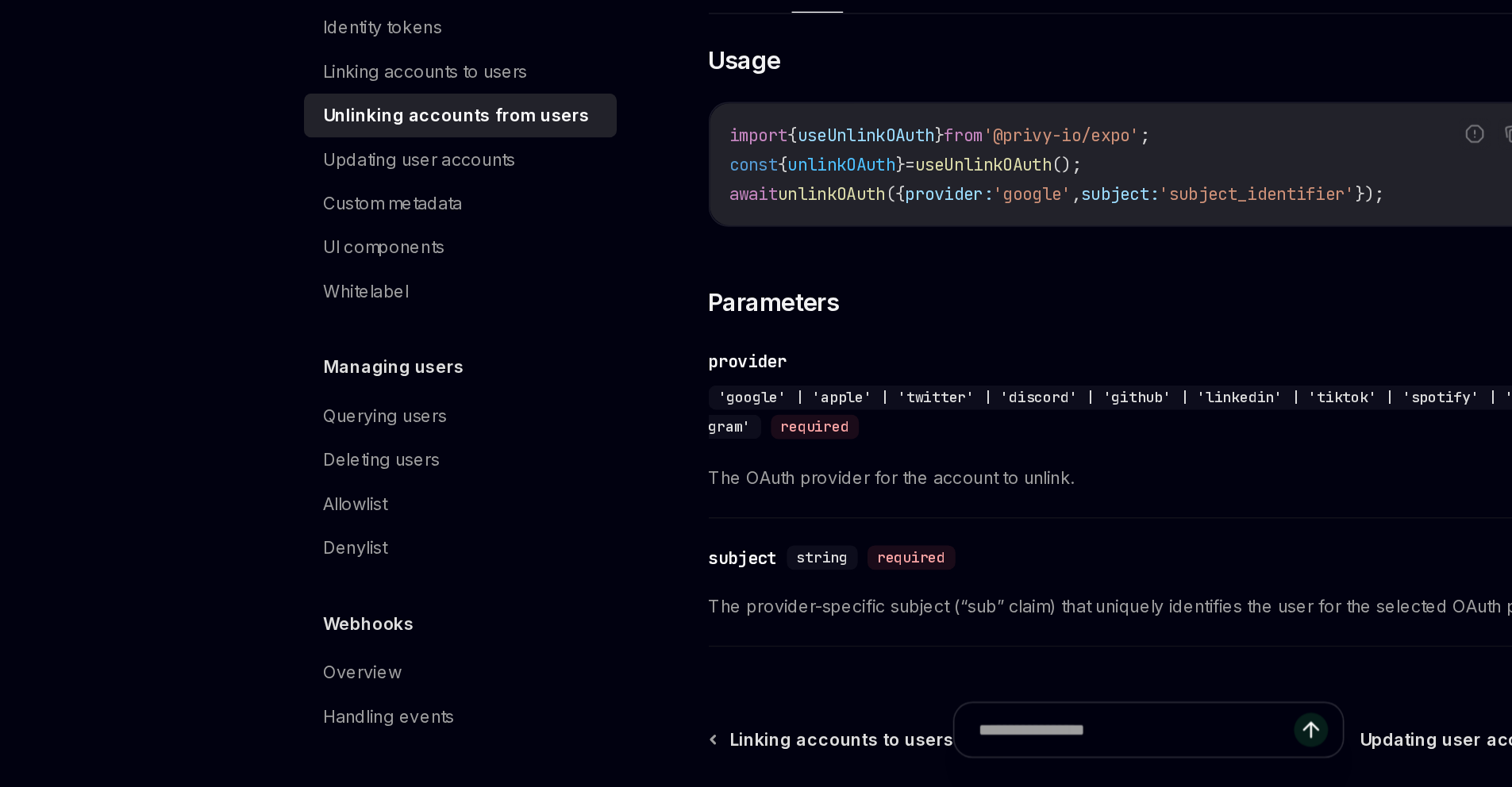
scroll to position [681, 0]
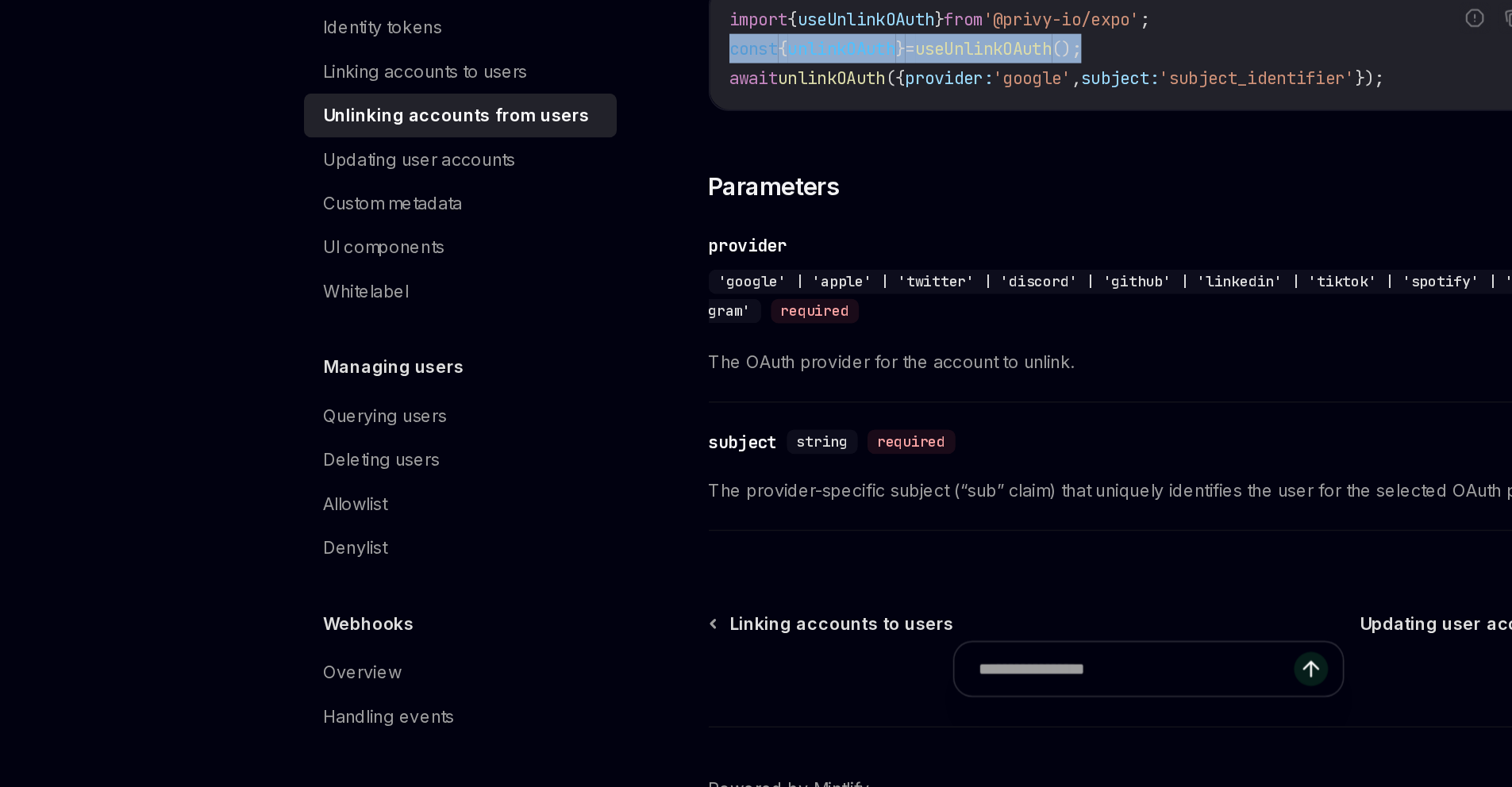
drag, startPoint x: 749, startPoint y: 551, endPoint x: 384, endPoint y: 558, distance: 365.1
click at [384, 558] on div "Users Unlinking accounts from users OpenAI Open in ChatGPT OpenAI Open in ChatG…" at bounding box center [598, 161] width 876 height 1446
copy span "const { unlinkOAuth } = useUnlinkOAuth ();"
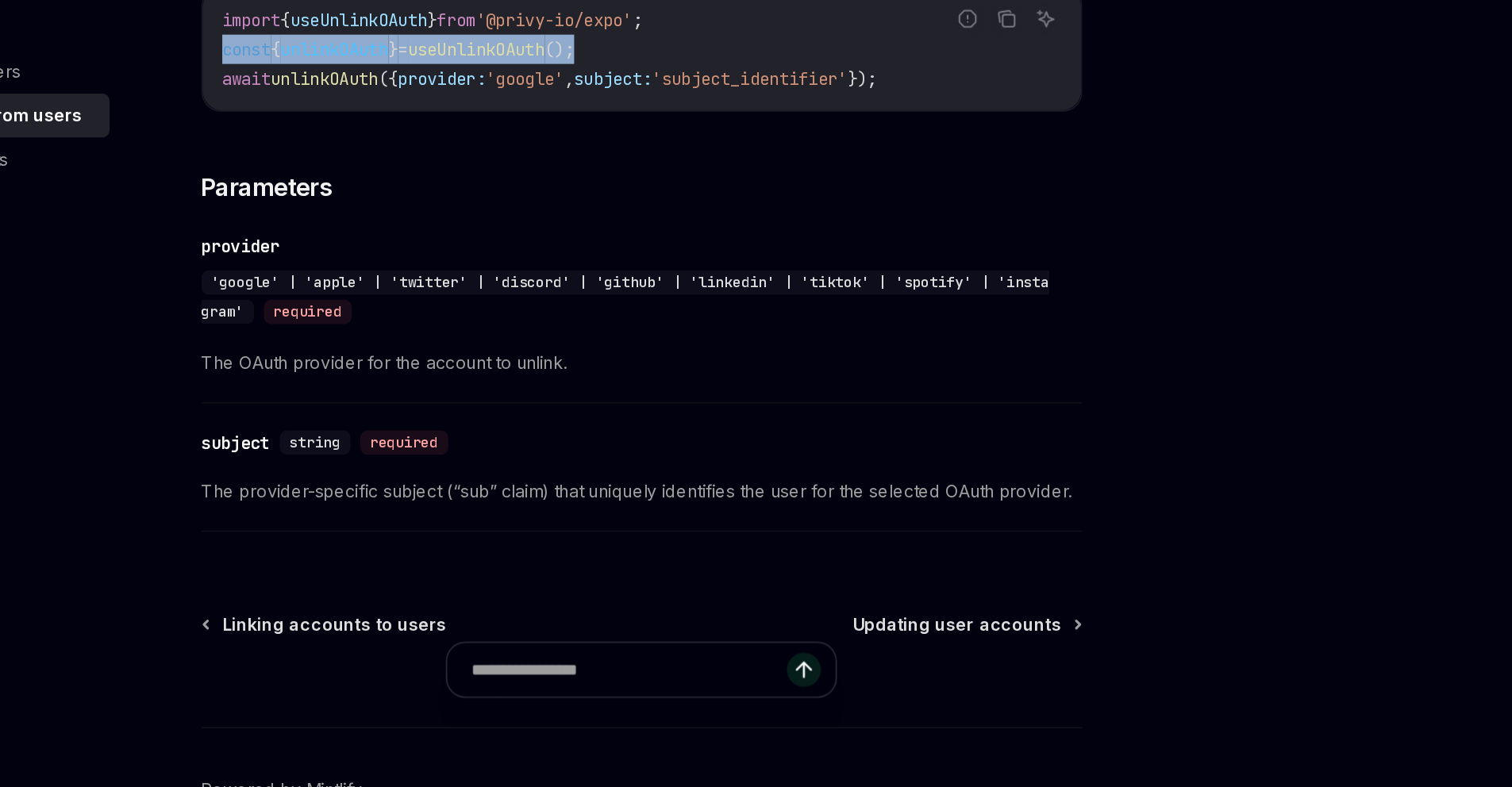
drag, startPoint x: 1021, startPoint y: 582, endPoint x: 401, endPoint y: 583, distance: 620.0
click at [462, 347] on div "import { useUnlinkOAuth } from '@privy-io/expo' ; const { unlinkOAuth } = useUn…" at bounding box center [747, 307] width 571 height 79
copy span "await unlinkOAuth ({ provider: 'google' , subject: 'subject_identifier' });"
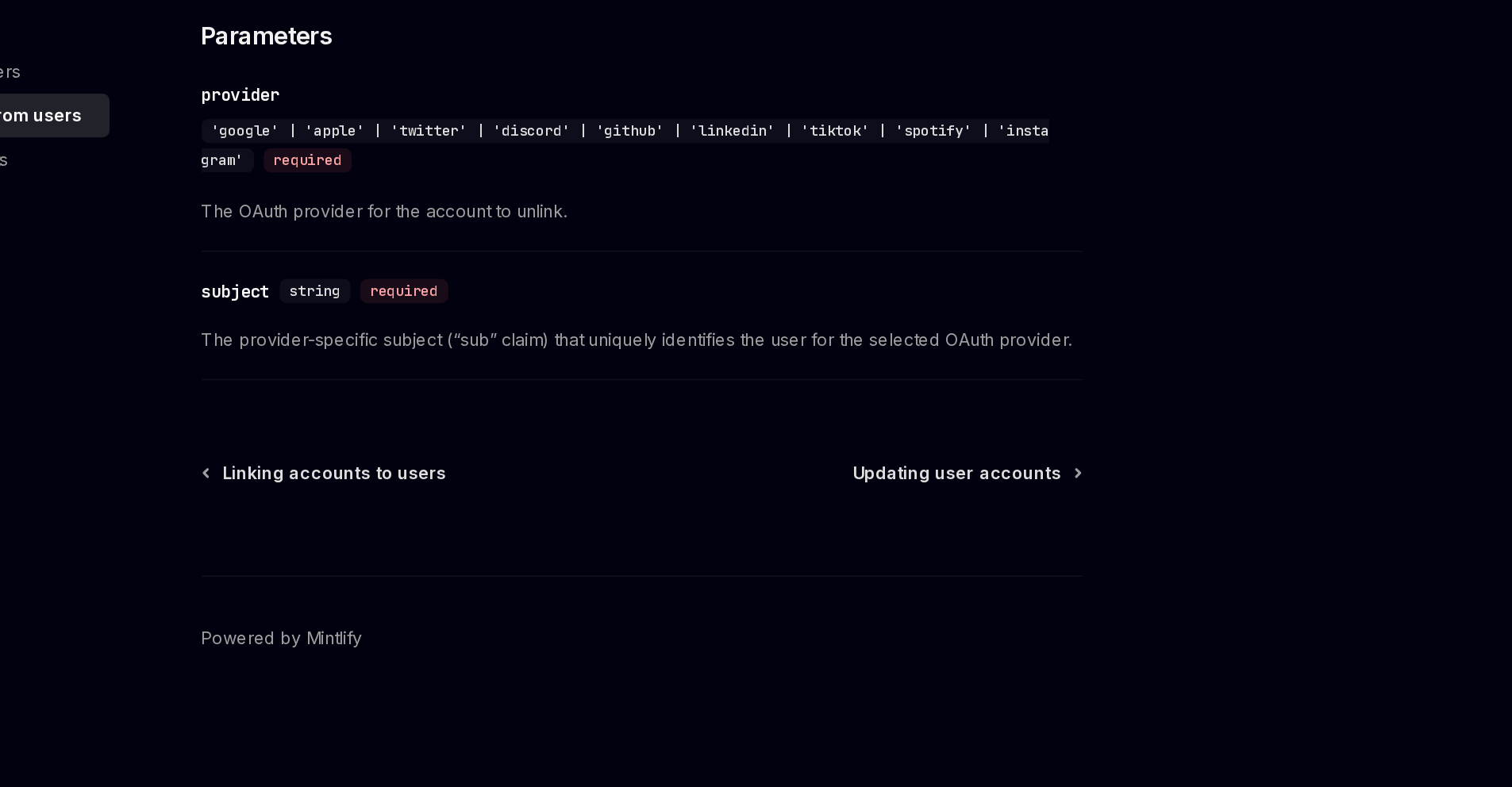
scroll to position [1128, 0]
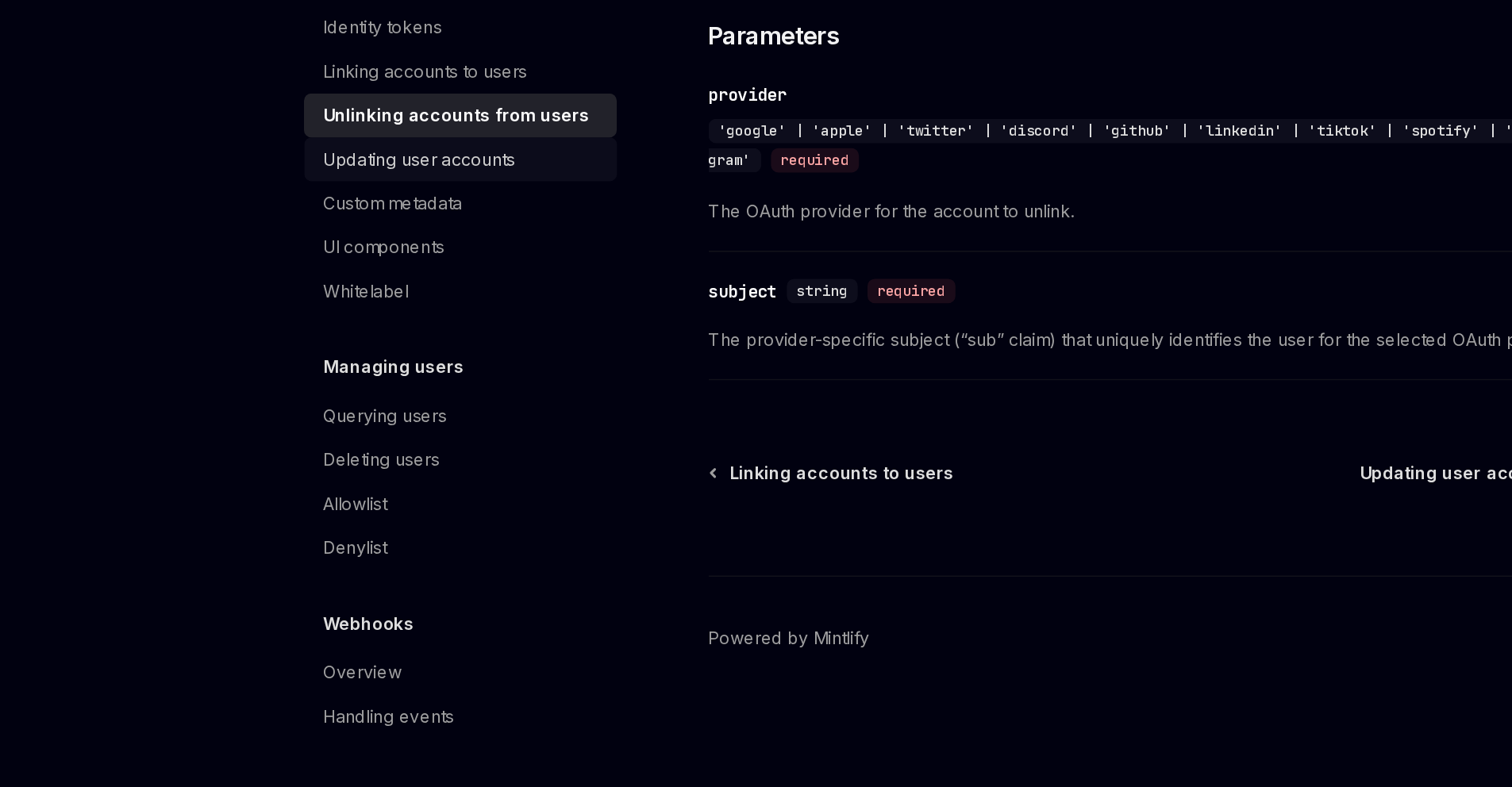
click at [210, 389] on div "Updating user accounts" at bounding box center [272, 380] width 125 height 19
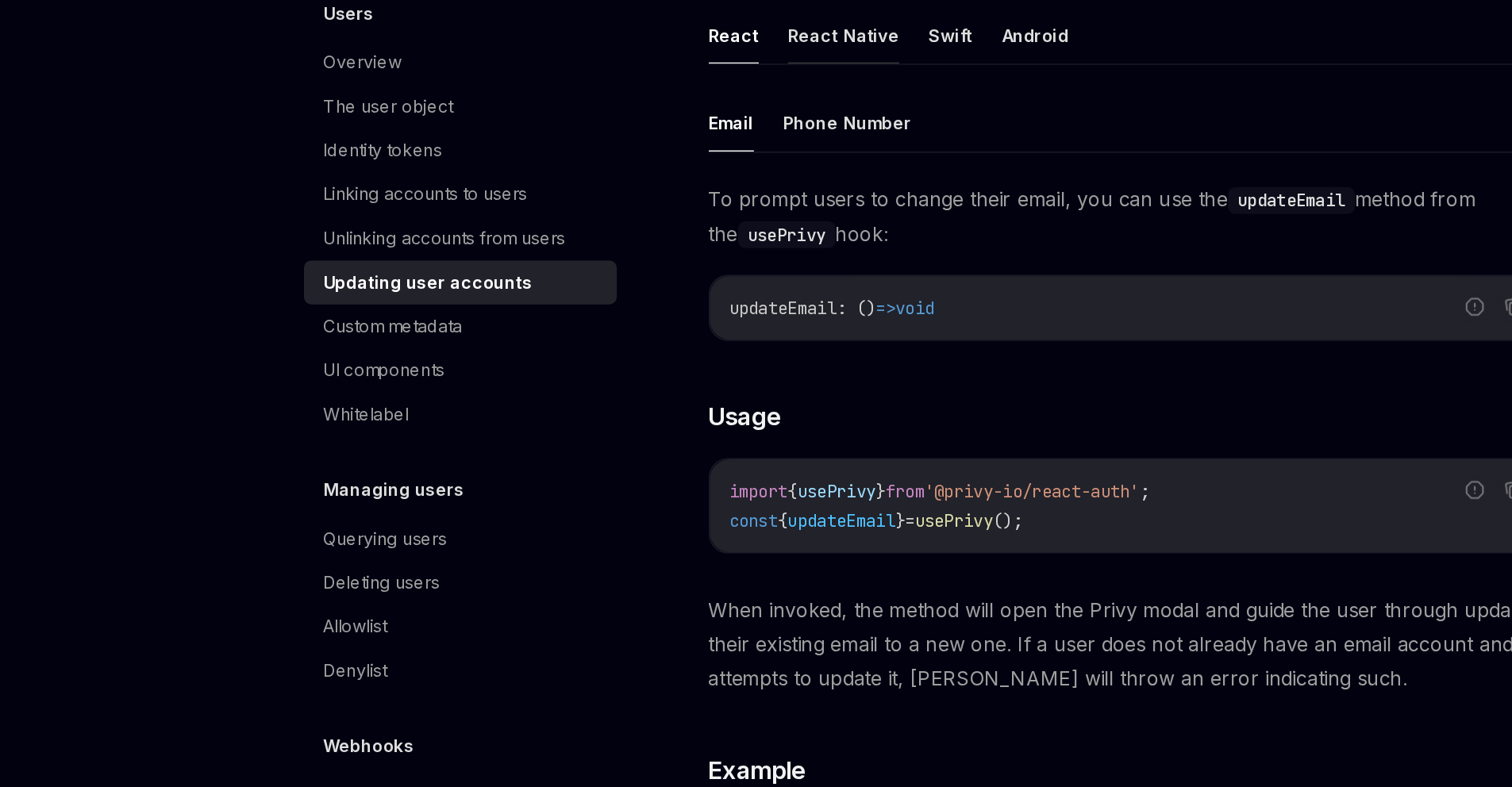
click at [512, 237] on button "React Native" at bounding box center [548, 218] width 72 height 38
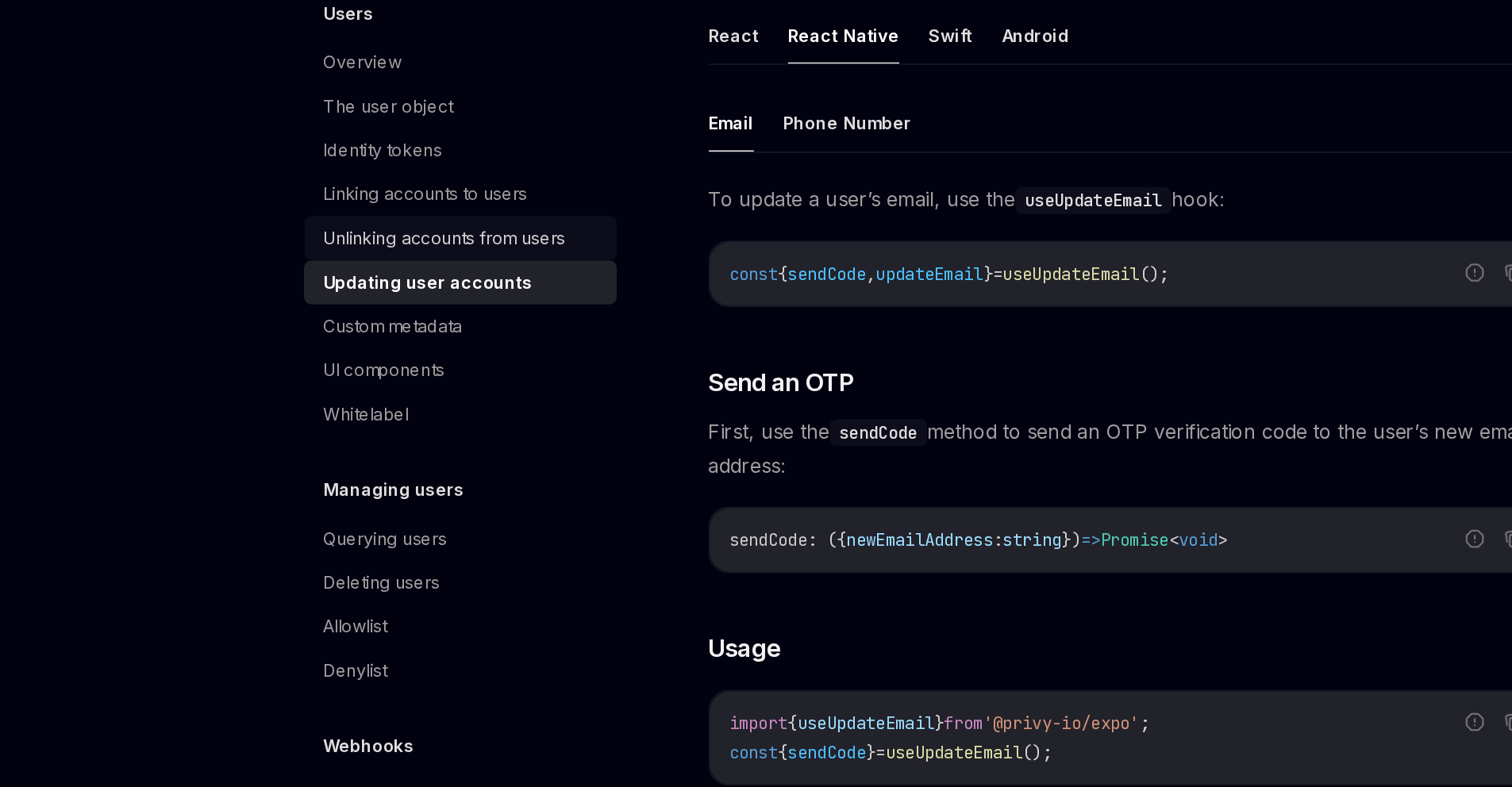
click at [210, 360] on div "Unlinking accounts from users" at bounding box center [289, 351] width 157 height 19
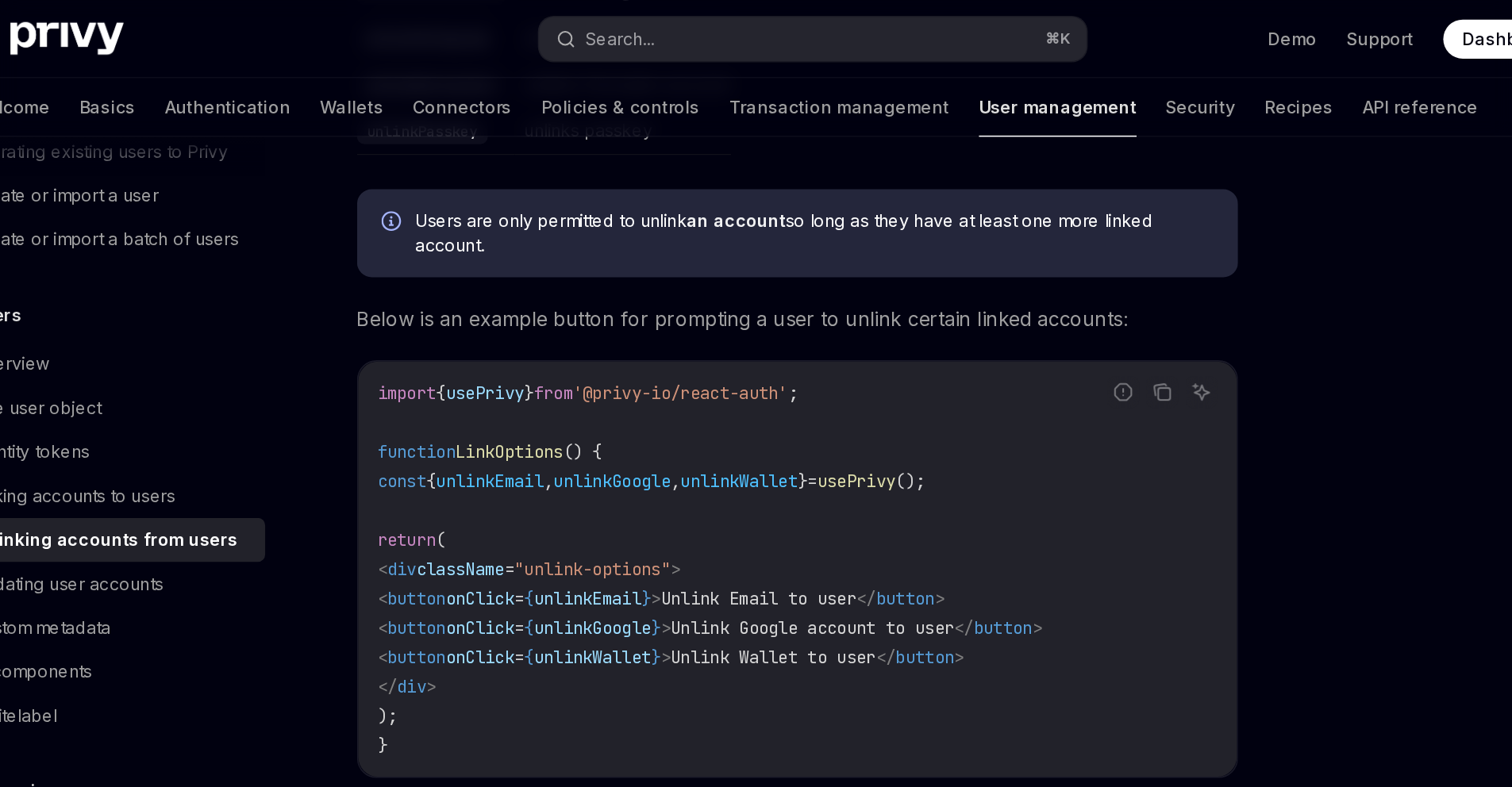
scroll to position [917, 0]
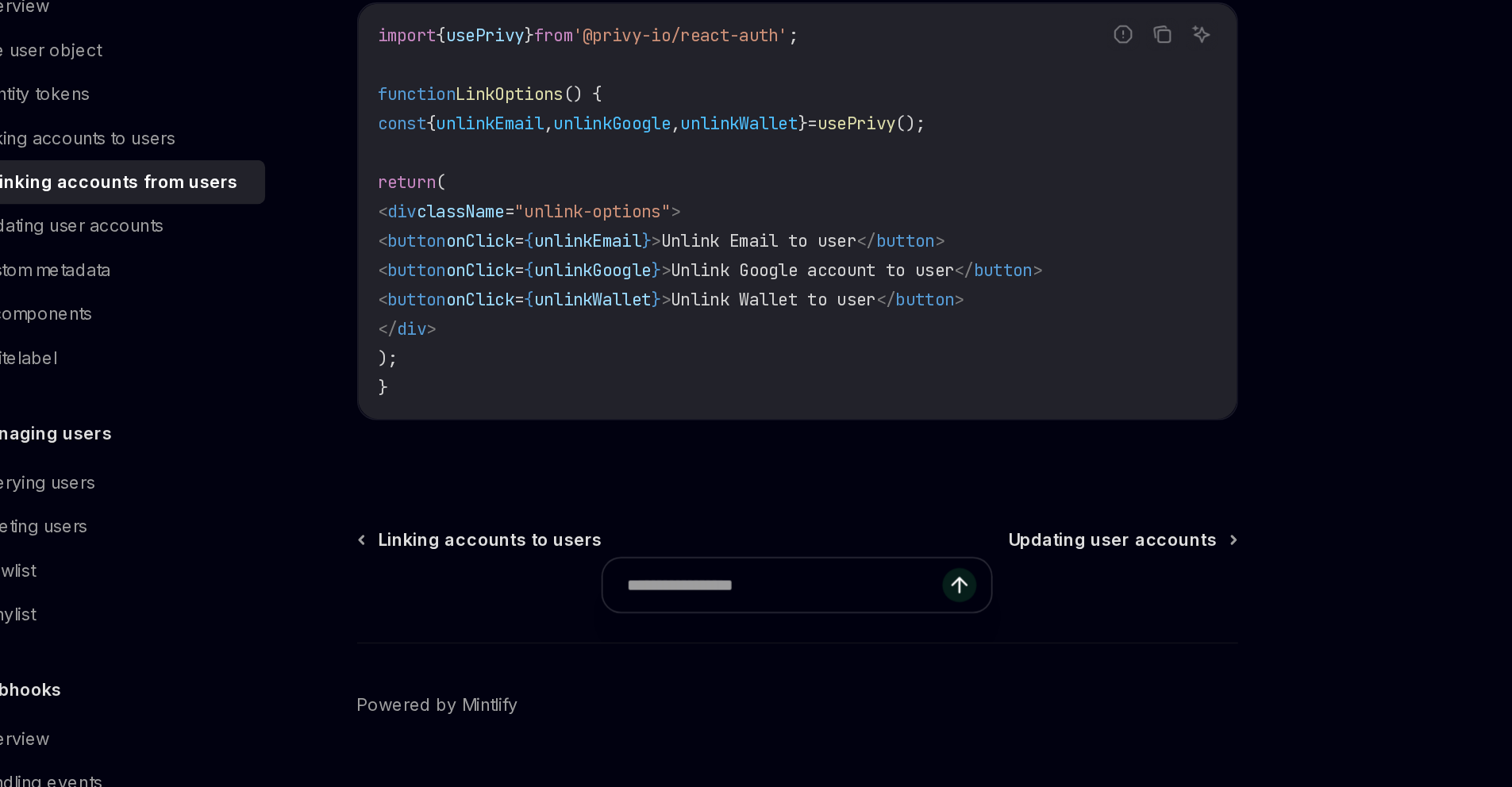
click at [589, 415] on span "unlinkGoogle" at bounding box center [612, 407] width 76 height 14
copy span "unlinkGoogle"
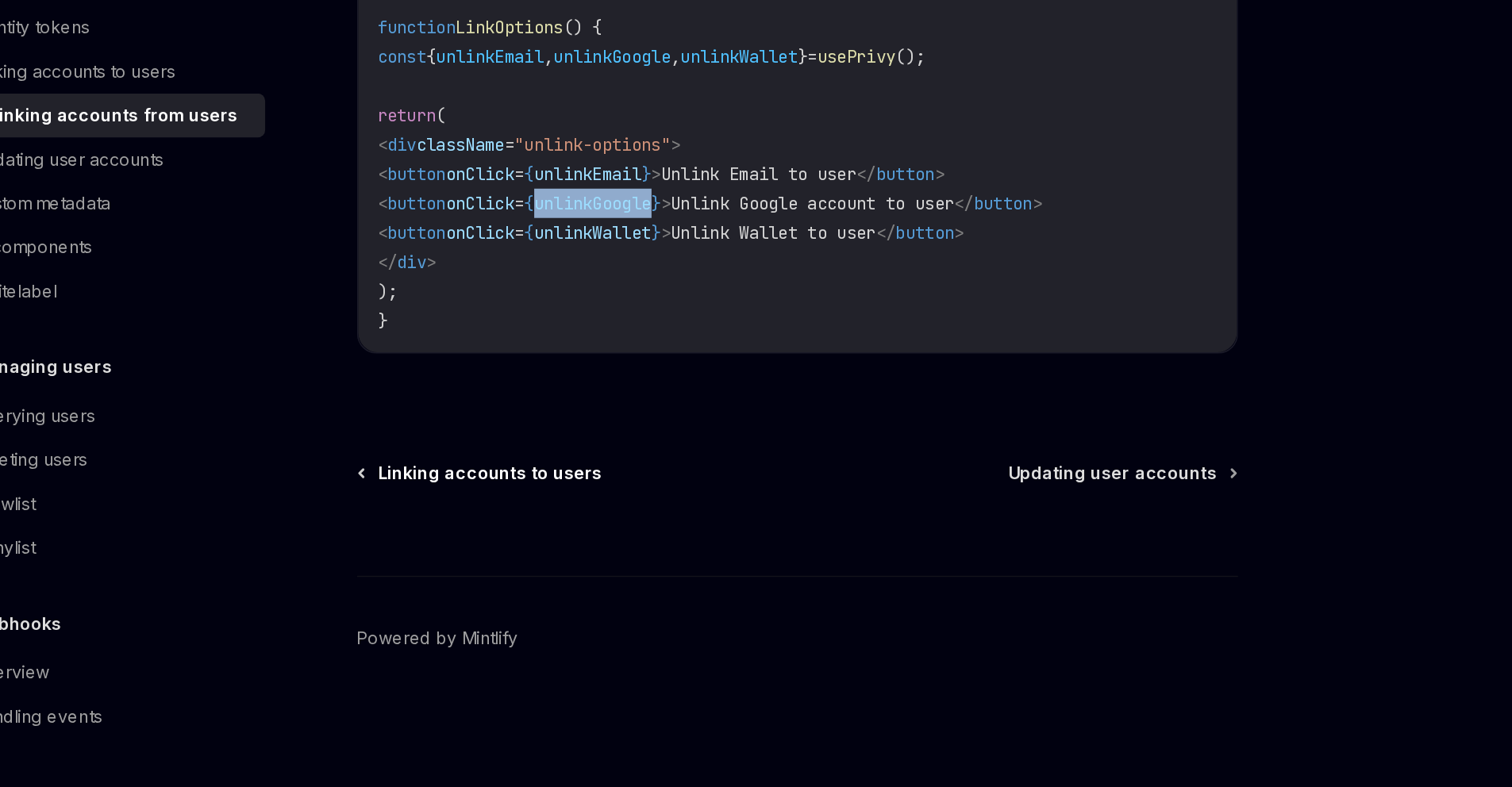
scroll to position [1114, 0]
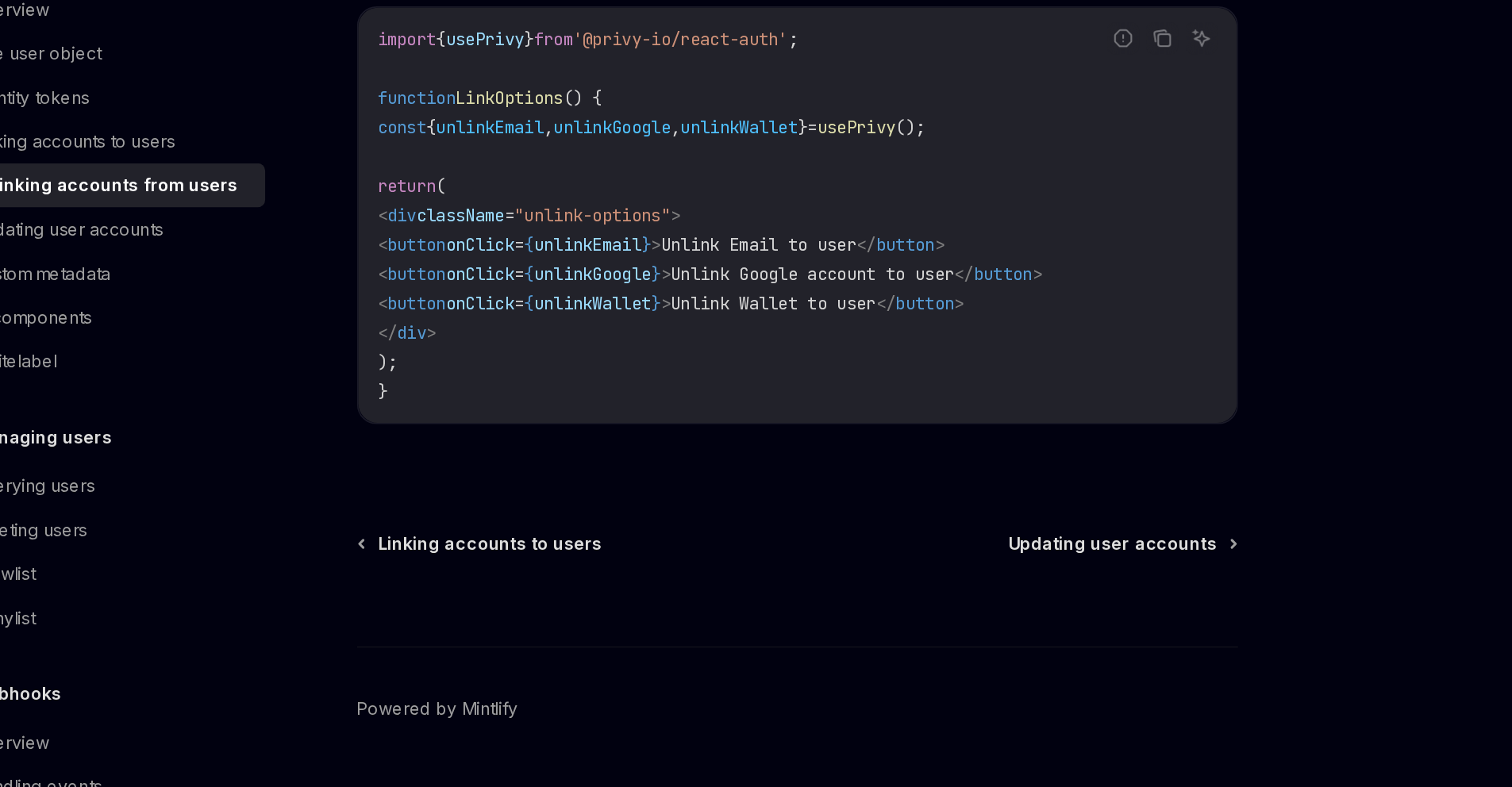
click at [597, 311] on span "unlinkGoogle" at bounding box center [626, 312] width 76 height 14
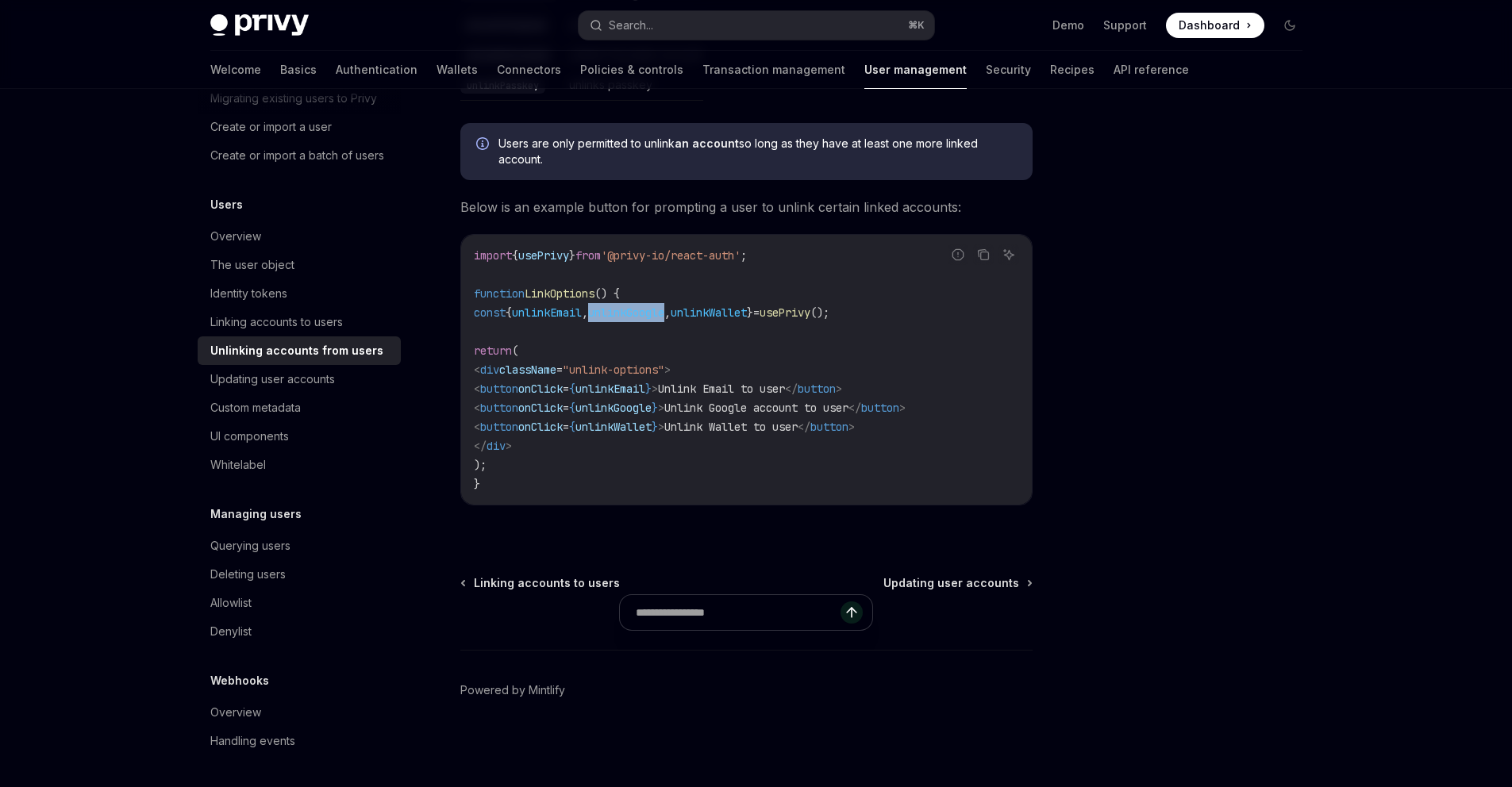
scroll to position [0, 0]
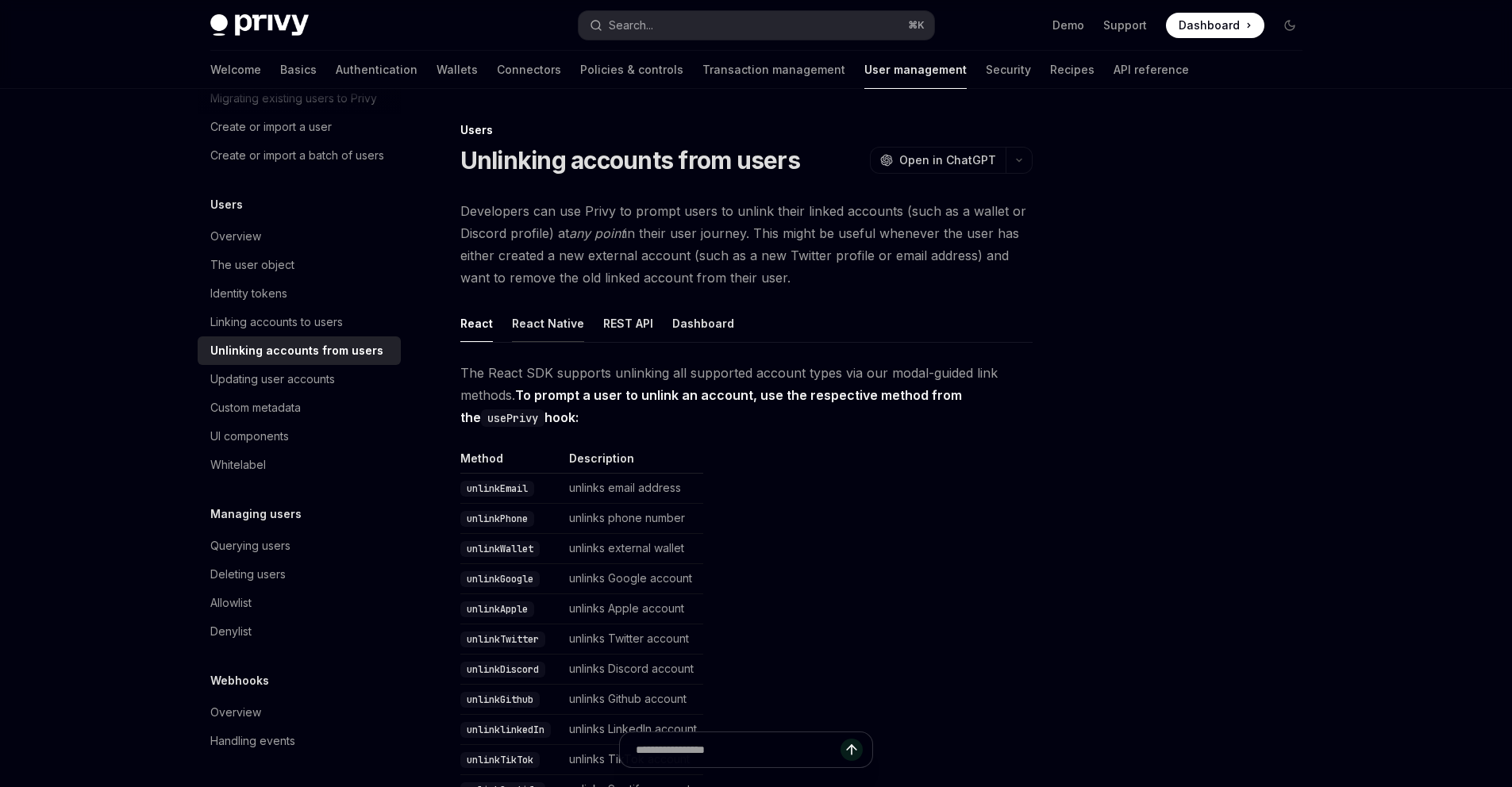
click at [512, 342] on button "React Native" at bounding box center [548, 323] width 72 height 38
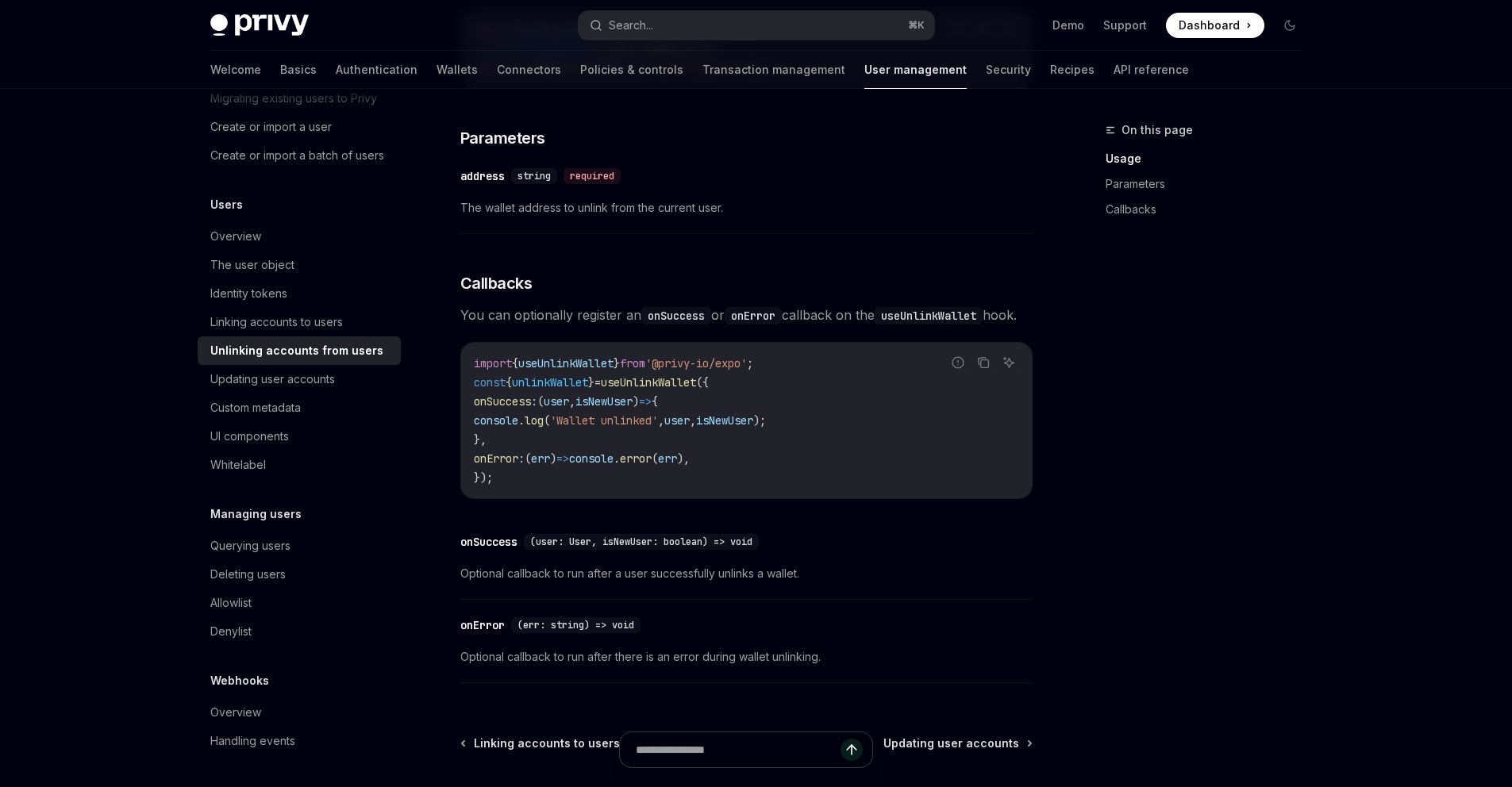
scroll to position [941, 0]
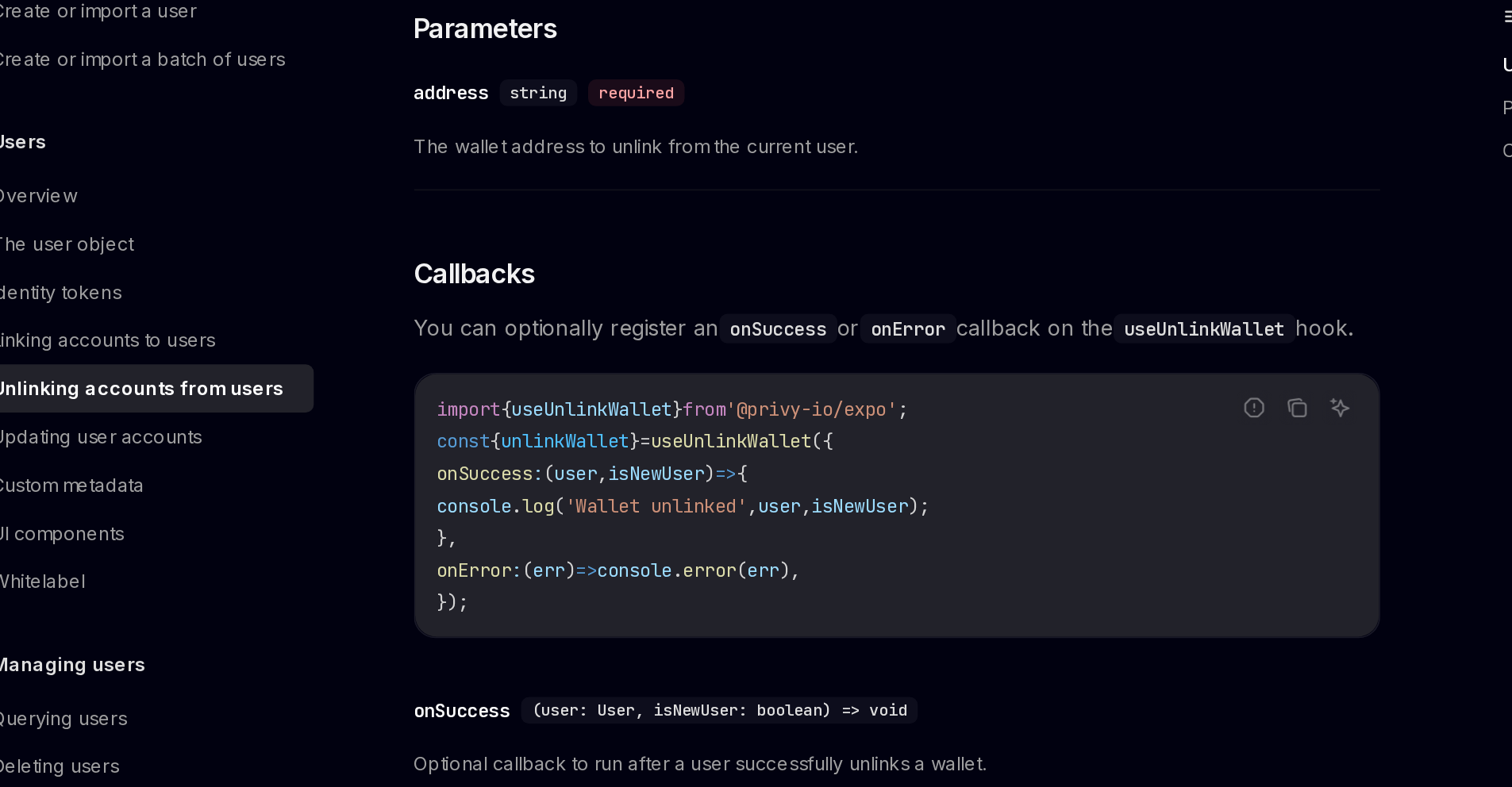
type textarea "*"
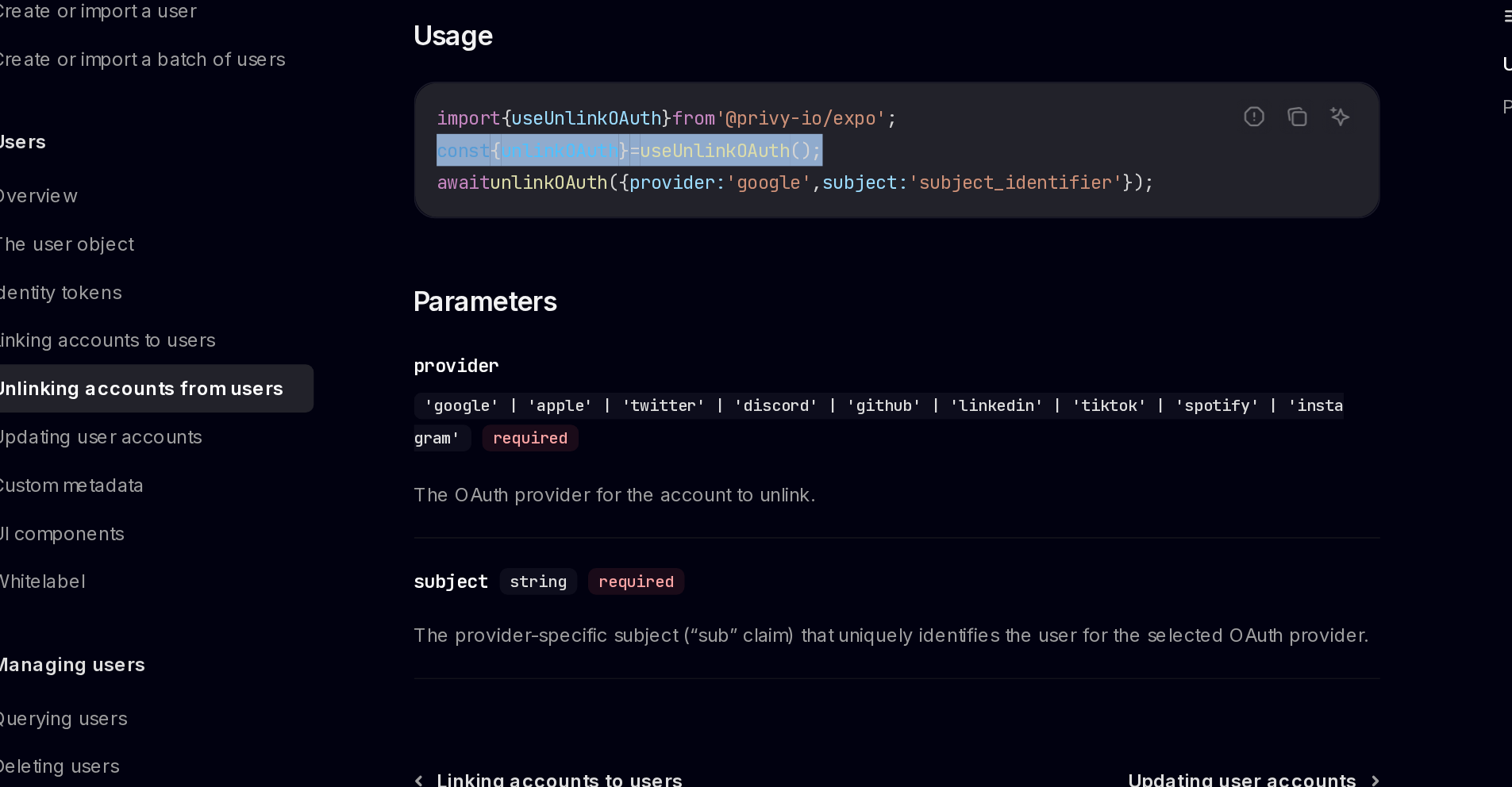
drag, startPoint x: 729, startPoint y: 300, endPoint x: 373, endPoint y: 297, distance: 356.0
click at [373, 297] on div "Users Unlinking accounts from users OpenAI Open in ChatGPT OpenAI Open in ChatG…" at bounding box center [598, 64] width 876 height 1446
copy span "const { unlinkOAuth } = useUnlinkOAuth ();"
drag, startPoint x: 1020, startPoint y: 320, endPoint x: 392, endPoint y: 318, distance: 628.0
click at [462, 250] on div "import { useUnlinkOAuth } from '@privy-io/expo' ; const { unlinkOAuth } = useUn…" at bounding box center [747, 209] width 571 height 79
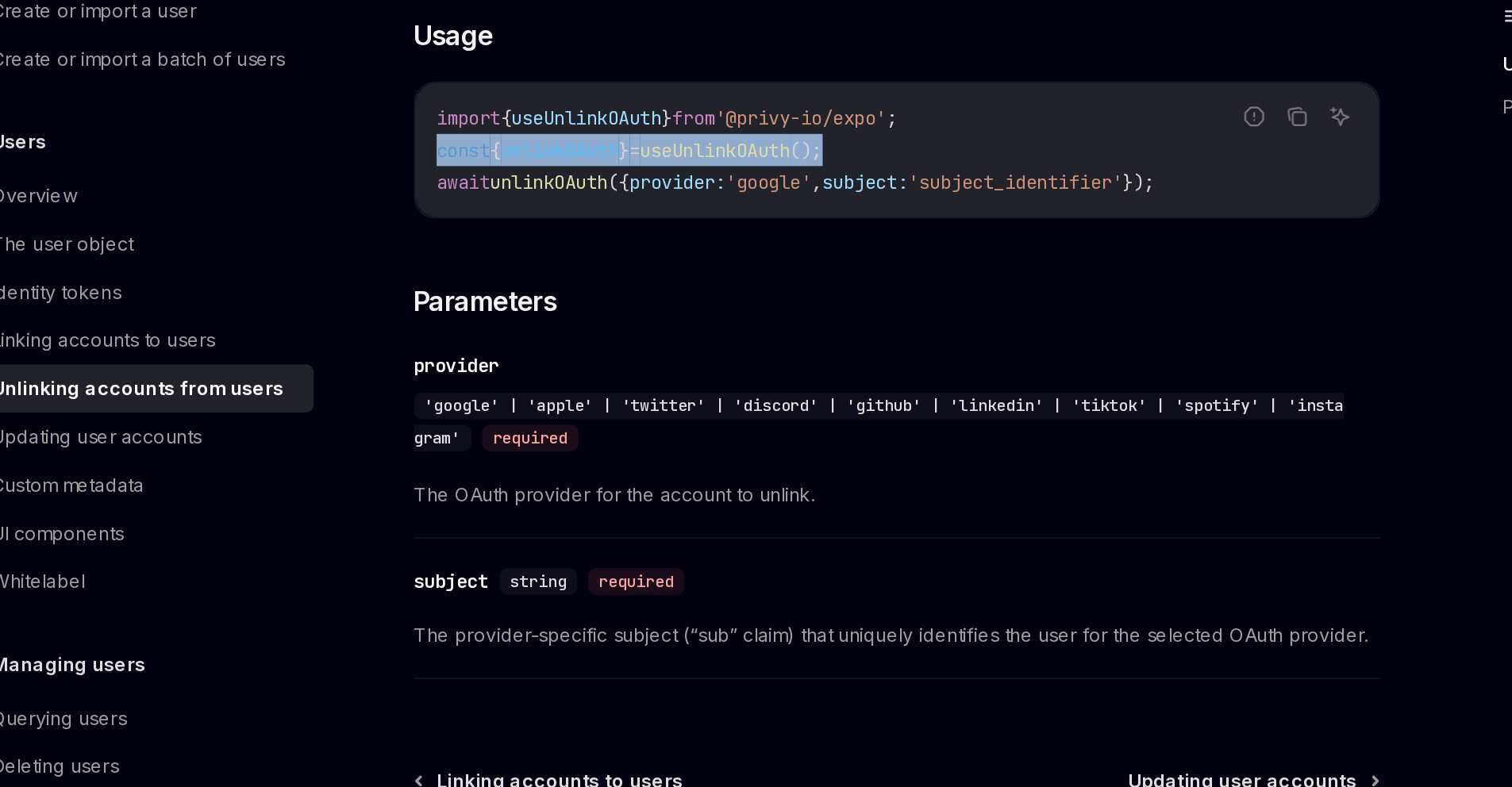
copy span "await unlinkOAuth ({ provider: 'google' , subject: 'subject_identifier' });"
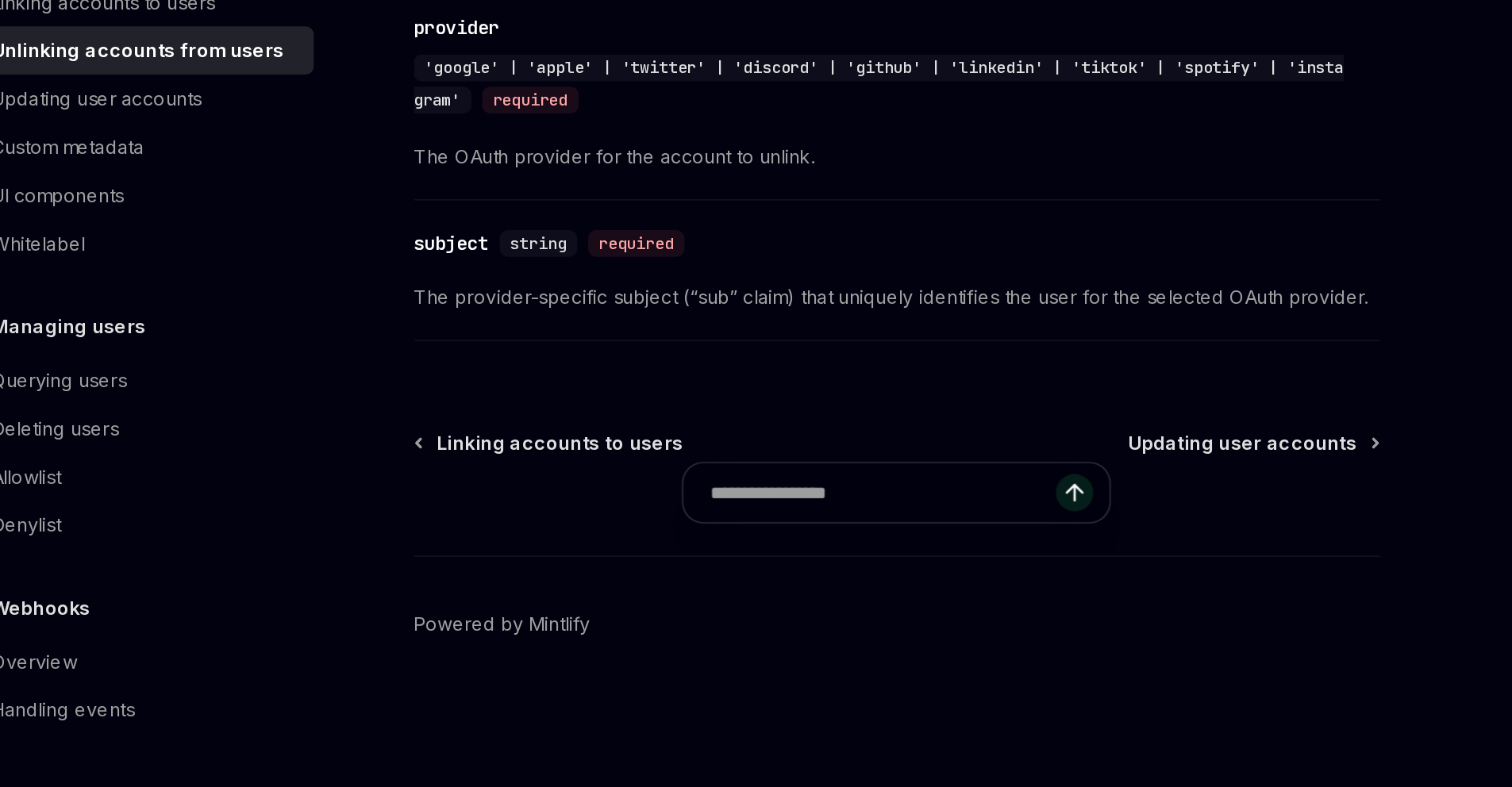
scroll to position [1077, 0]
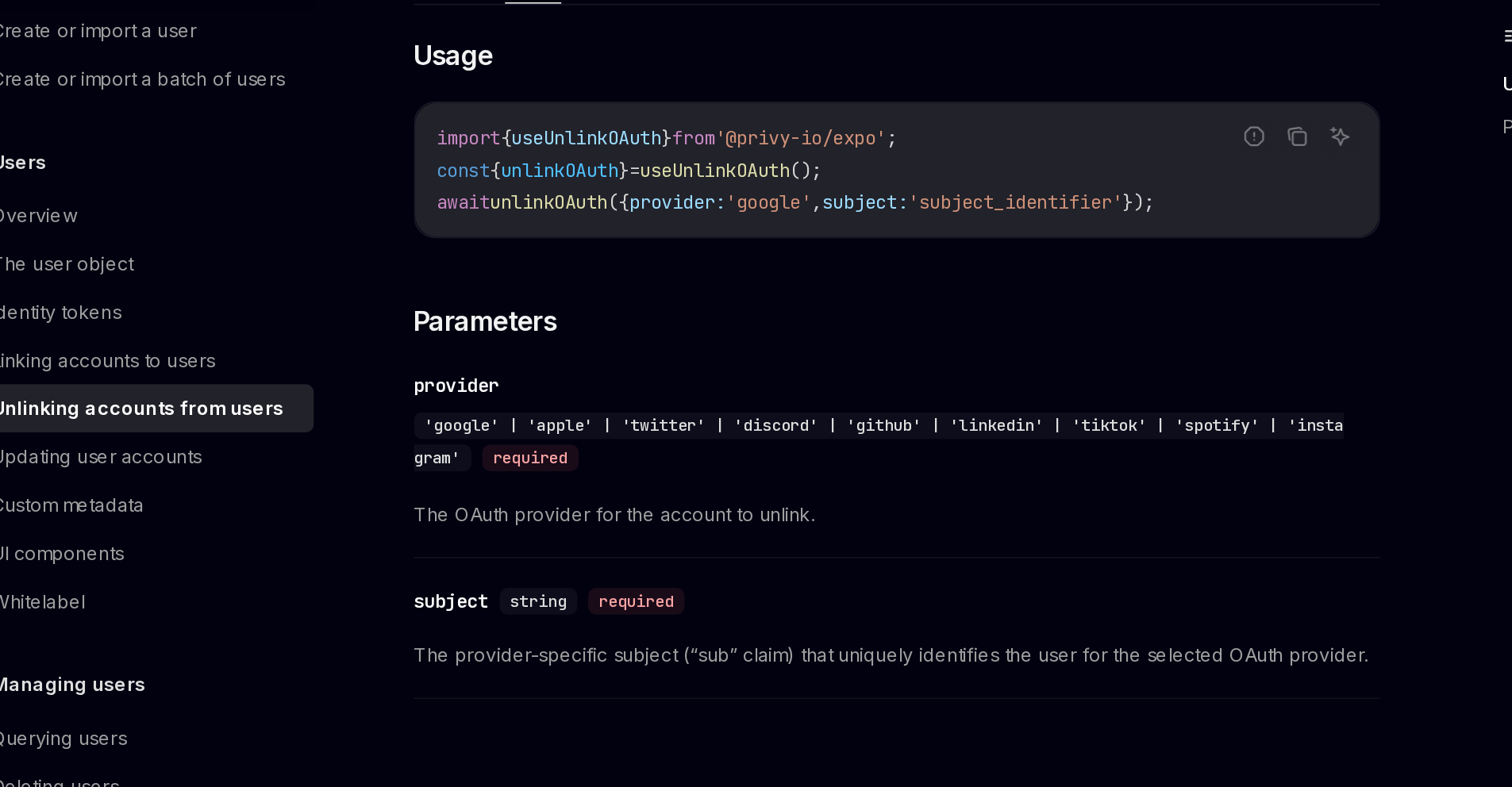
click at [880, 222] on span "'subject_identifier'" at bounding box center [817, 229] width 127 height 14
copy span "subject_identifier"
